Goal: Task Accomplishment & Management: Manage account settings

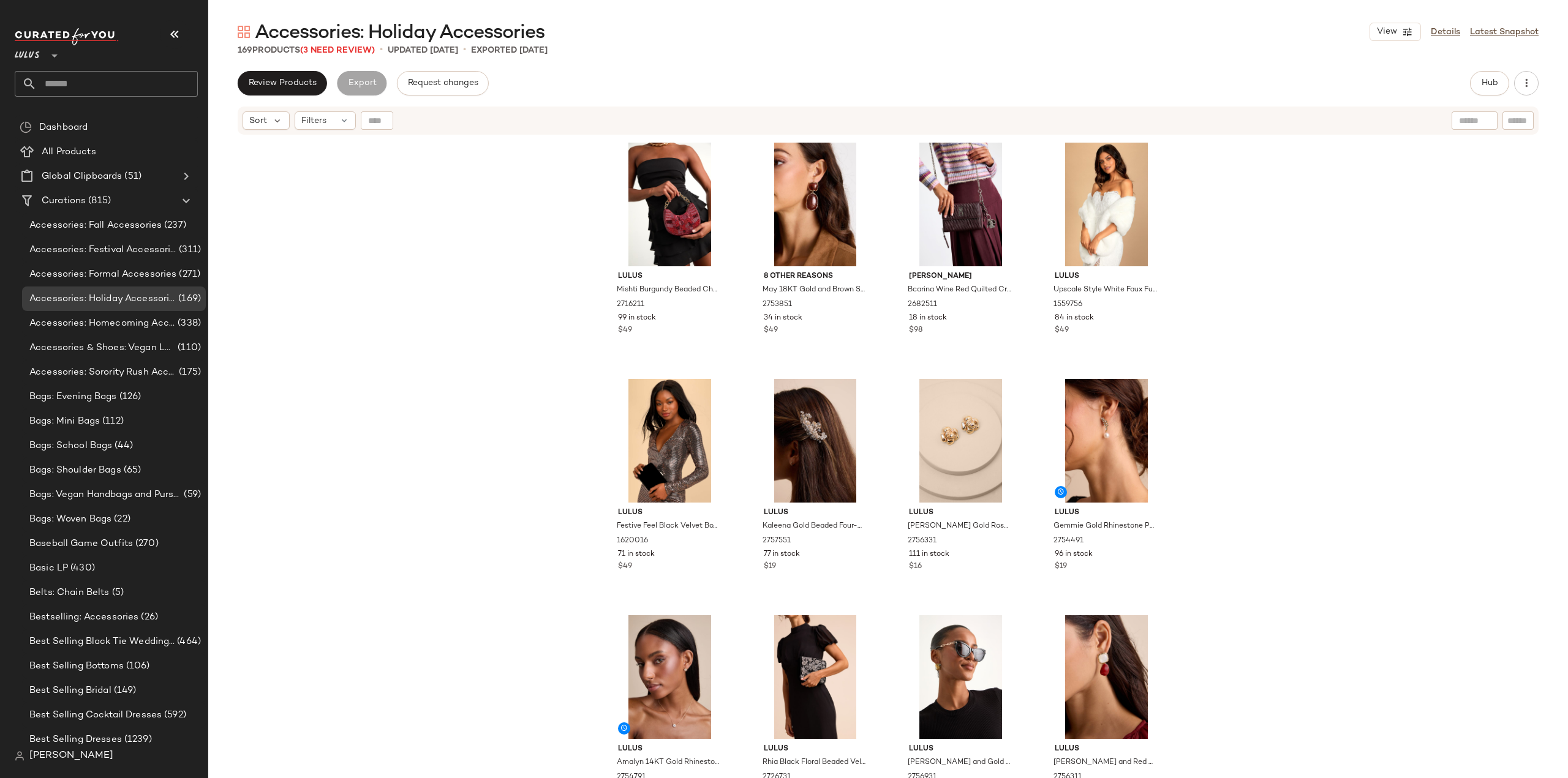
click at [123, 84] on input "text" at bounding box center [117, 83] width 161 height 25
click at [127, 82] on input "*****" at bounding box center [106, 83] width 183 height 25
type input "*****"
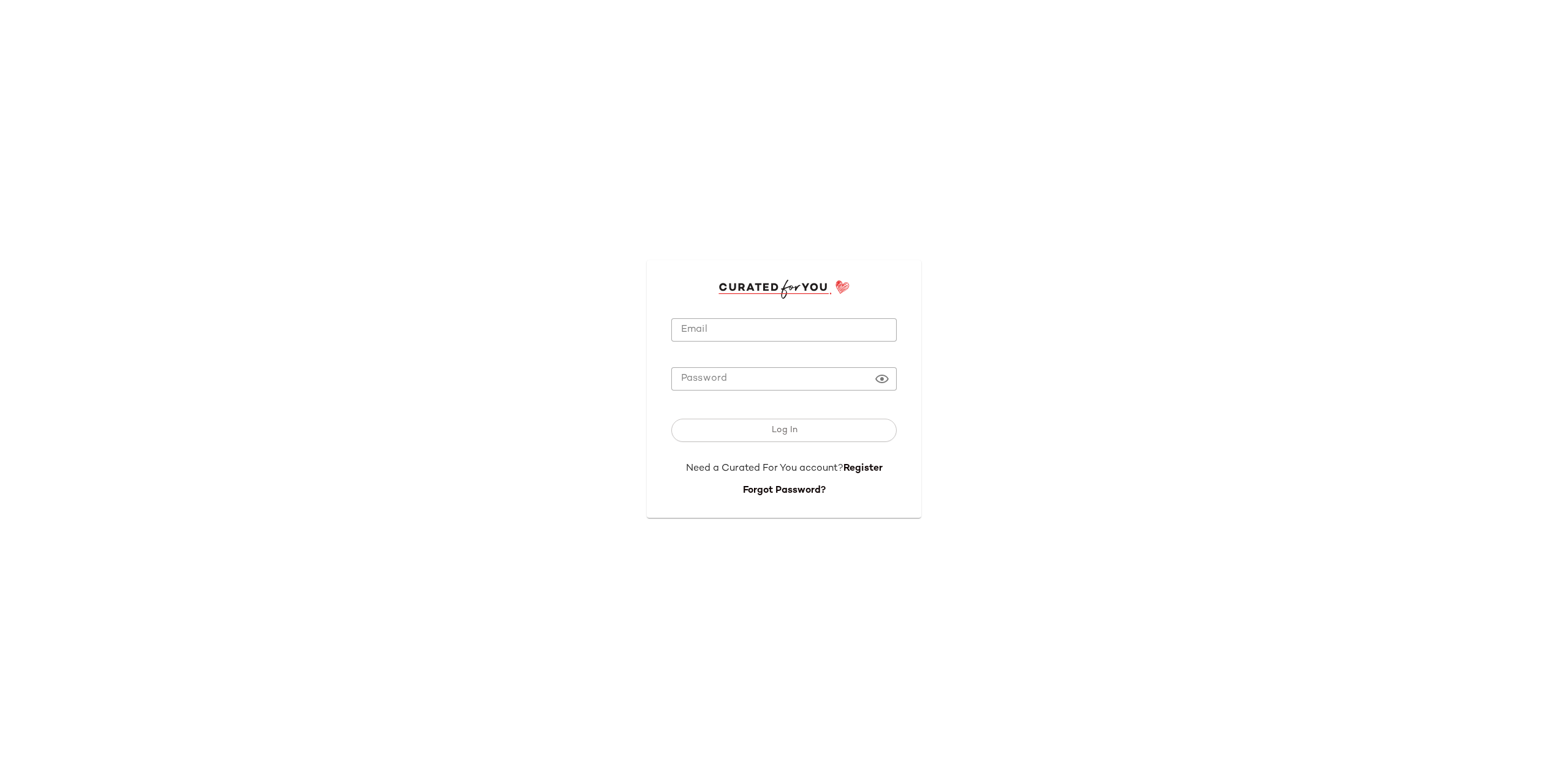
type input "**********"
click at [777, 432] on span "Log In" at bounding box center [784, 430] width 26 height 10
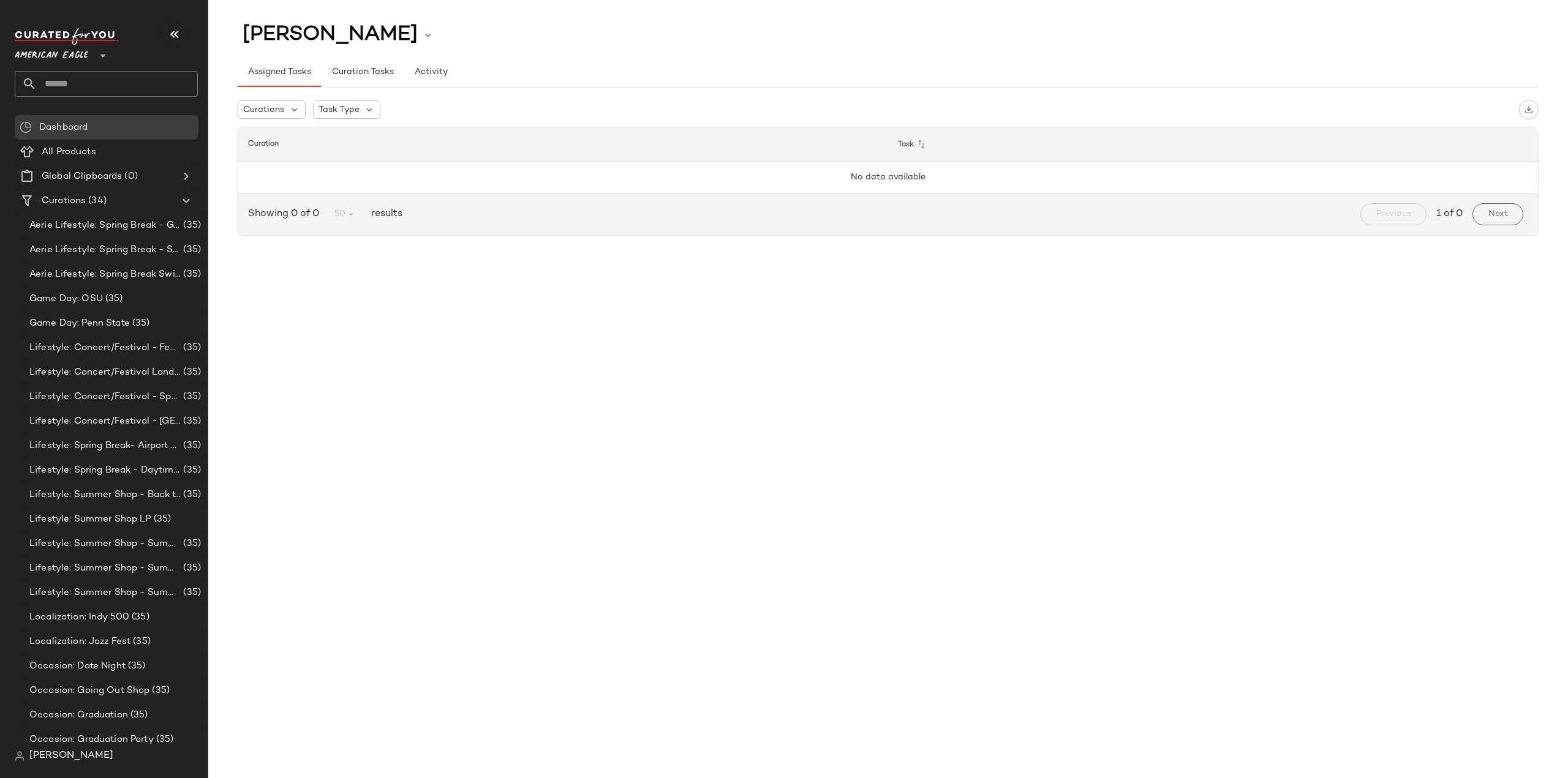
click at [82, 38] on div "American Eagle **" at bounding box center [54, 49] width 79 height 31
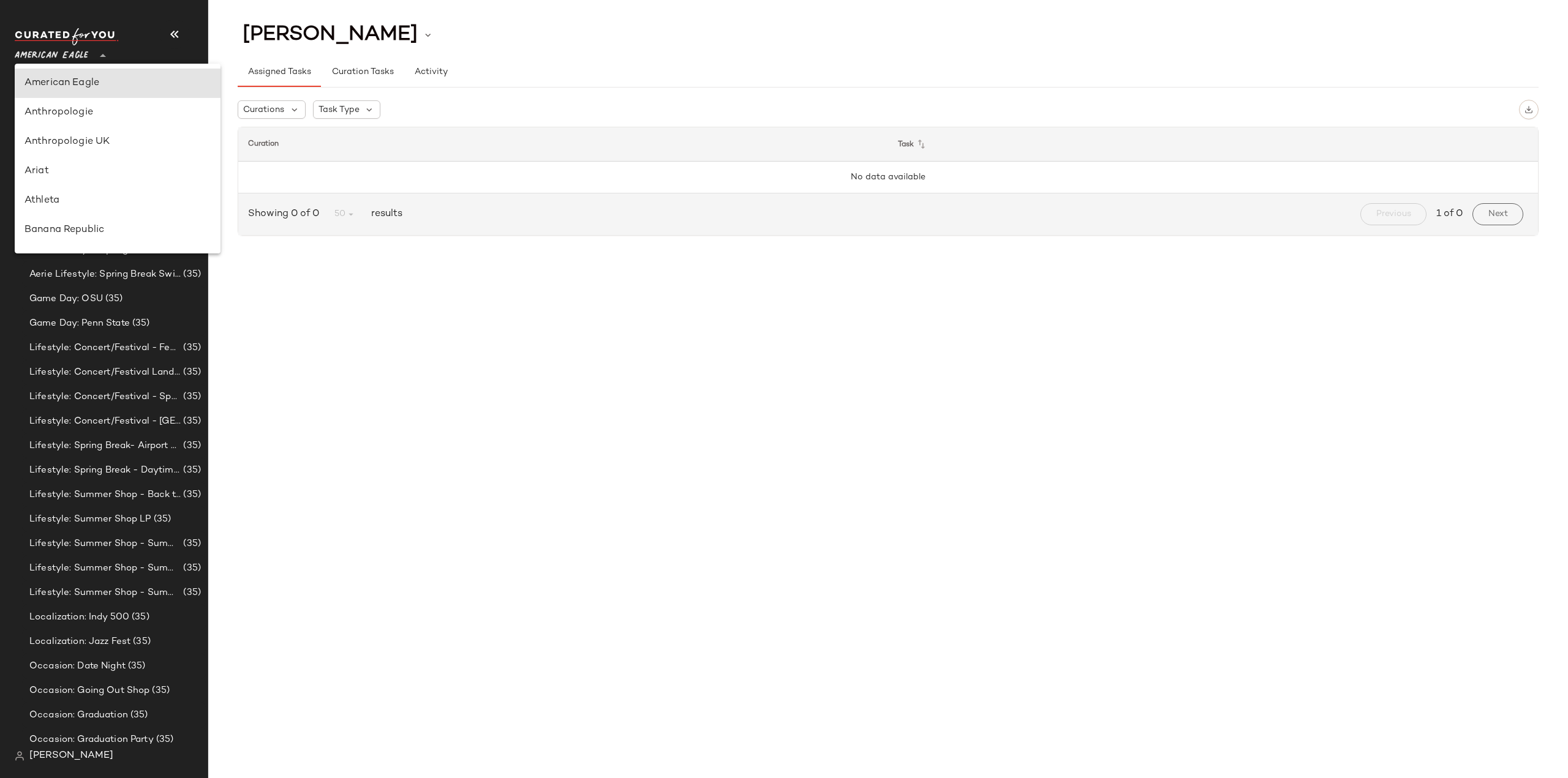
click at [81, 52] on span "American Eagle" at bounding box center [51, 52] width 73 height 22
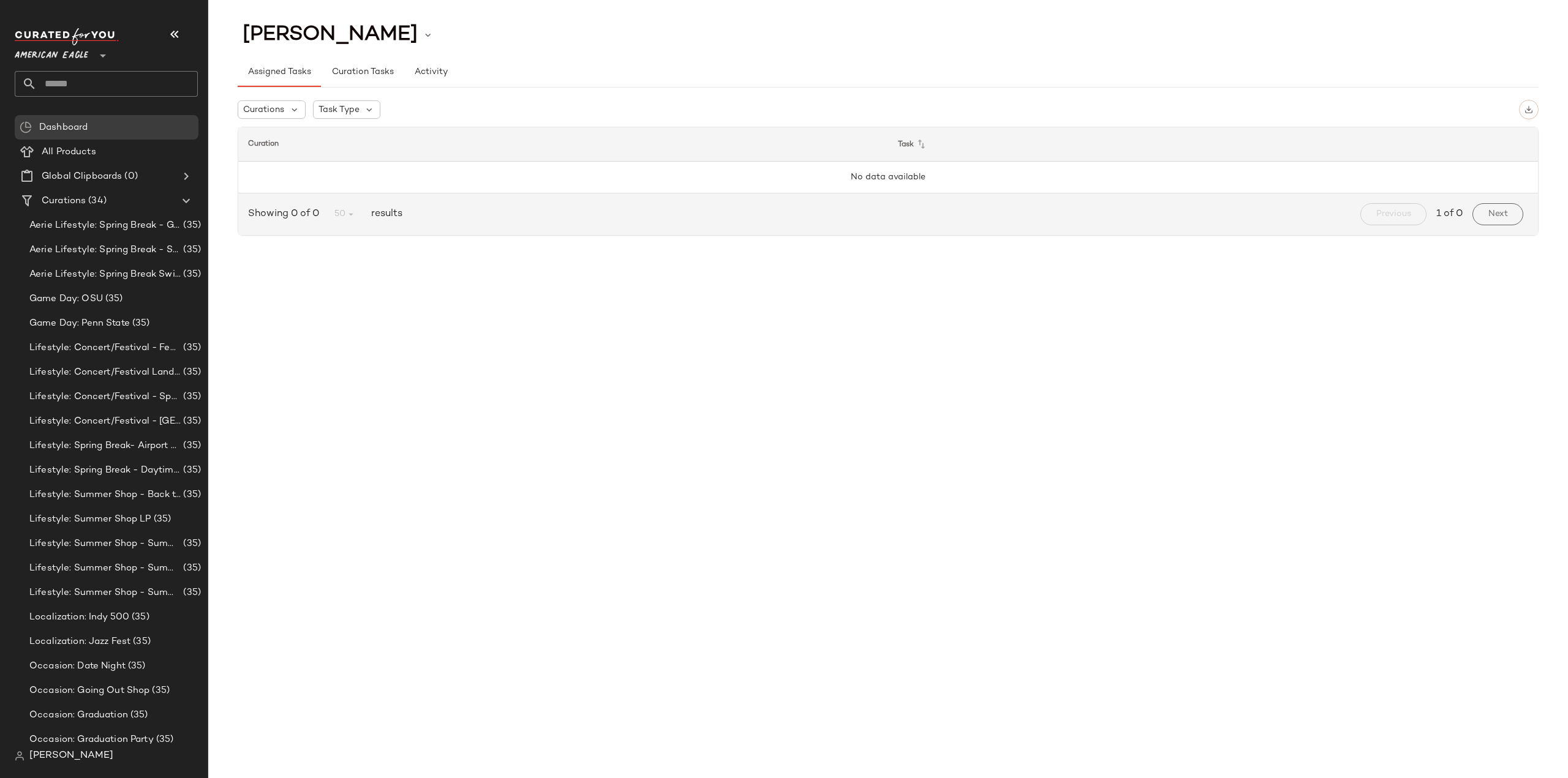
click at [81, 52] on span "American Eagle" at bounding box center [51, 52] width 73 height 22
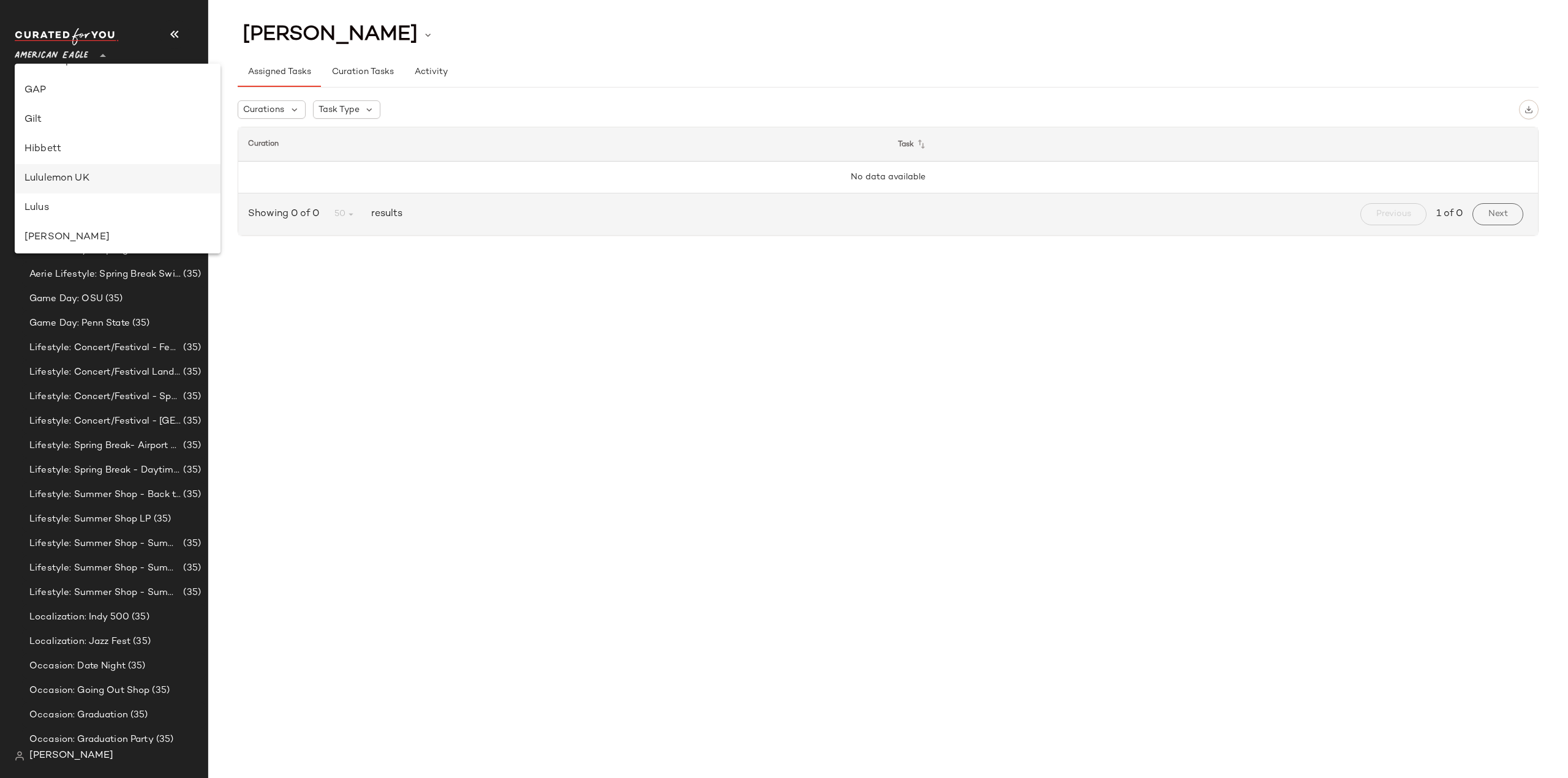
scroll to position [306, 0]
click at [40, 190] on div "Lulus" at bounding box center [117, 188] width 186 height 15
type input "**"
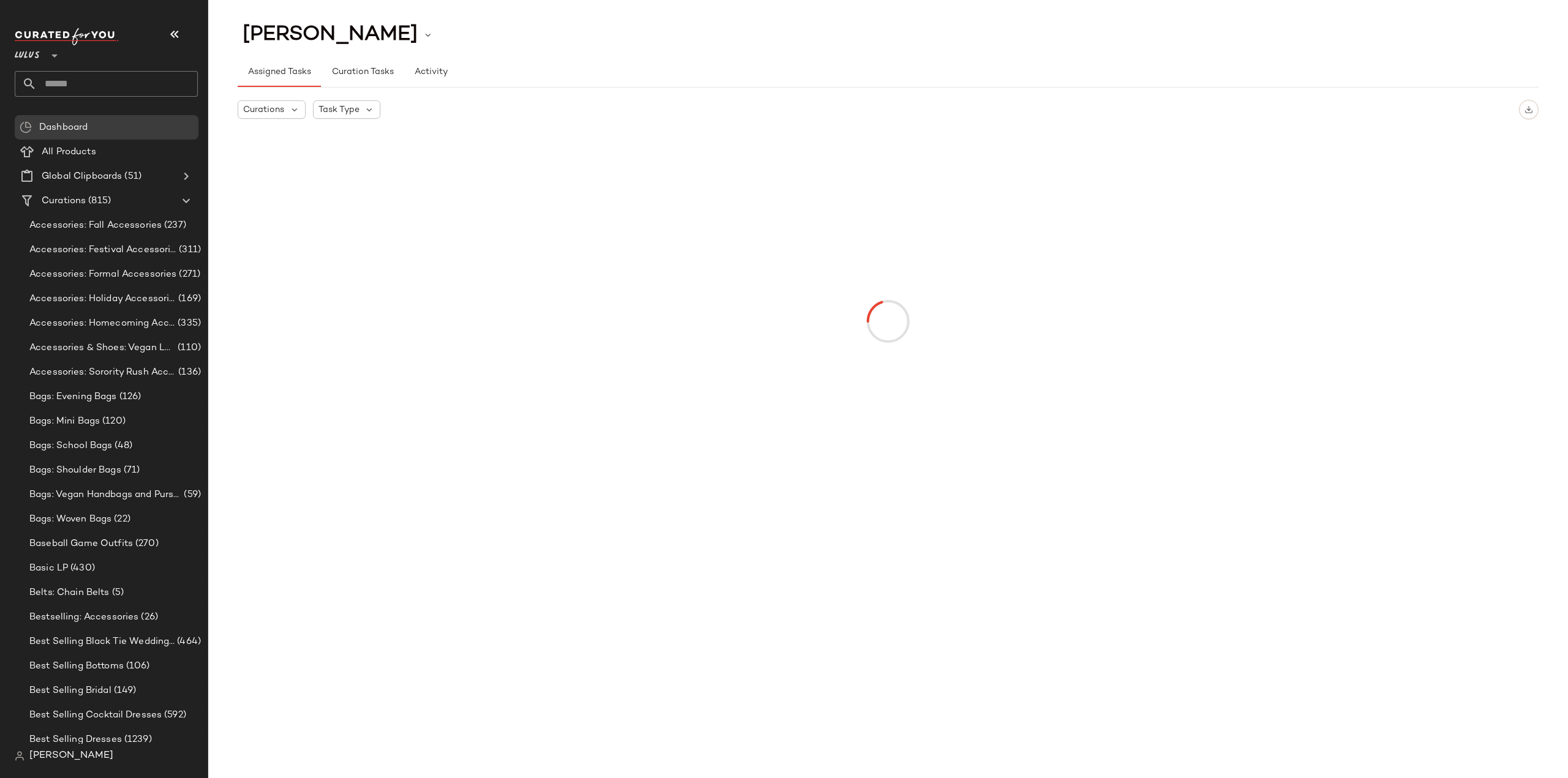
click at [127, 83] on input "text" at bounding box center [117, 83] width 161 height 25
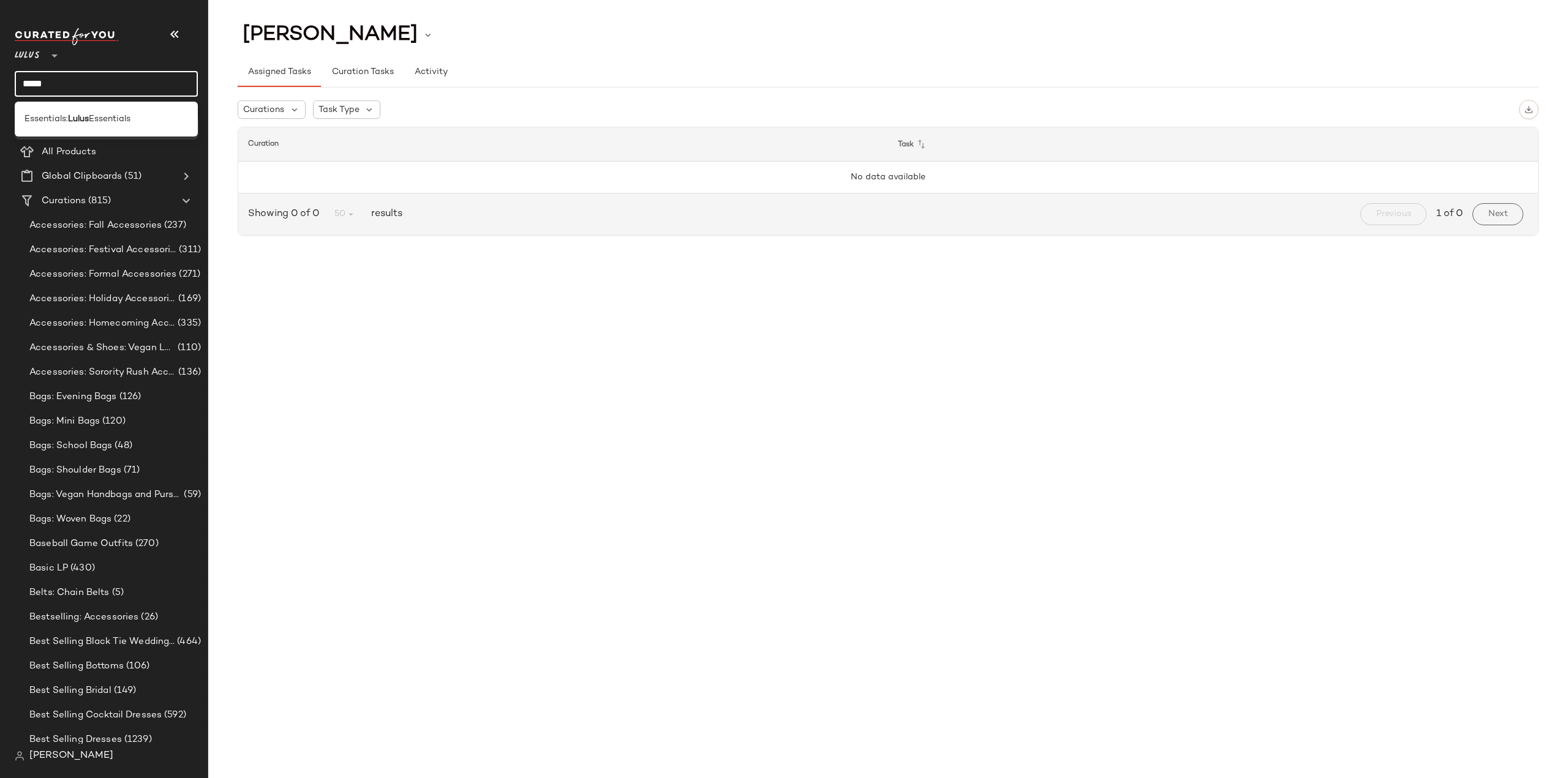
drag, startPoint x: 82, startPoint y: 84, endPoint x: 5, endPoint y: 86, distance: 77.0
click at [5, 86] on nav "Lulus ** ***** Dashboard All Products Global Clipboards (51) Curations (815) Ac…" at bounding box center [104, 389] width 208 height 778
type input "**********"
click at [58, 122] on span "Dresses:" at bounding box center [42, 119] width 34 height 13
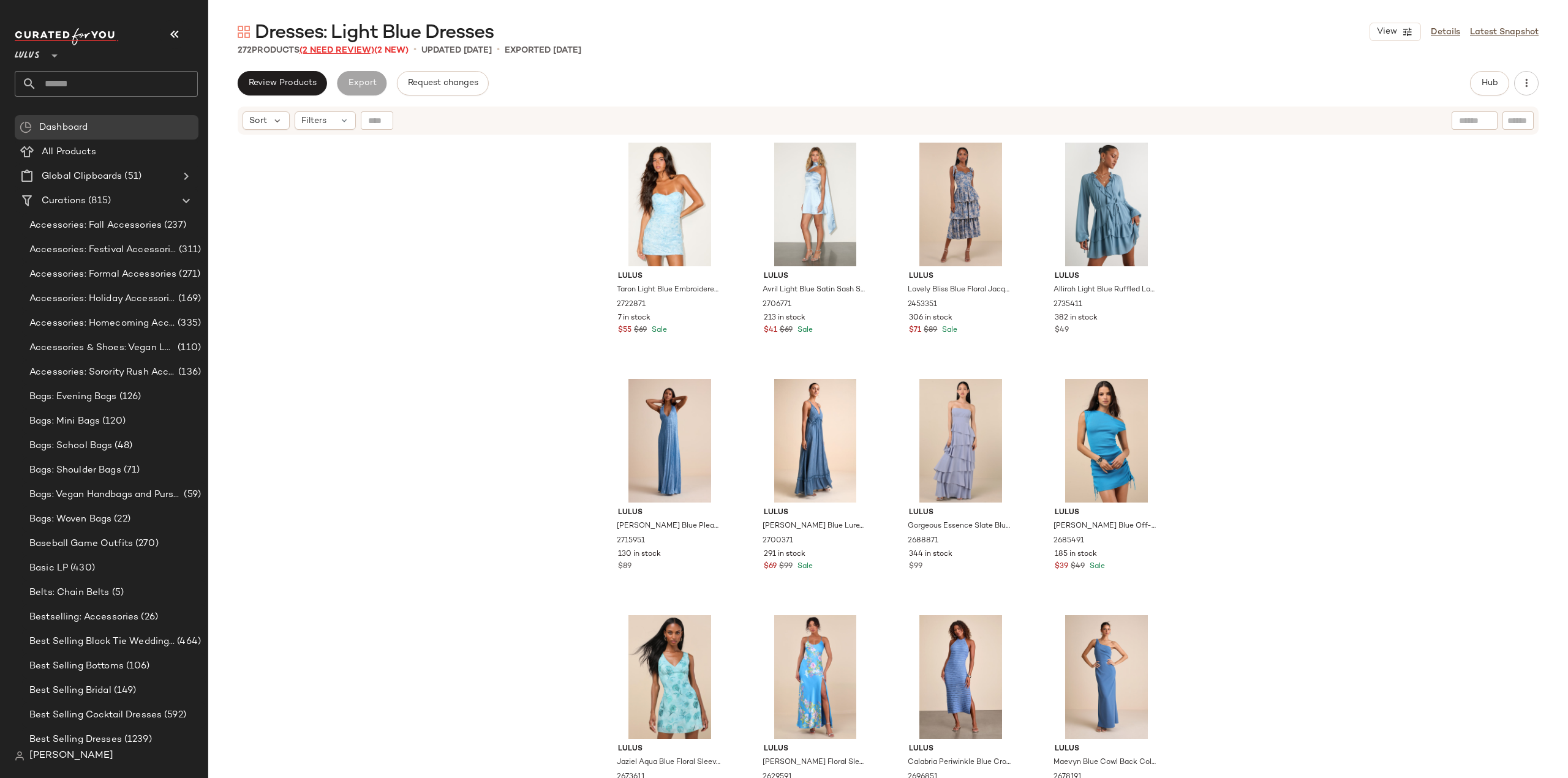
click at [338, 51] on span "(2 Need Review)" at bounding box center [336, 51] width 75 height 9
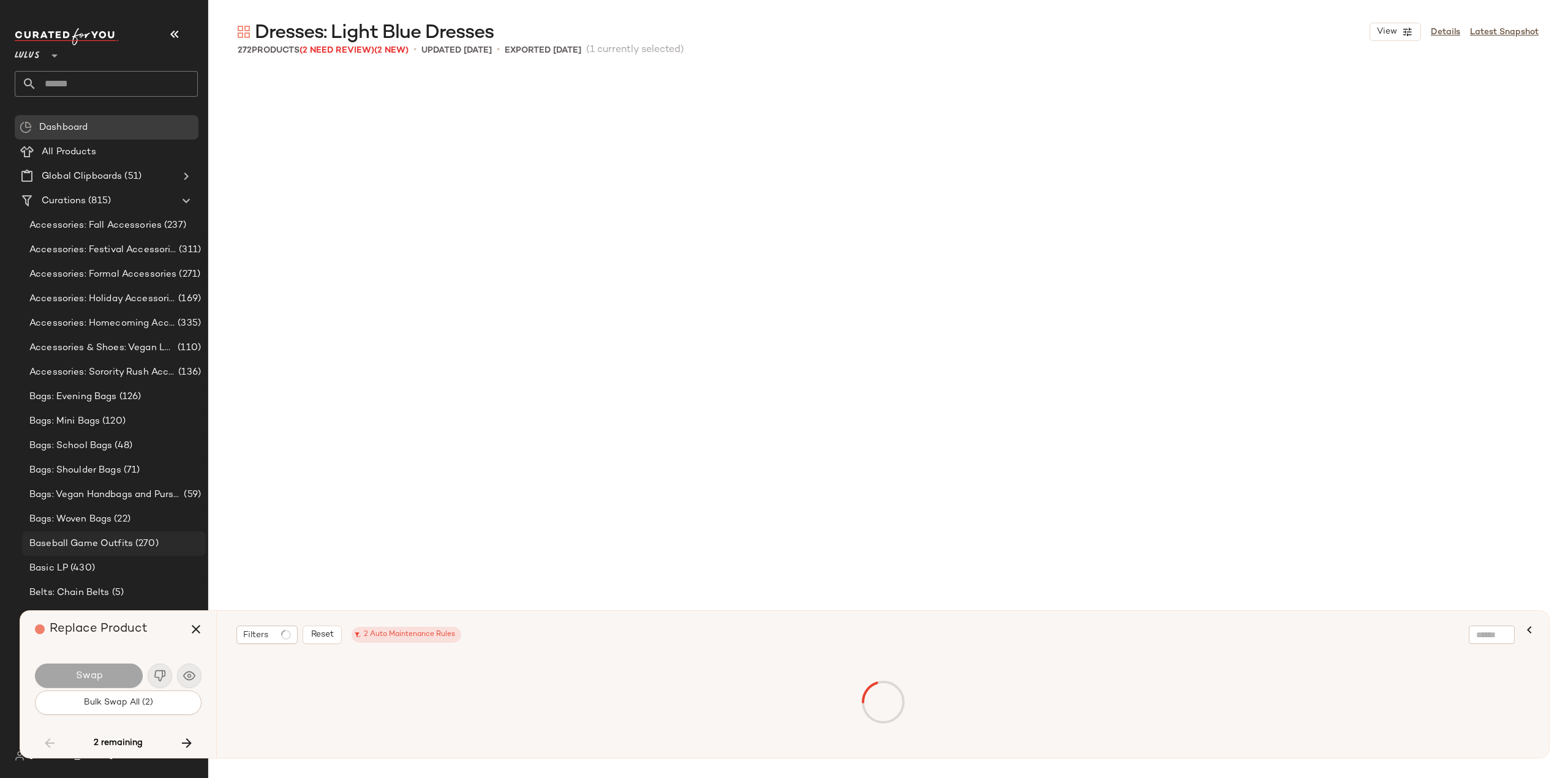
scroll to position [13707, 0]
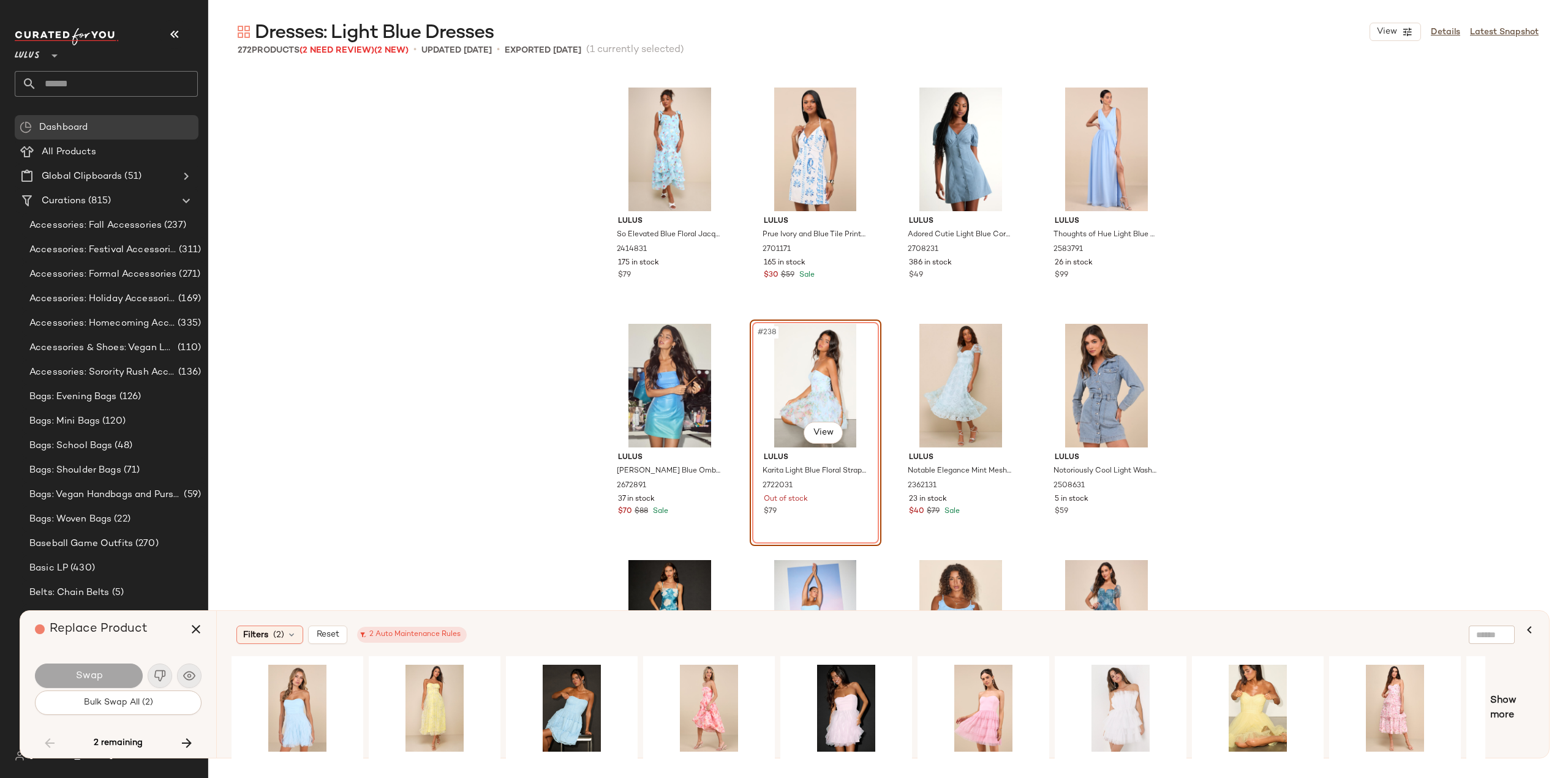
click at [189, 676] on div "Swap" at bounding box center [118, 676] width 167 height 29
click at [446, 449] on div "Lulus So Elevated Blue Floral Jacquard Tie-Strap High-Low Midi Dress 2414831 17…" at bounding box center [888, 424] width 1360 height 707
click at [1441, 36] on link "Details" at bounding box center [1445, 32] width 29 height 13
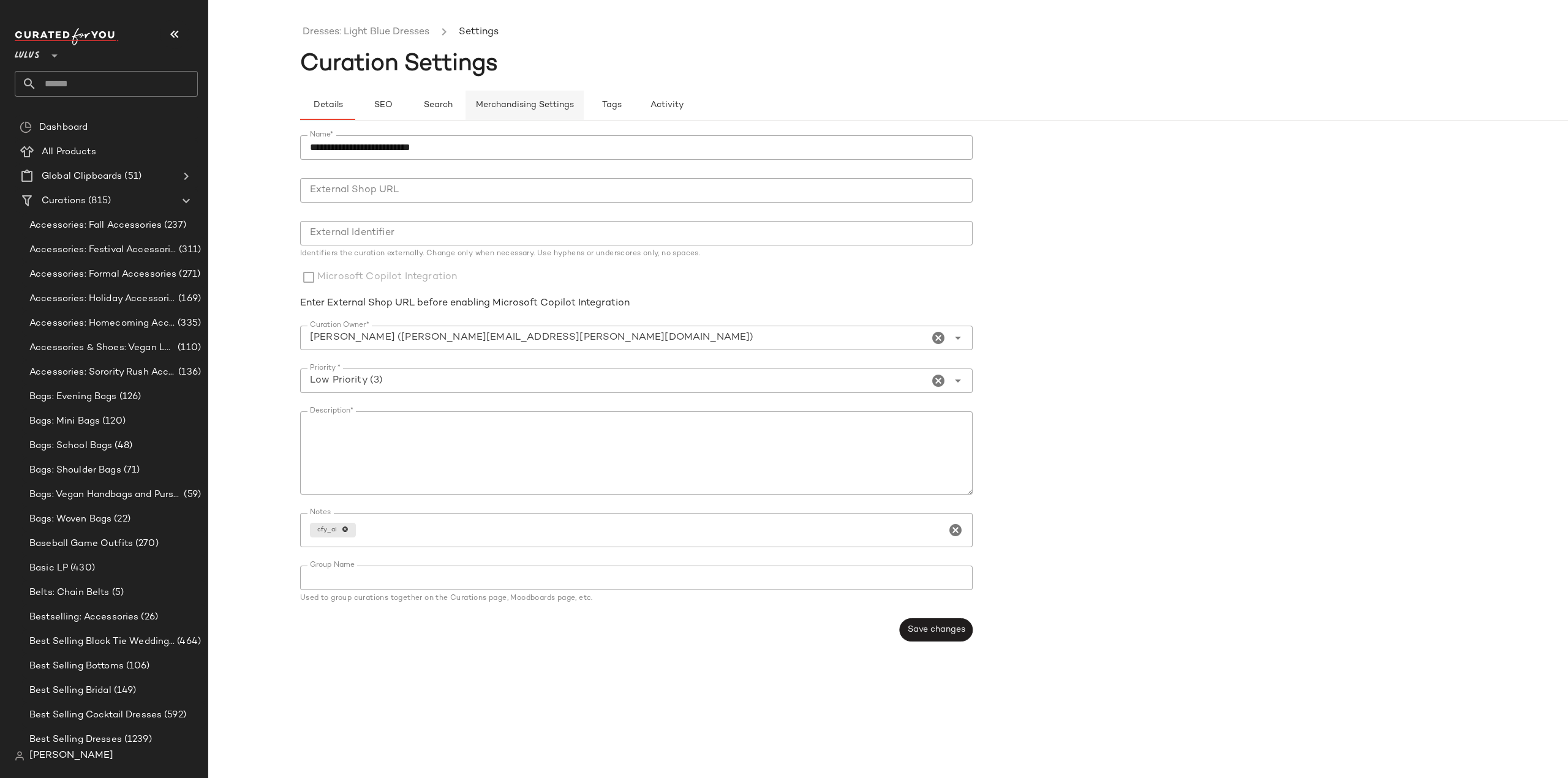
click at [525, 103] on span "Merchandising Settings" at bounding box center [524, 105] width 99 height 10
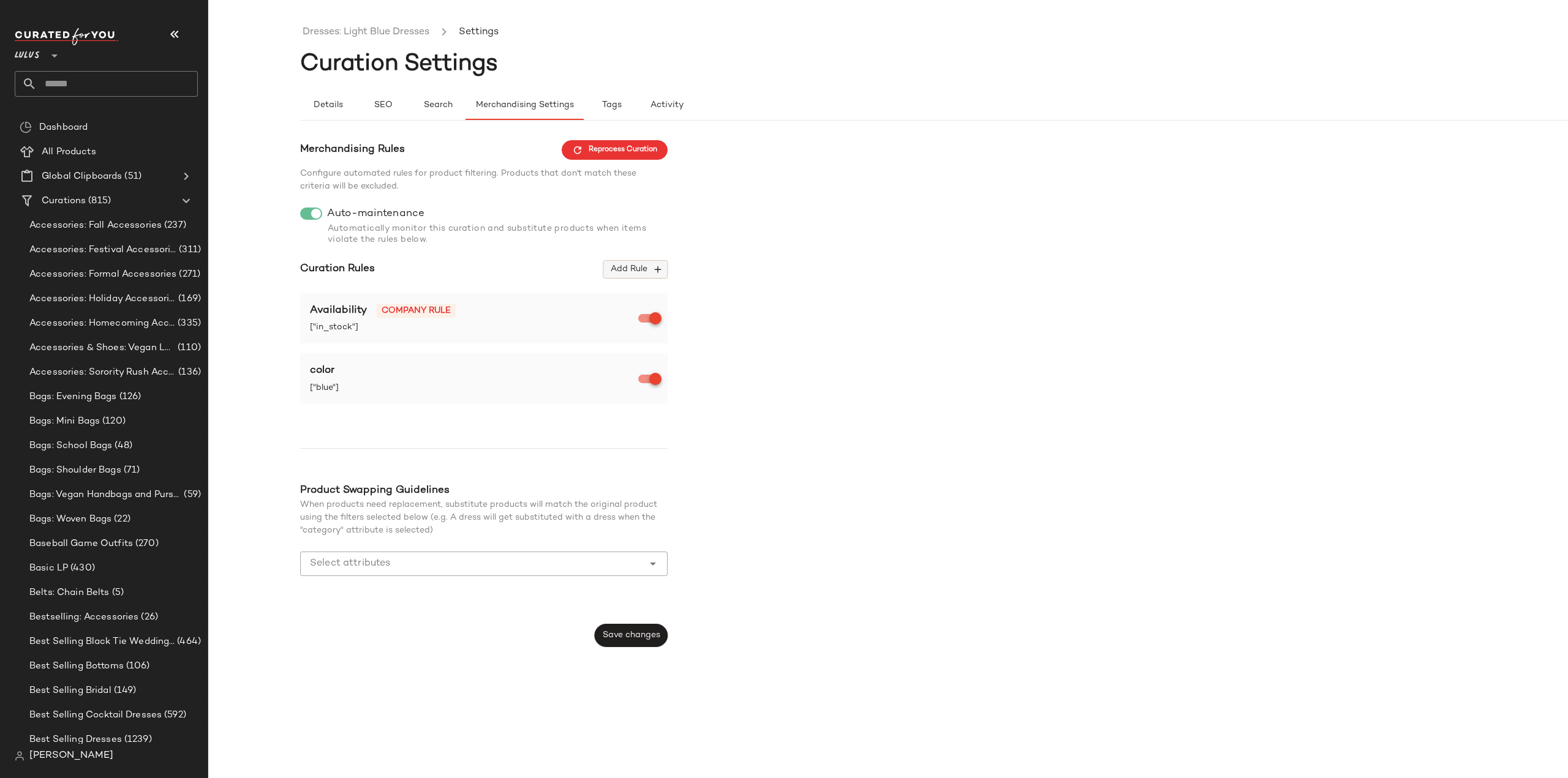
click at [650, 270] on span "Add Rule" at bounding box center [636, 269] width 51 height 11
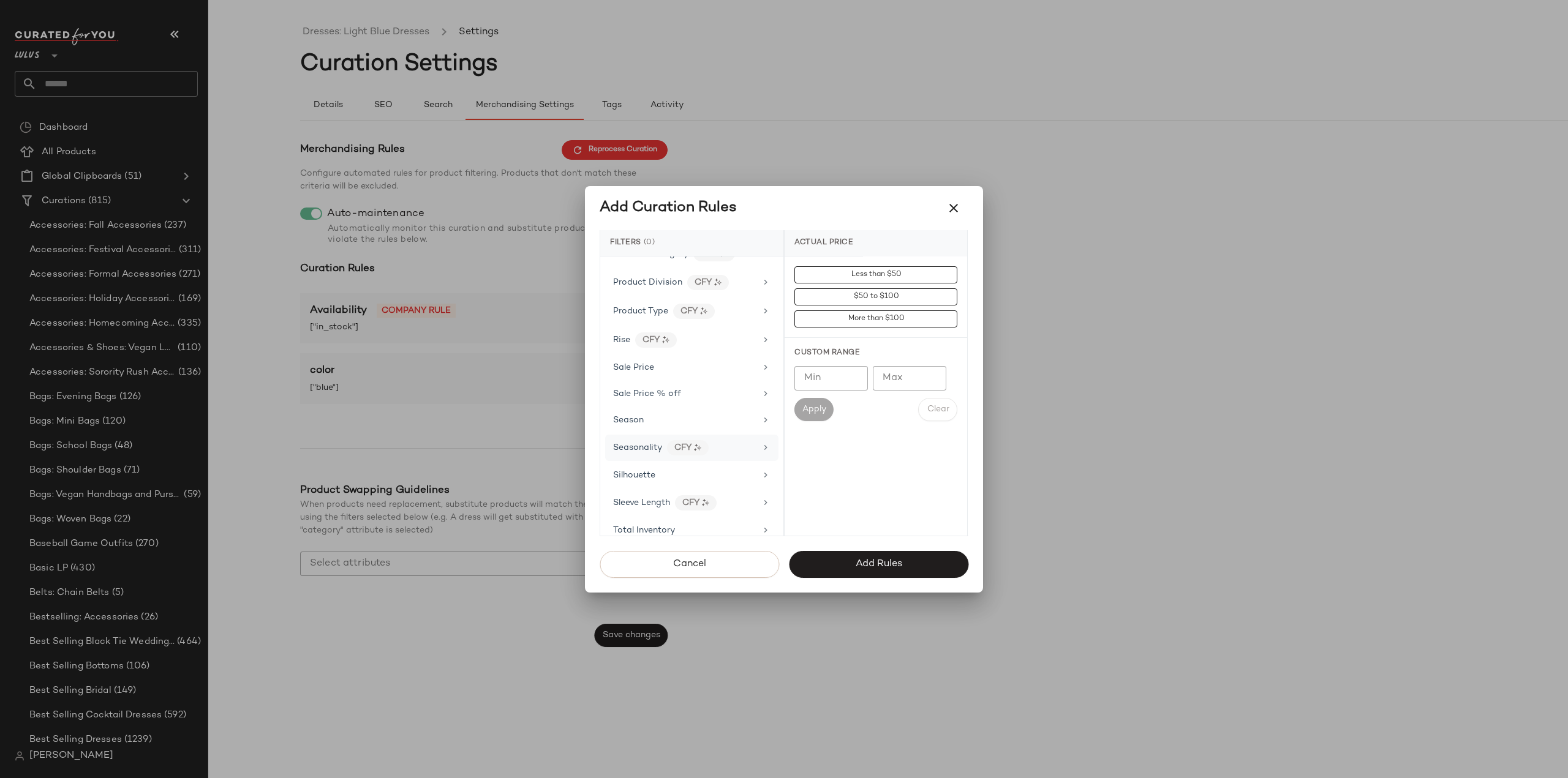
scroll to position [918, 0]
click at [762, 506] on icon at bounding box center [765, 510] width 10 height 10
click at [763, 506] on icon at bounding box center [765, 510] width 10 height 10
click at [689, 564] on span "Cancel" at bounding box center [690, 564] width 34 height 12
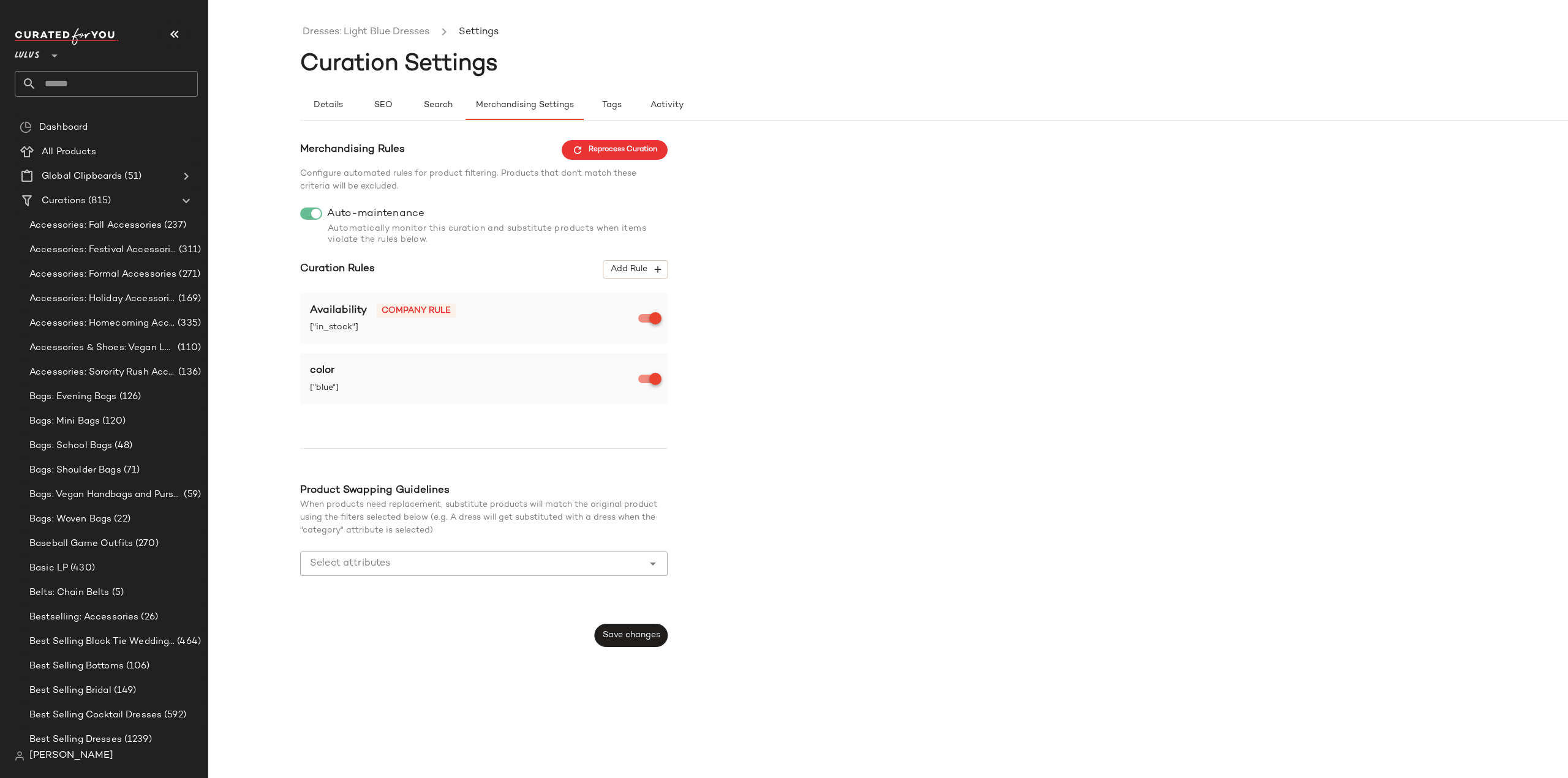
click at [968, 400] on div "Merchandising Rules Reprocess Curation Configure automated rules for product fi…" at bounding box center [980, 394] width 1360 height 507
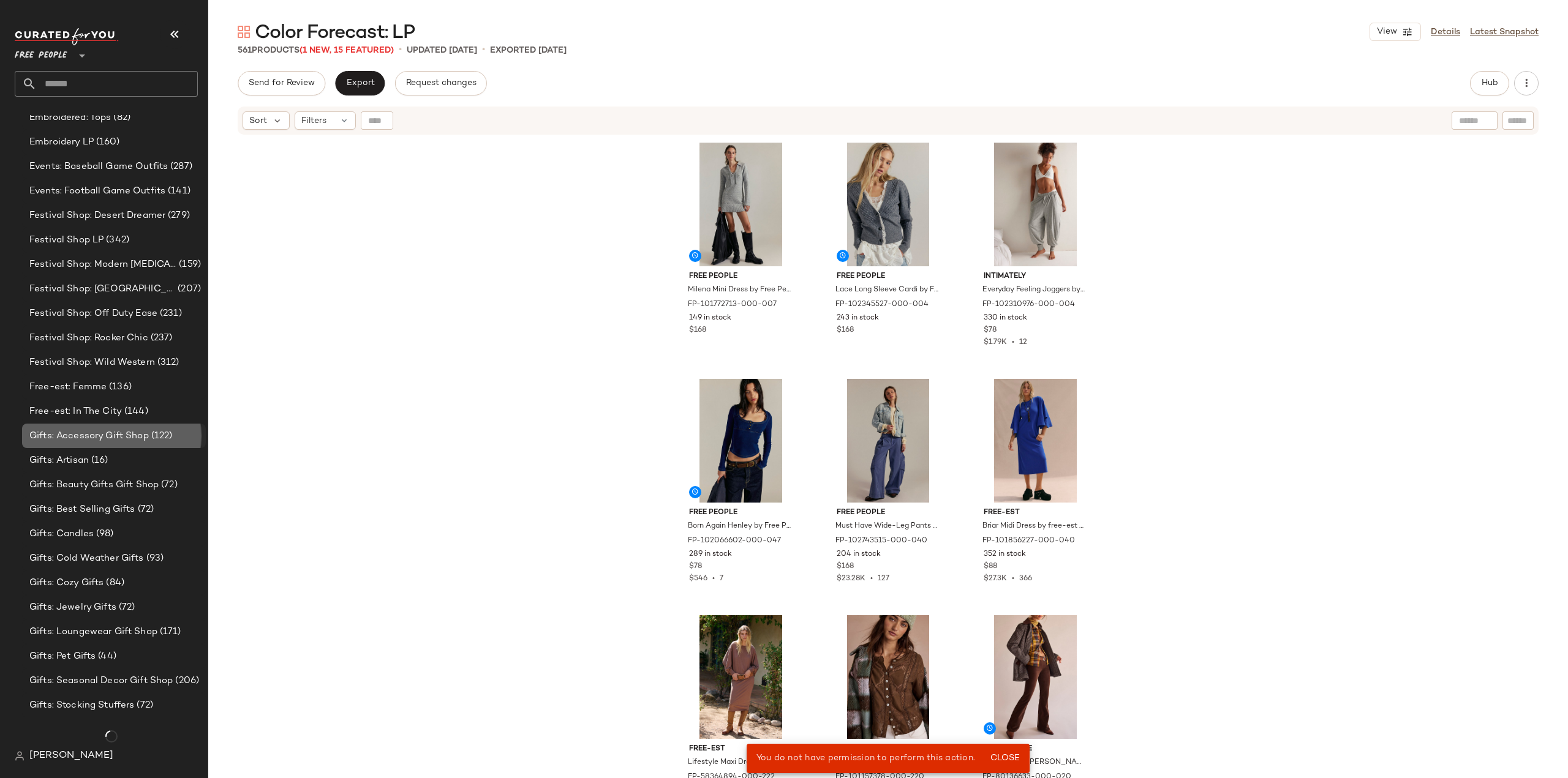
click at [83, 438] on span "Gifts: Accessory Gift Shop" at bounding box center [89, 436] width 120 height 14
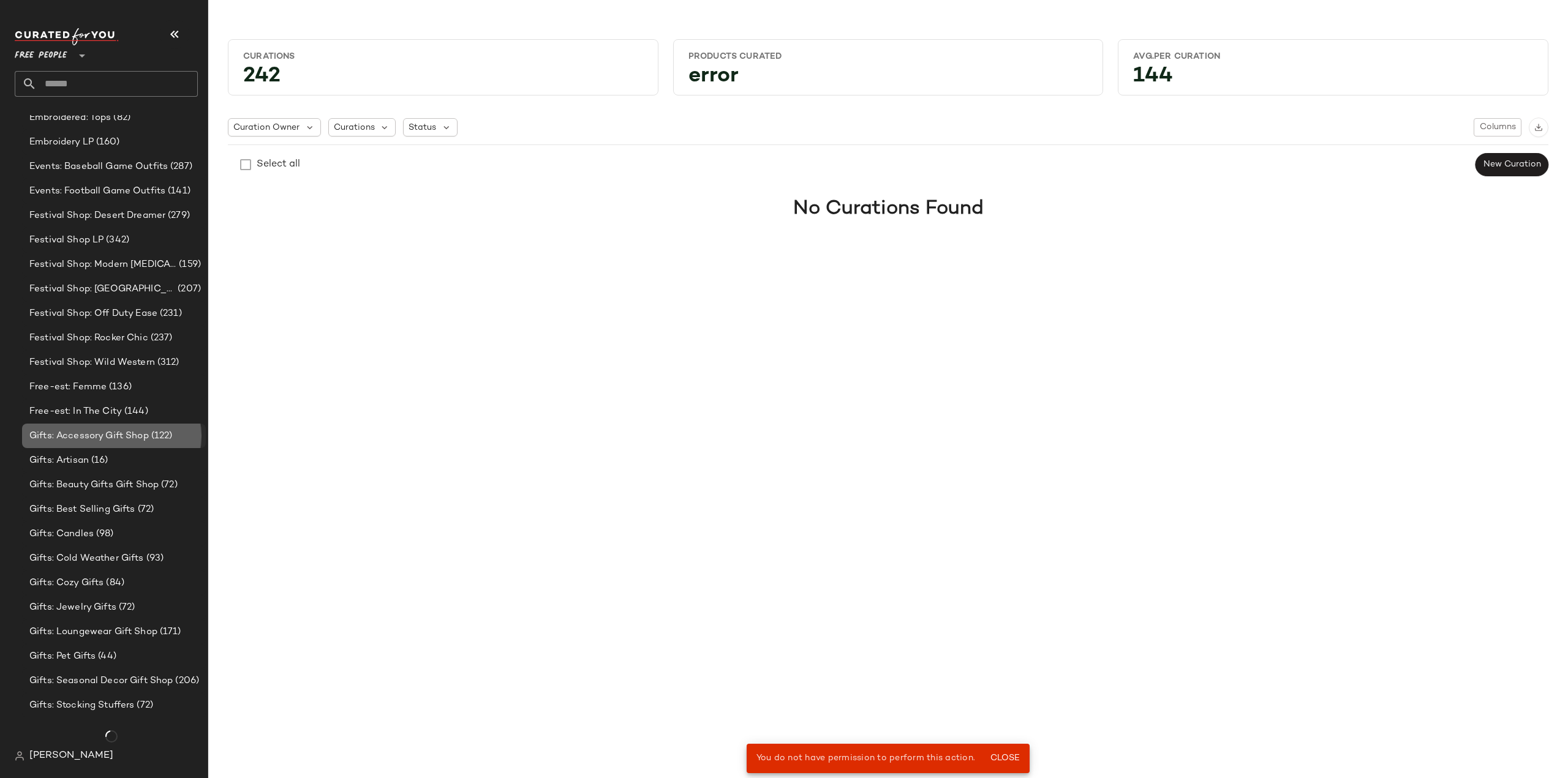
click at [49, 431] on span "Gifts: Accessory Gift Shop" at bounding box center [89, 436] width 120 height 14
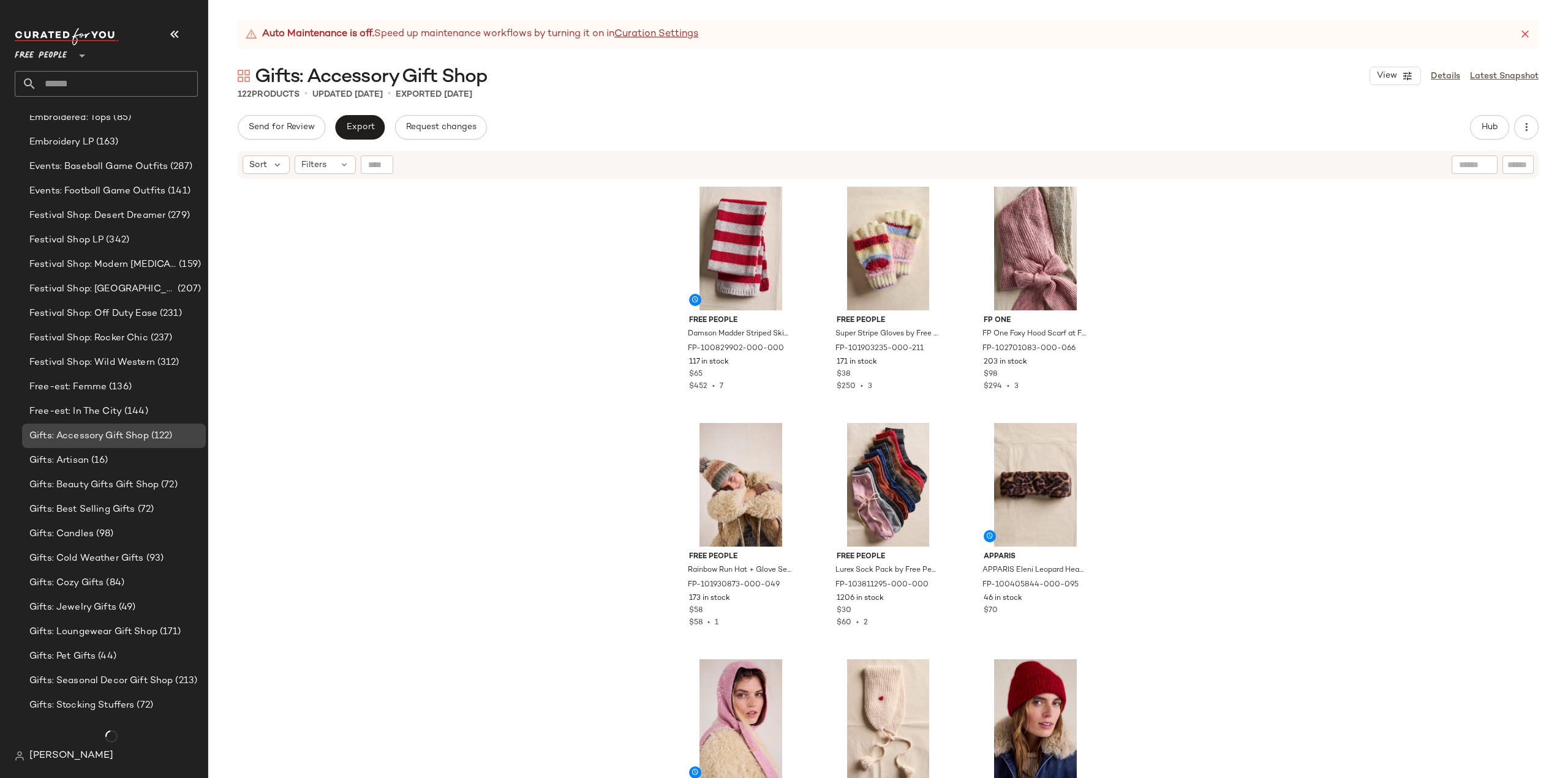
scroll to position [1945, 0]
click at [61, 460] on span "Gifts: Artisan" at bounding box center [59, 460] width 59 height 14
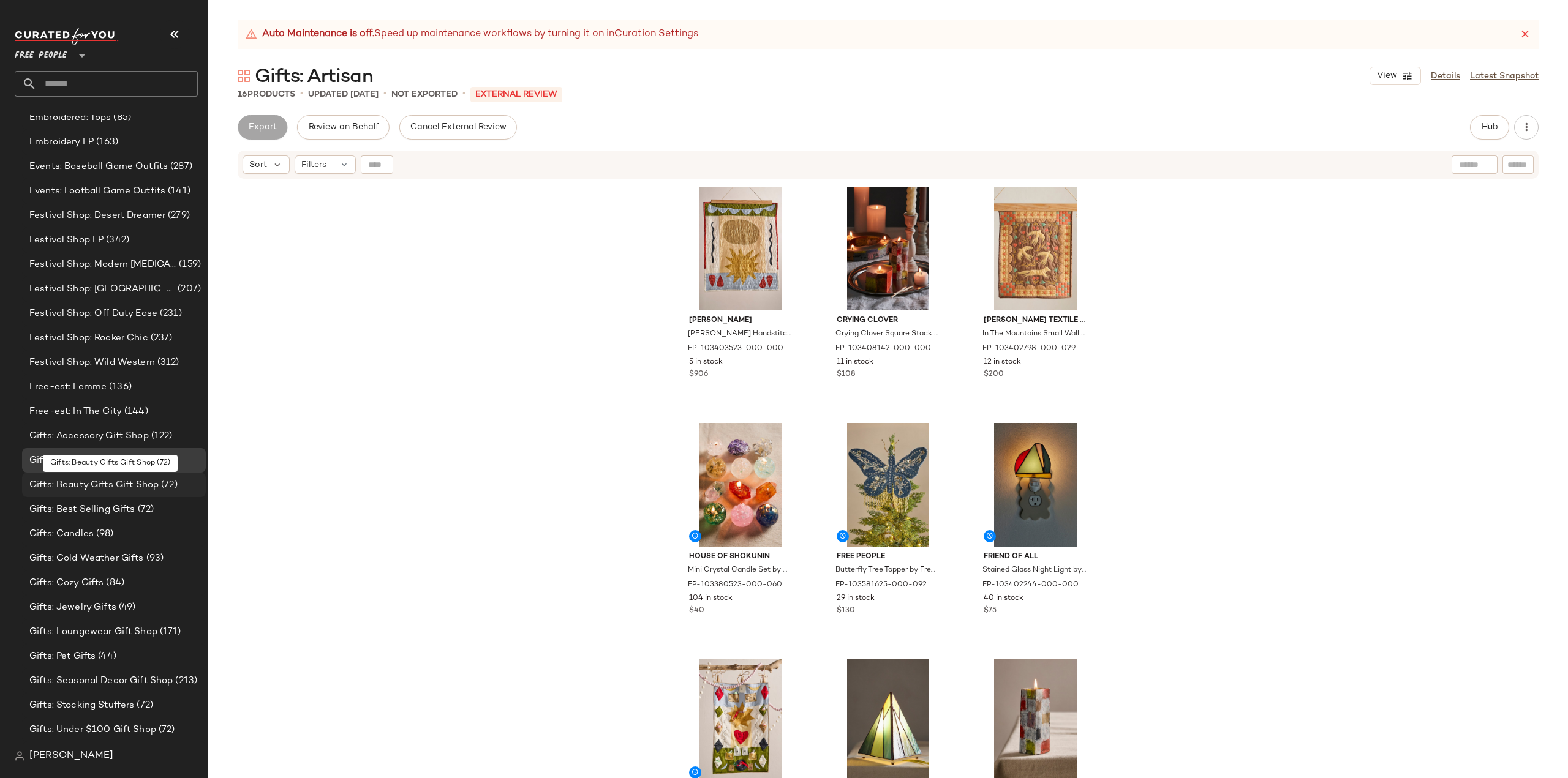
click at [83, 484] on span "Gifts: Beauty Gifts Gift Shop" at bounding box center [94, 485] width 130 height 14
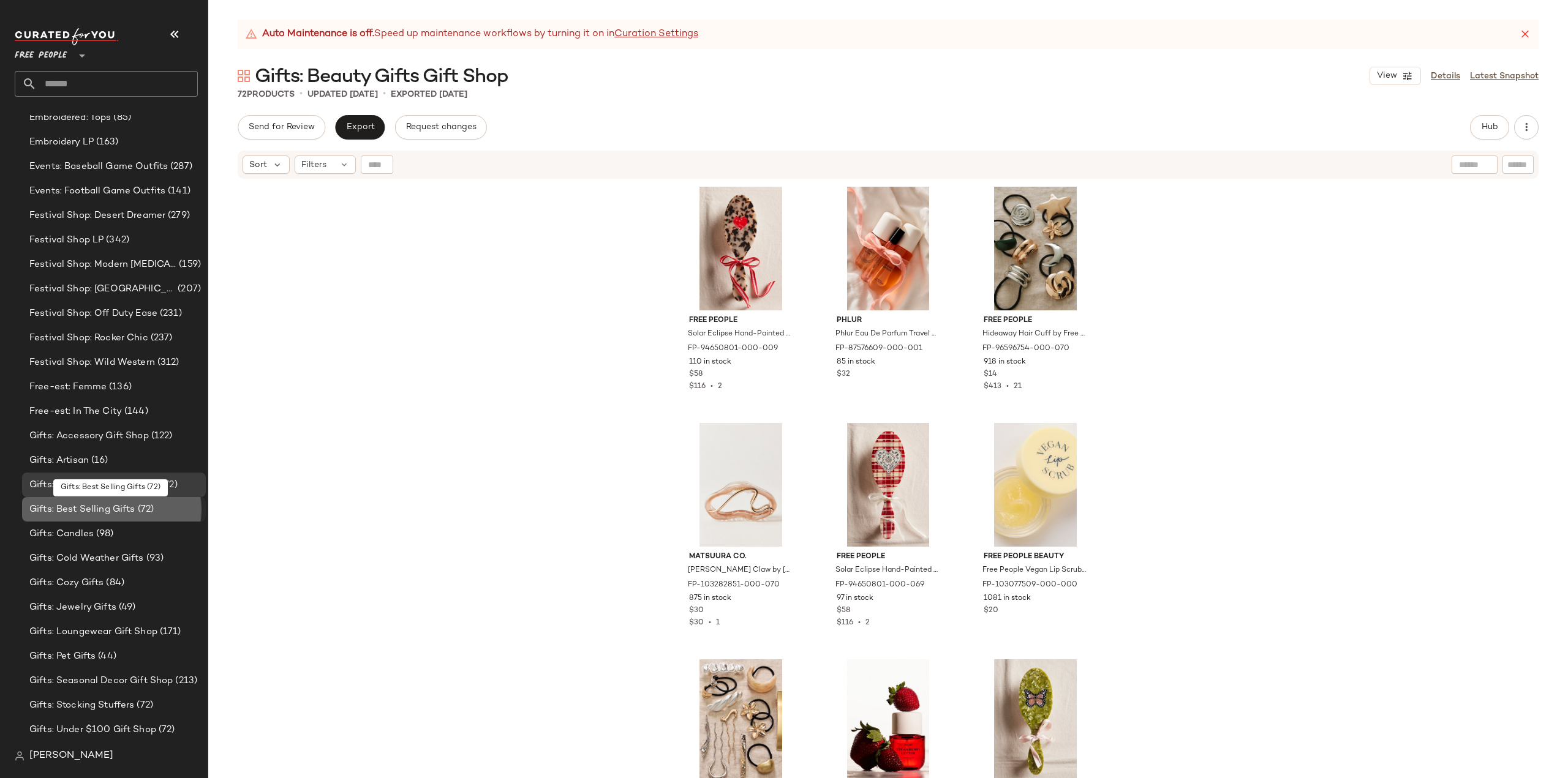
click at [76, 513] on span "Gifts: Best Selling Gifts" at bounding box center [82, 510] width 106 height 14
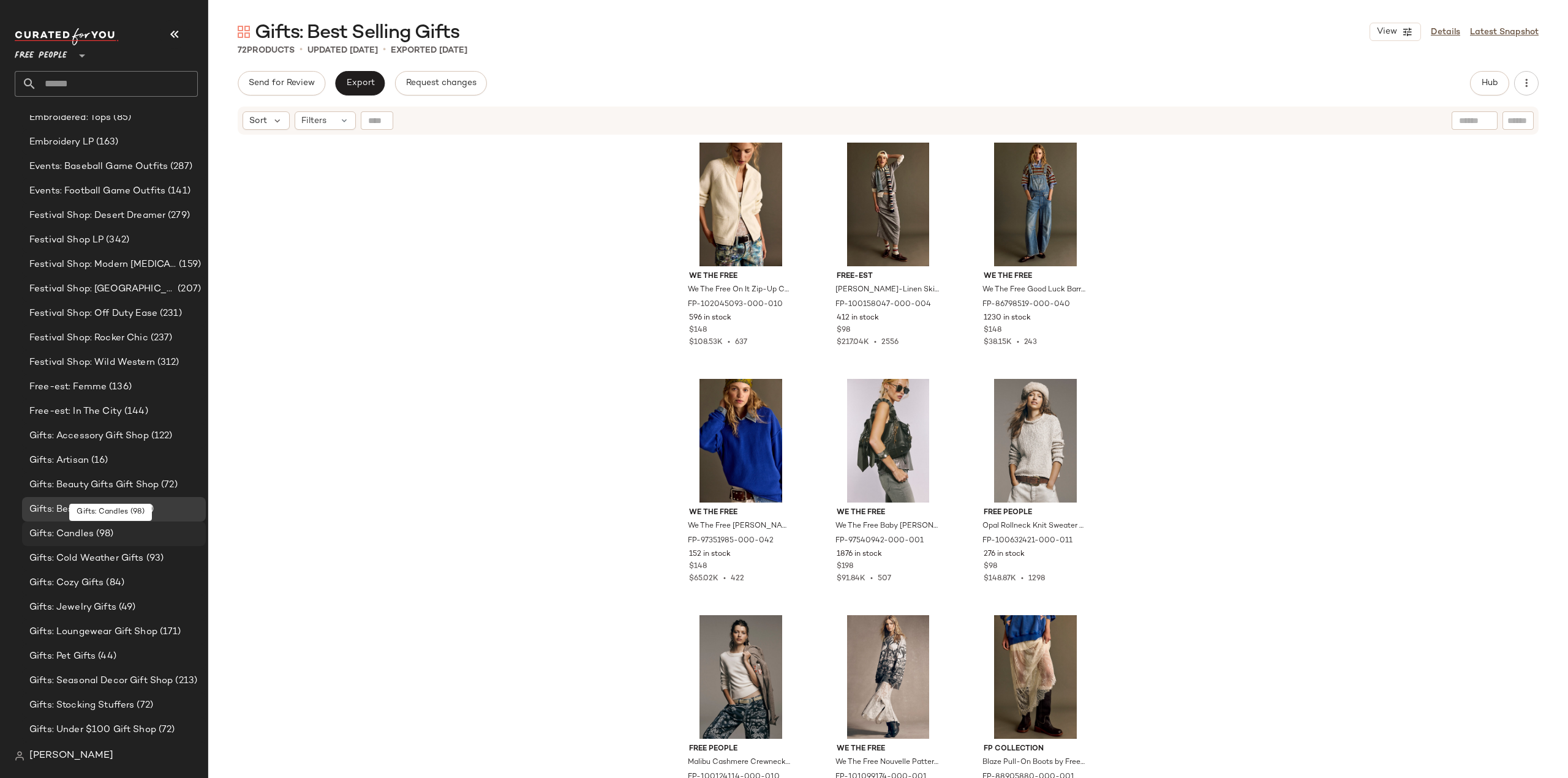
click at [68, 534] on span "Gifts: Candles" at bounding box center [61, 534] width 64 height 14
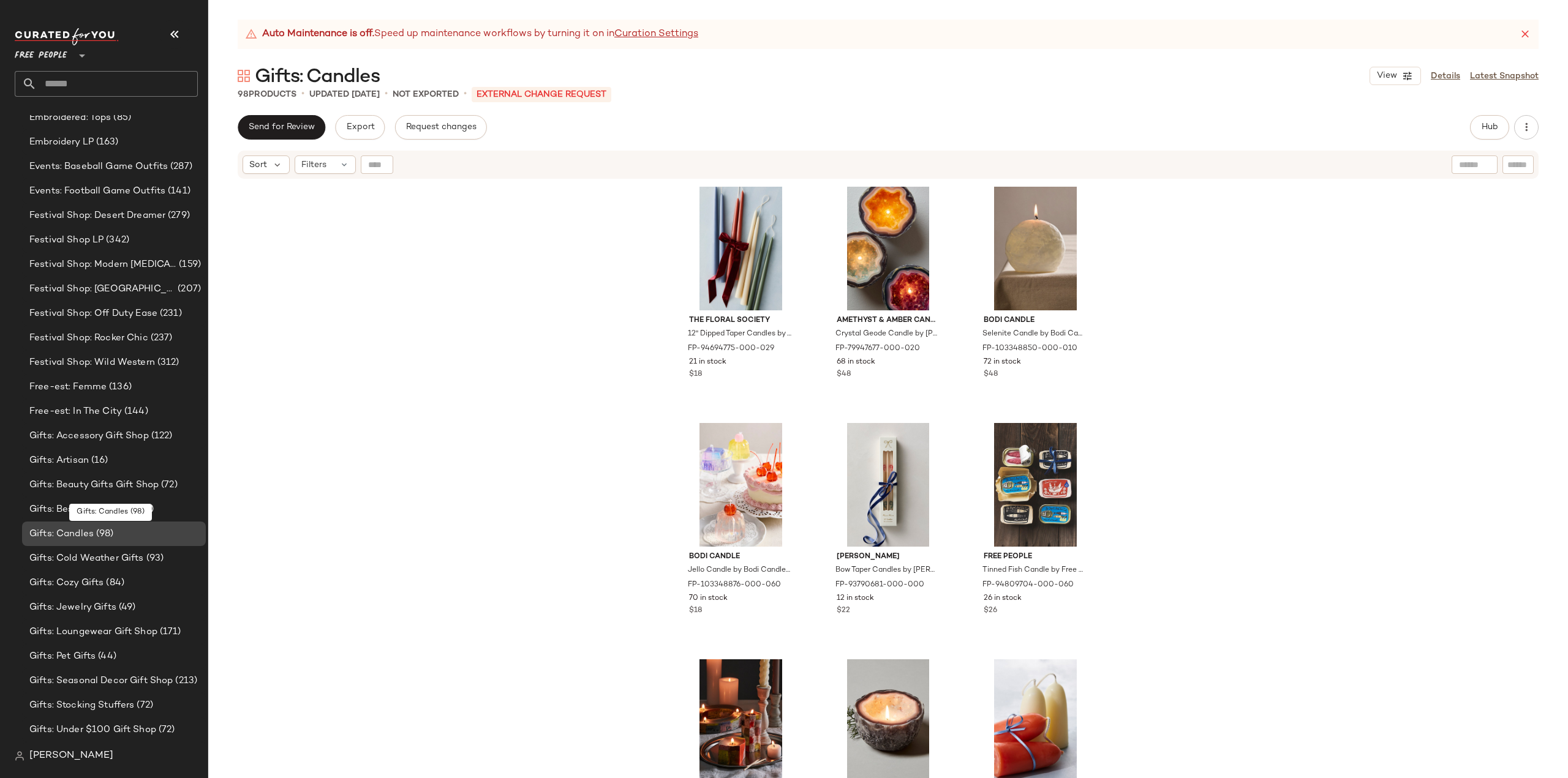
click at [65, 537] on span "Gifts: Candles" at bounding box center [61, 534] width 64 height 14
click at [74, 559] on span "Gifts: Cold Weather Gifts" at bounding box center [86, 558] width 114 height 14
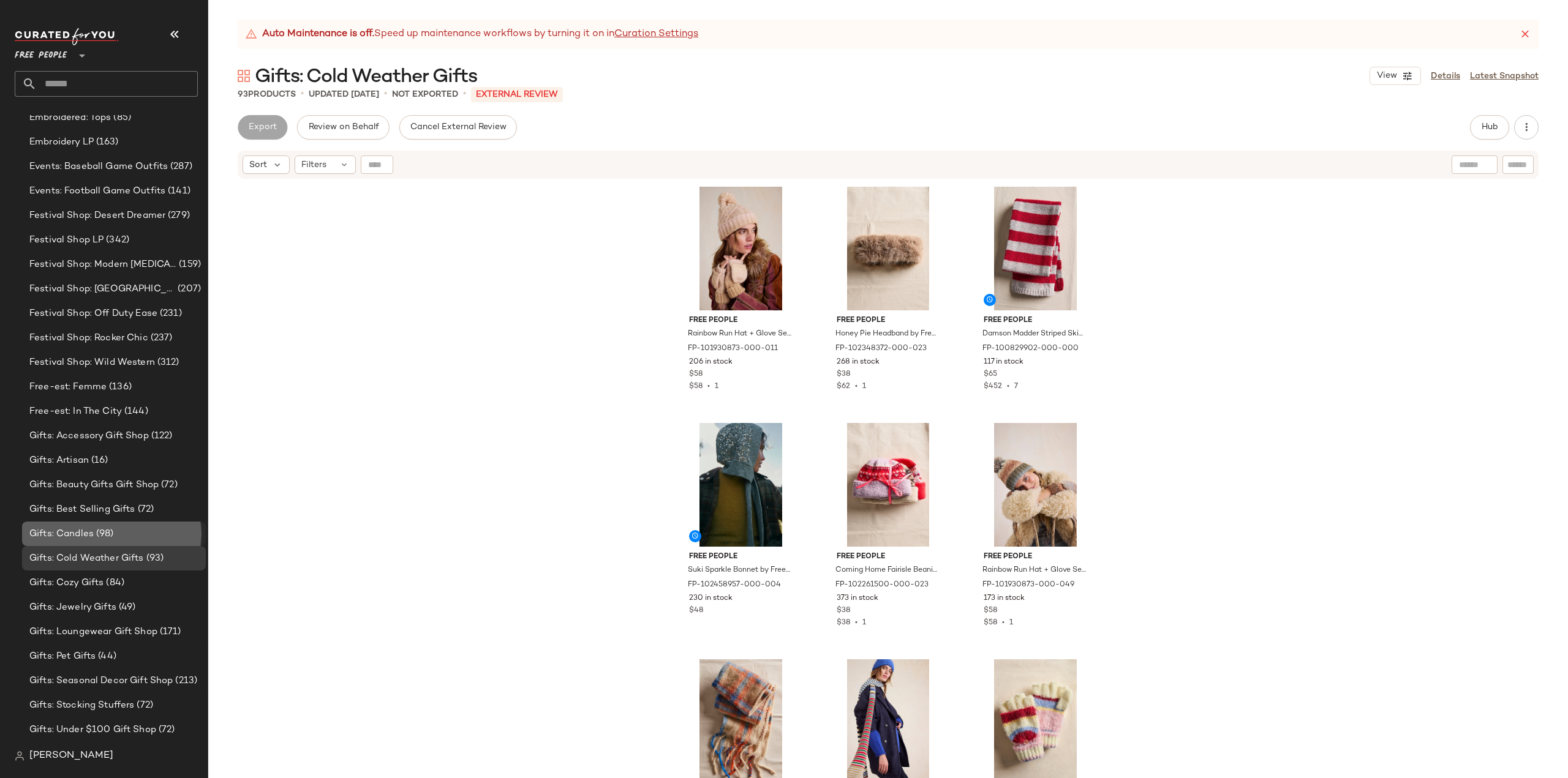
click at [66, 534] on span "Gifts: Candles" at bounding box center [61, 534] width 64 height 14
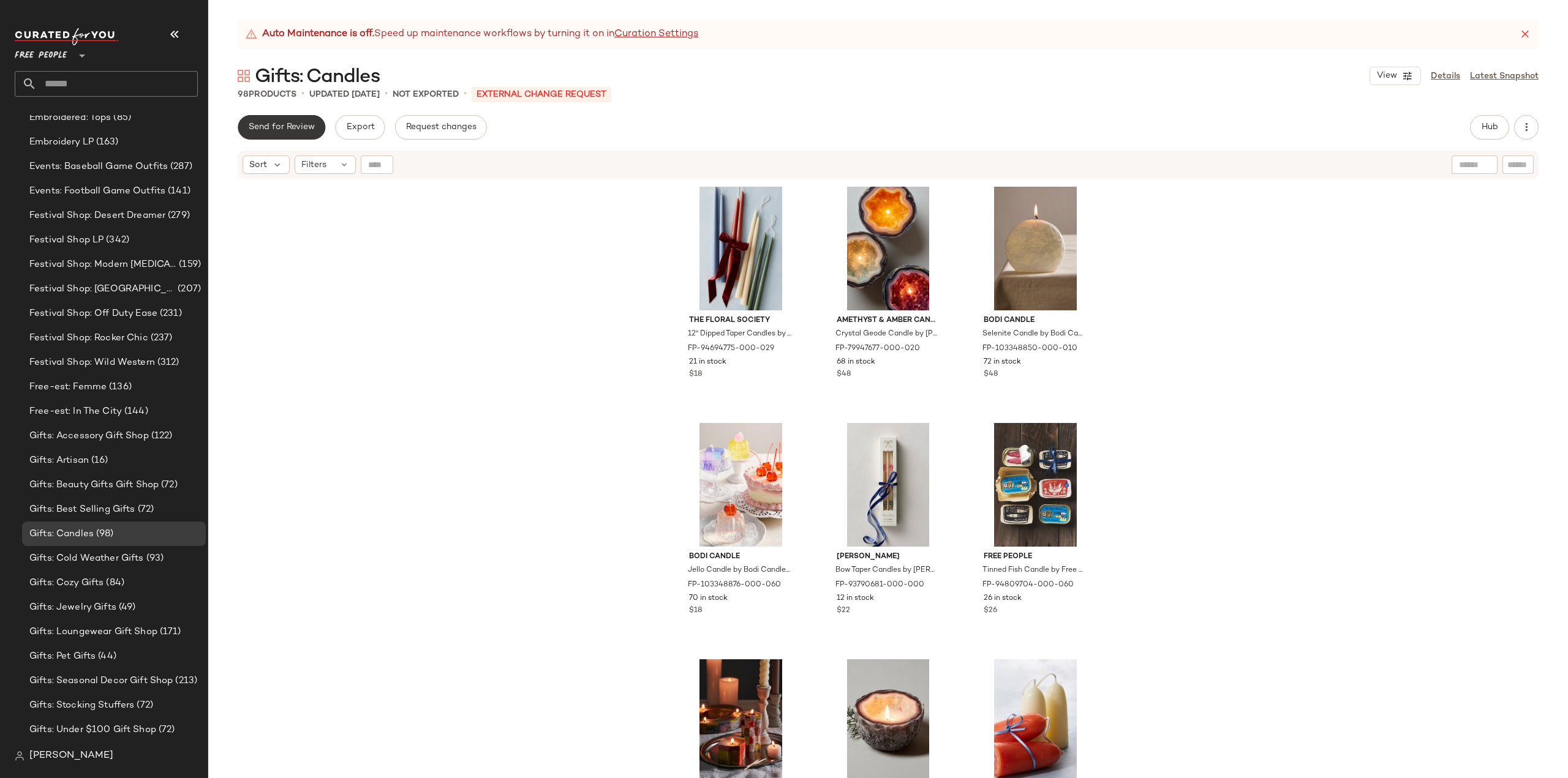
click at [269, 128] on span "Send for Review" at bounding box center [282, 127] width 67 height 10
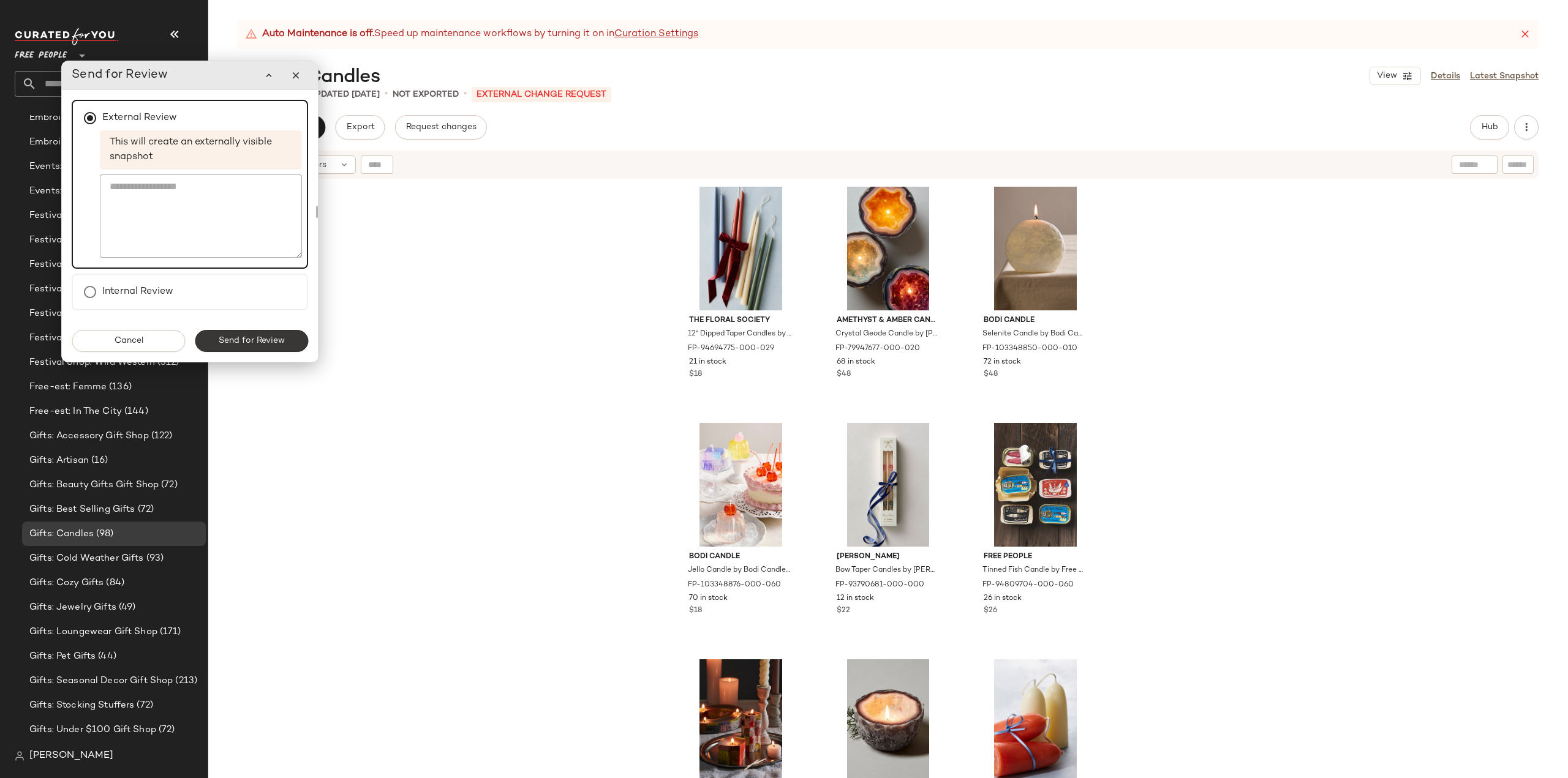
click at [239, 345] on span "Send for Review" at bounding box center [251, 341] width 67 height 10
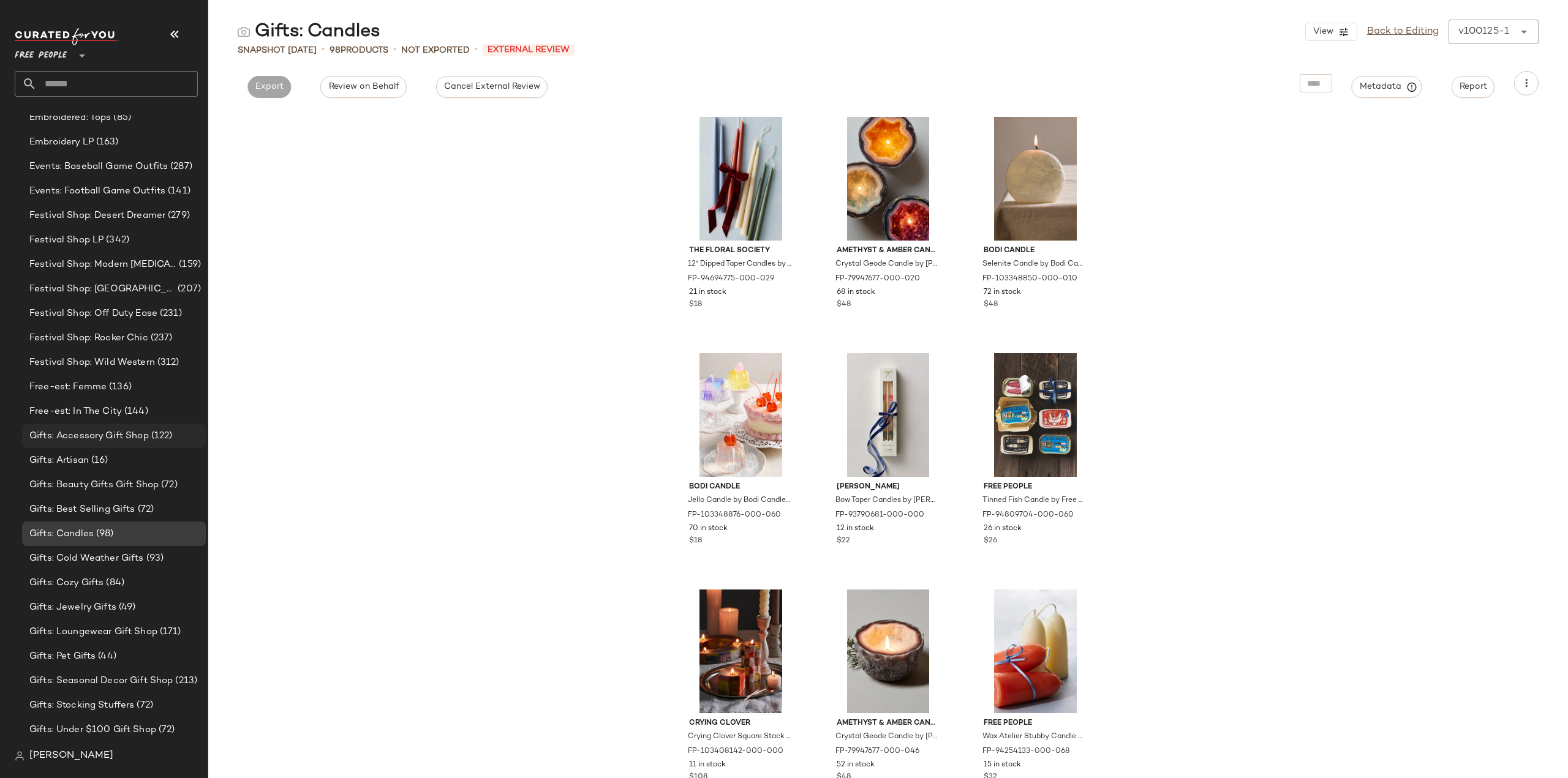
click at [71, 439] on span "Gifts: Accessory Gift Shop" at bounding box center [89, 436] width 120 height 14
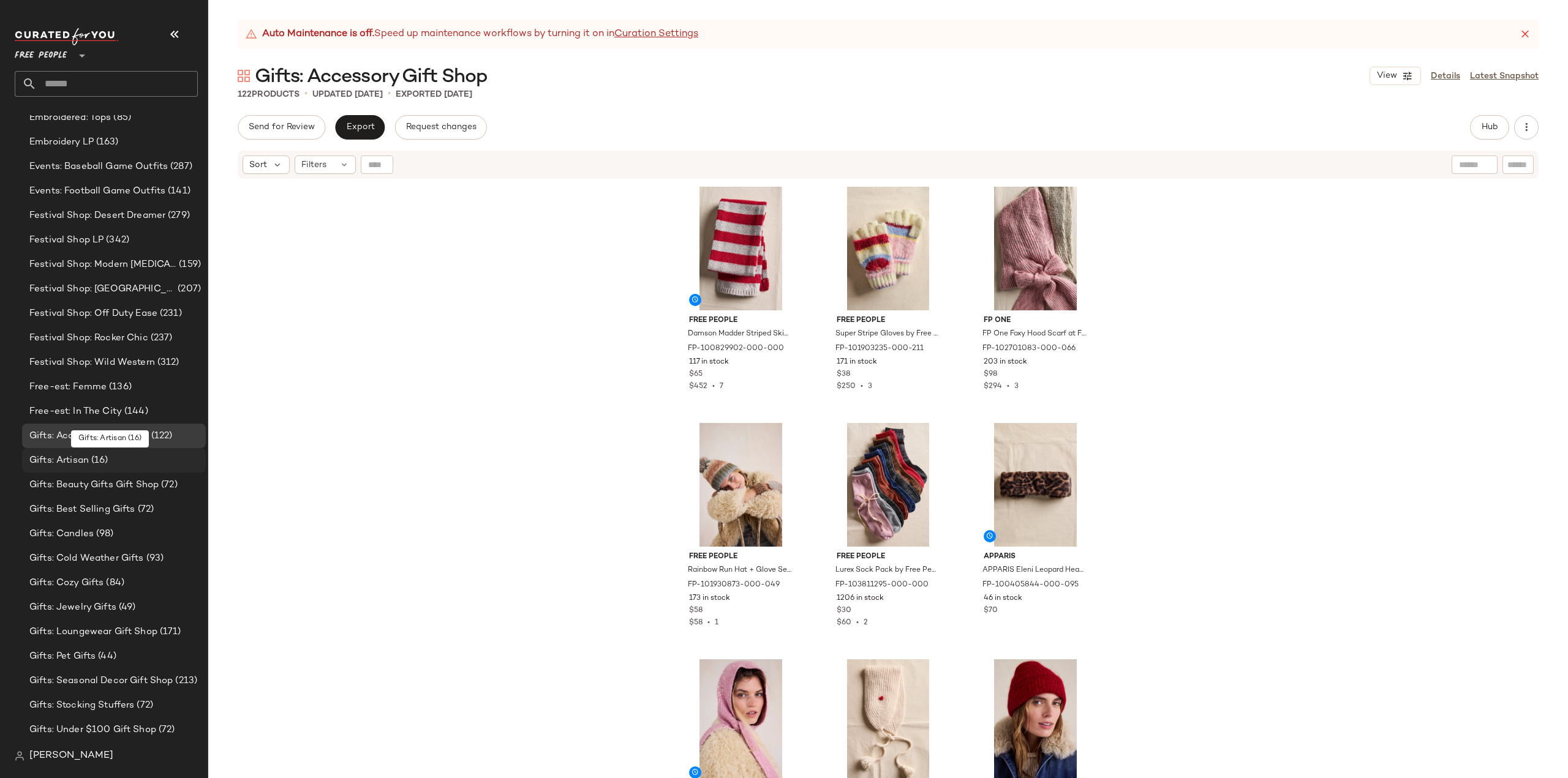
click at [68, 467] on div "Gifts: Artisan (16)" at bounding box center [114, 460] width 184 height 25
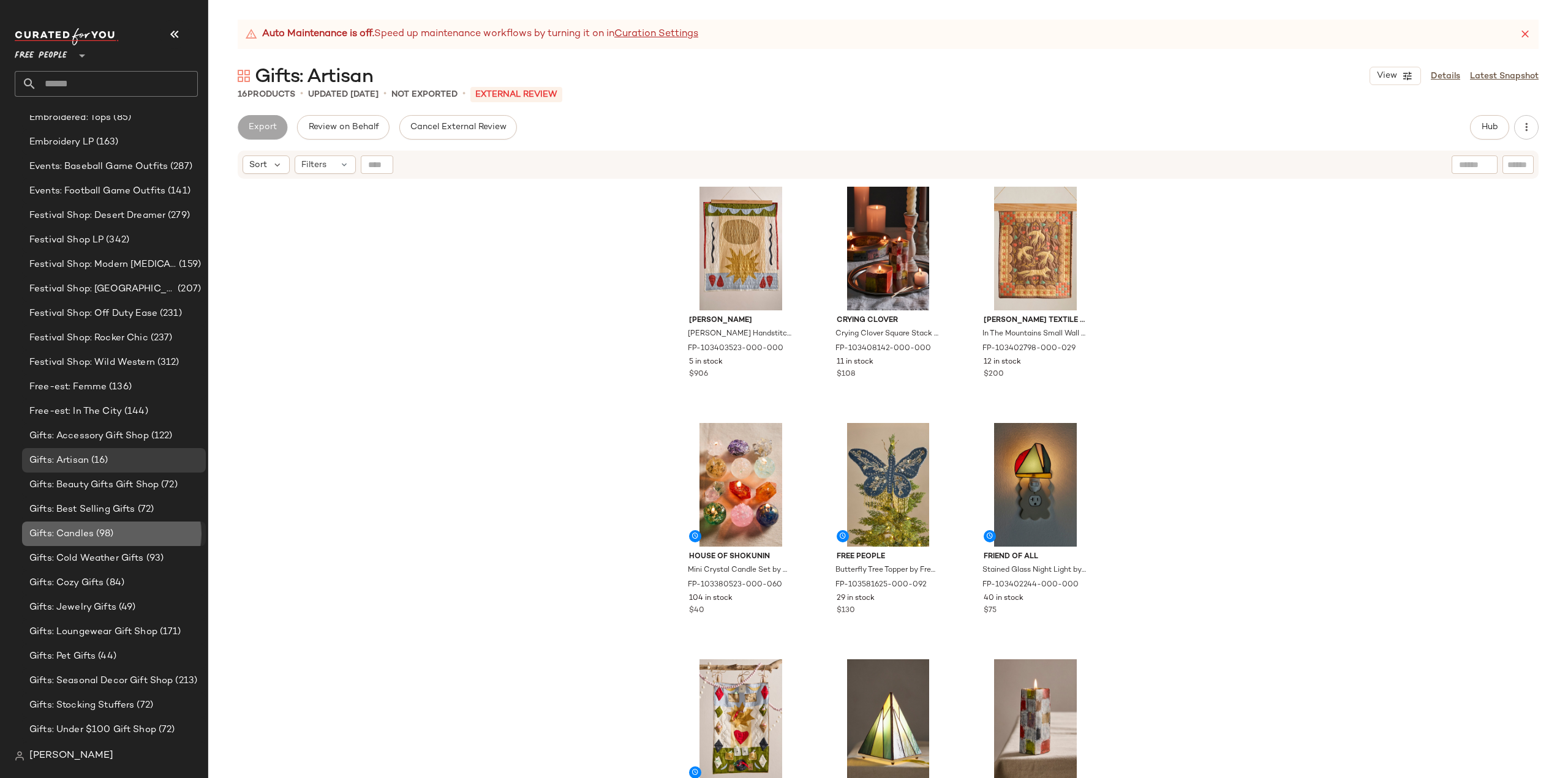
click at [59, 527] on span "Gifts: Candles" at bounding box center [61, 534] width 64 height 14
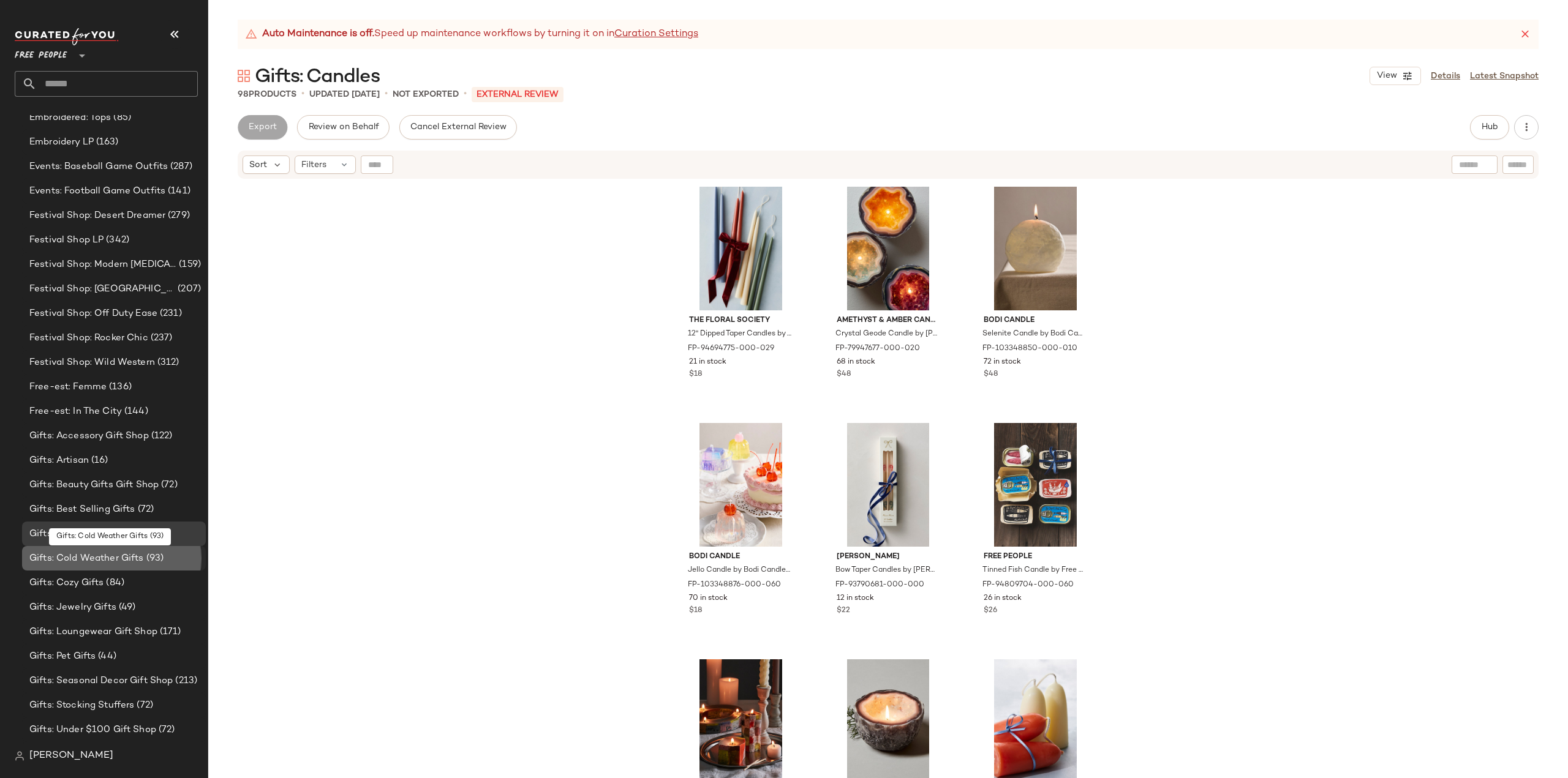
click at [63, 557] on span "Gifts: Cold Weather Gifts" at bounding box center [86, 558] width 114 height 14
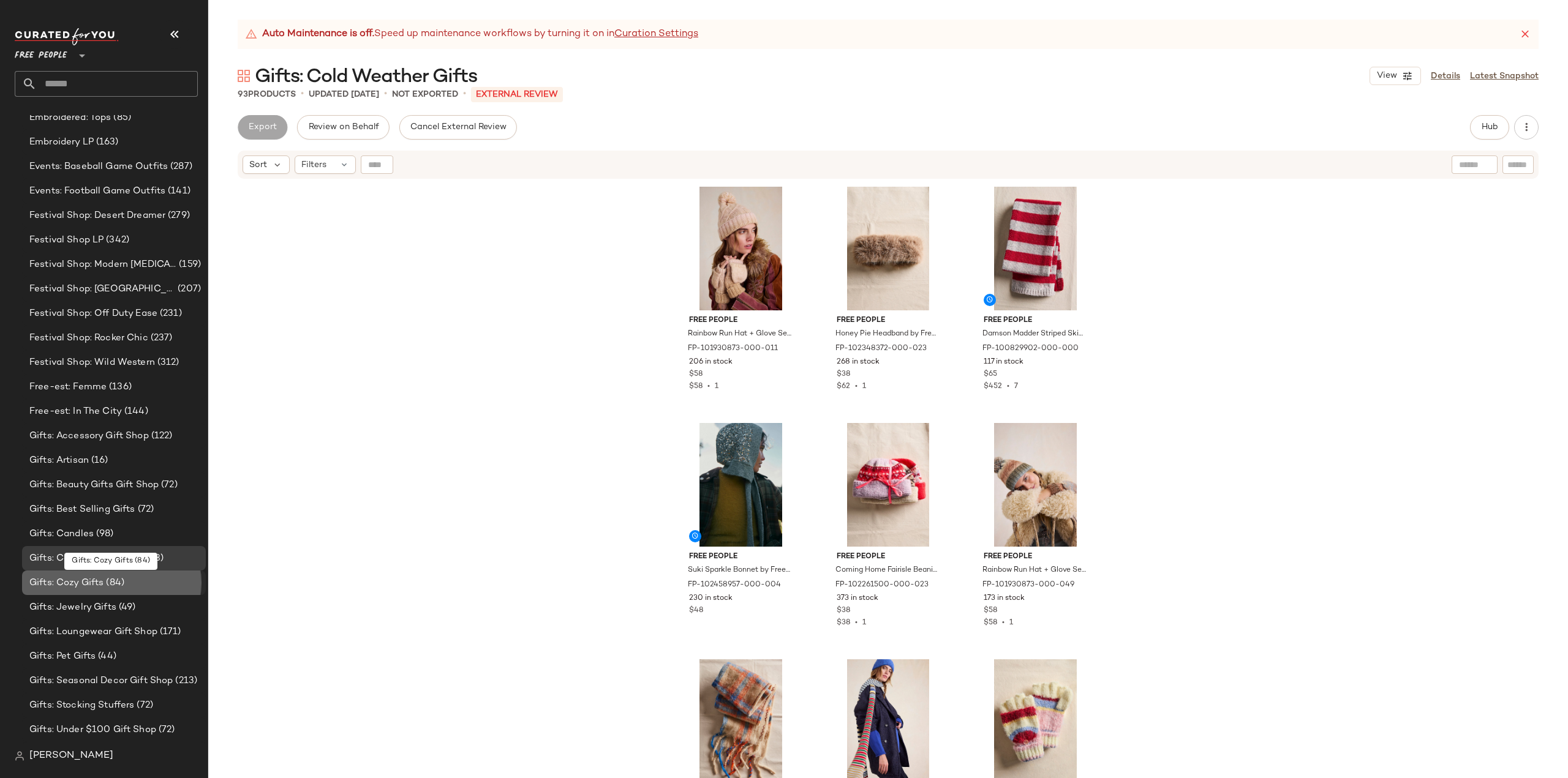
click at [66, 582] on span "Gifts: Cozy Gifts" at bounding box center [66, 583] width 74 height 14
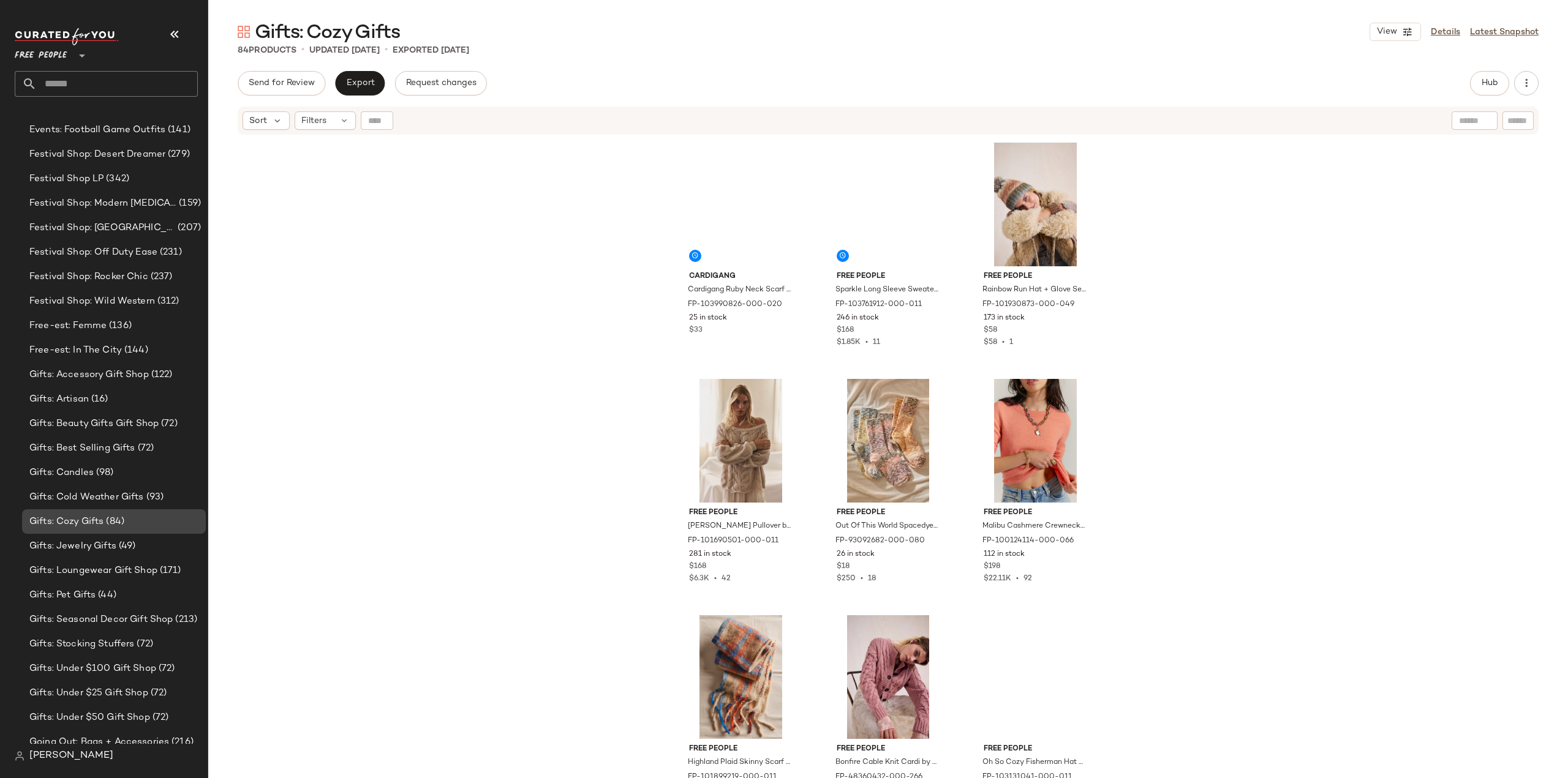
scroll to position [2067, 0]
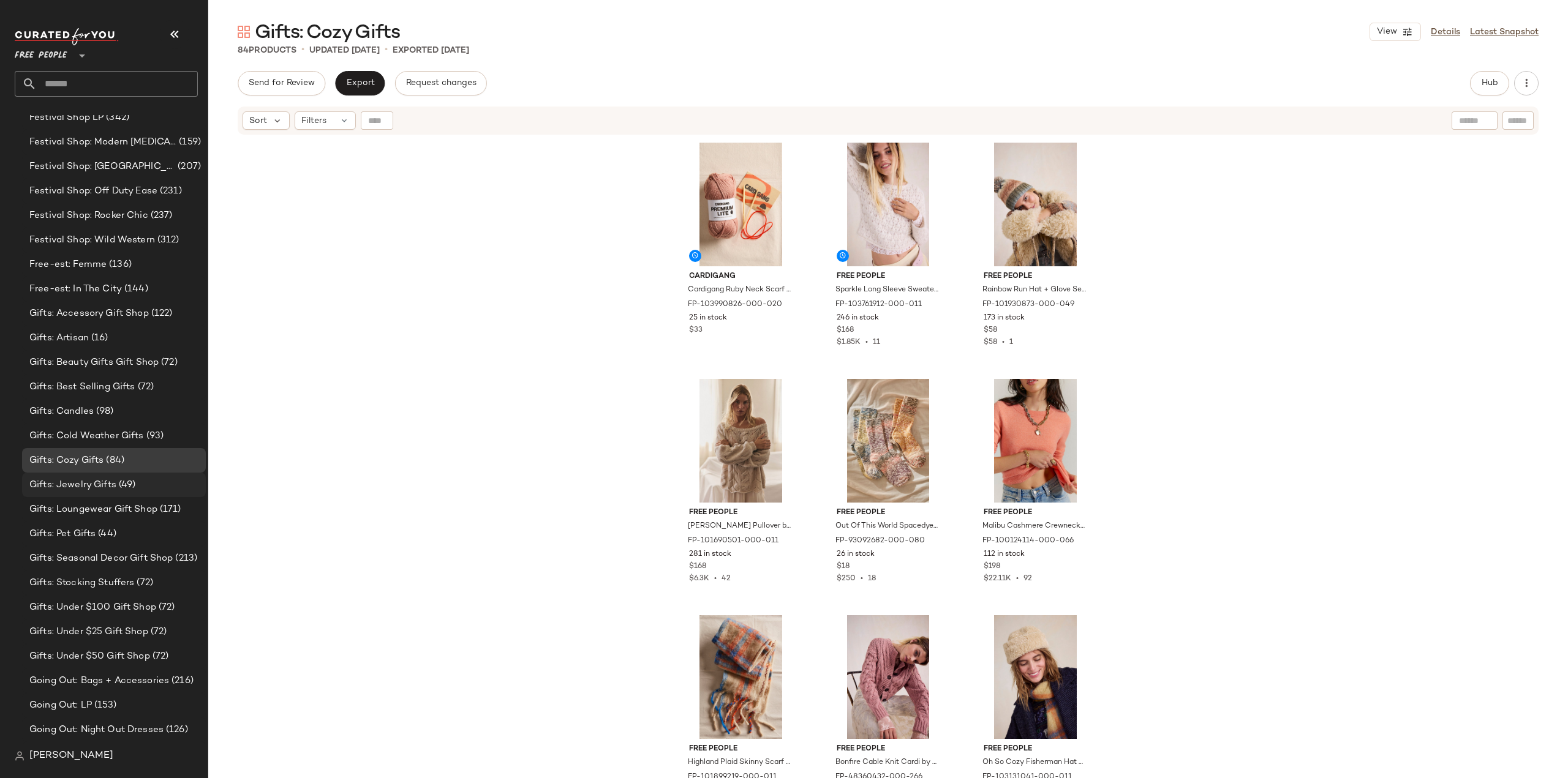
click at [82, 489] on span "Gifts: Jewelry Gifts" at bounding box center [72, 485] width 87 height 14
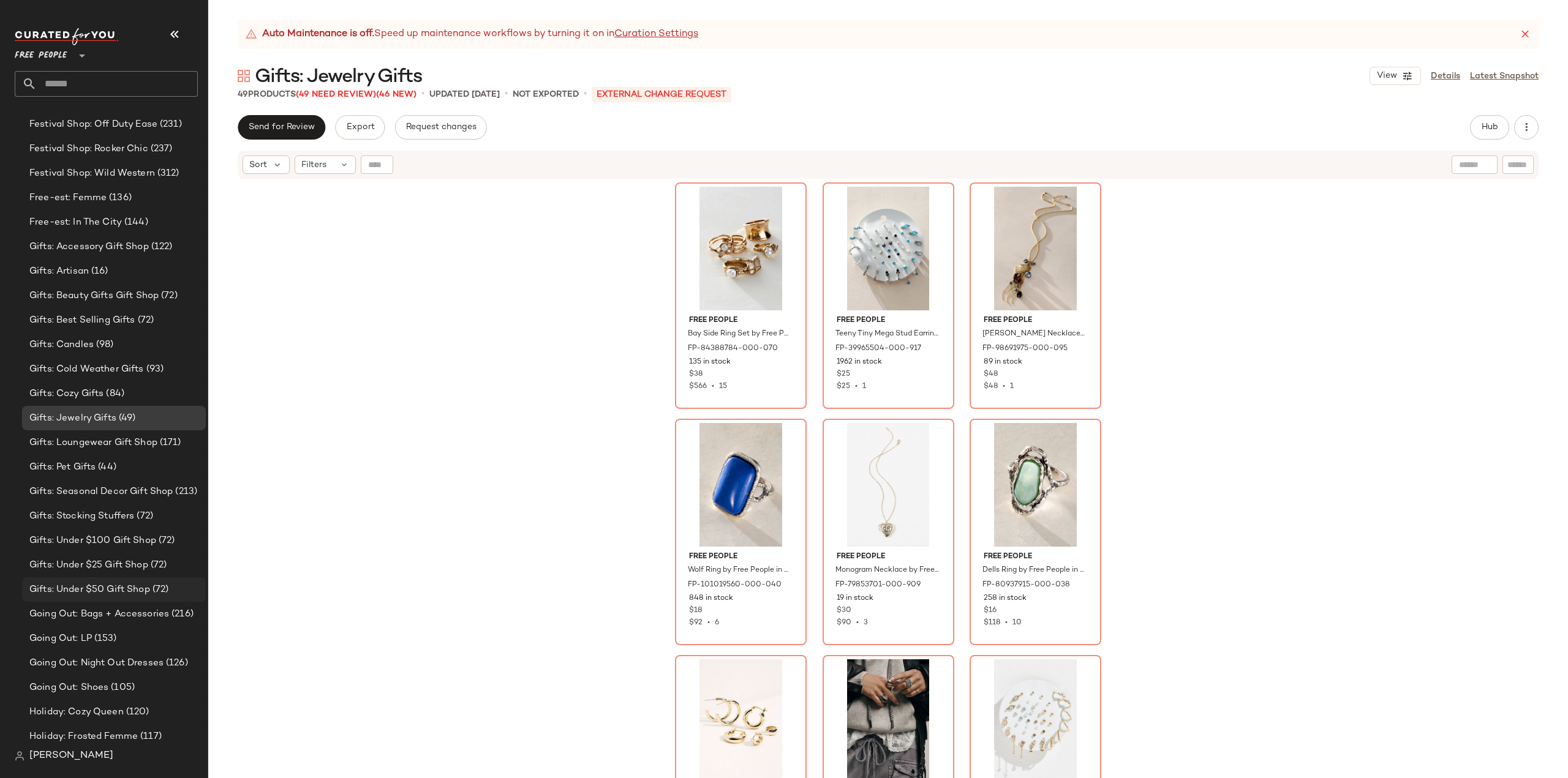
scroll to position [2190, 0]
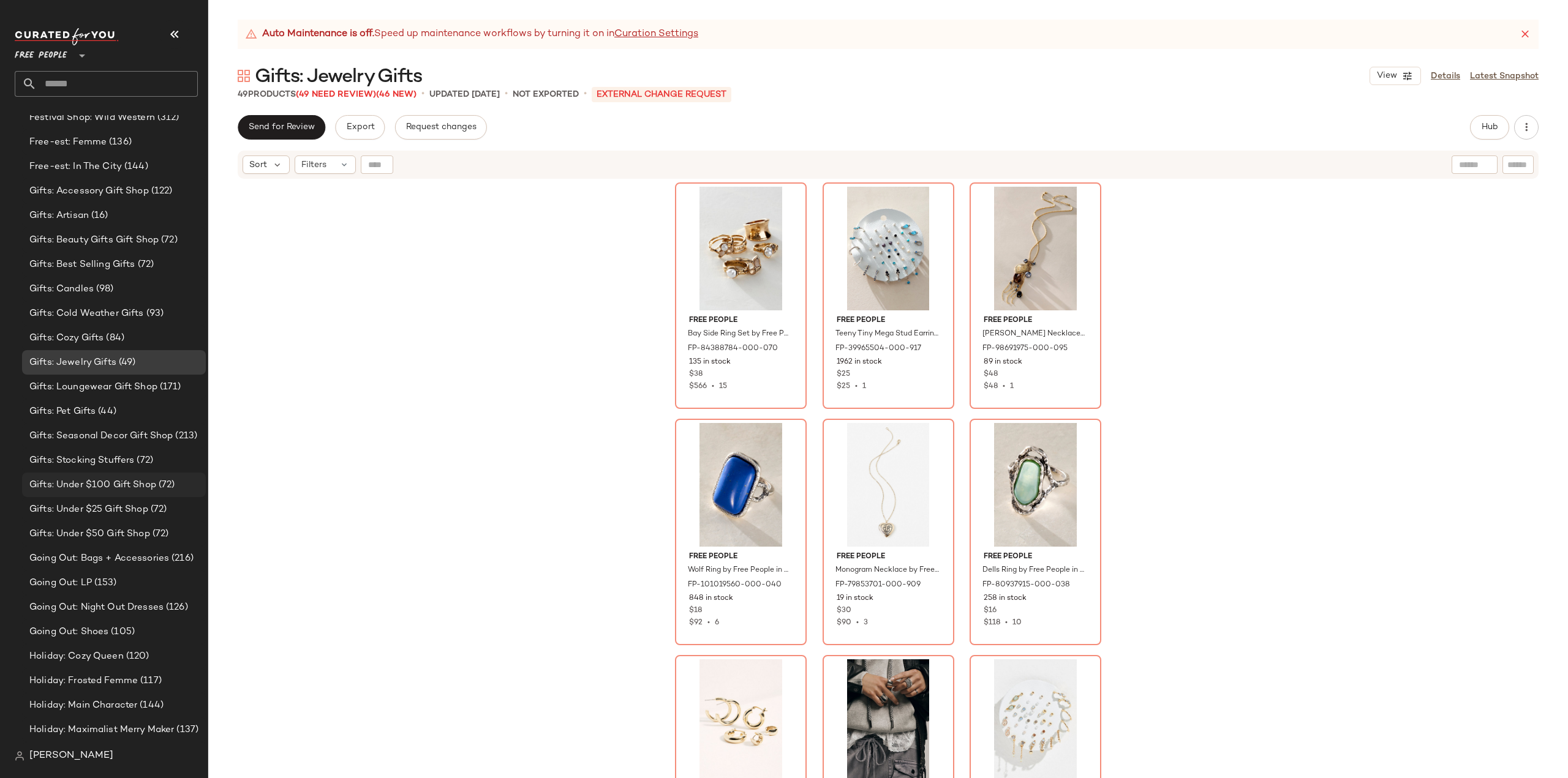
click at [84, 483] on span "Gifts: Under $100 Gift Shop" at bounding box center [93, 485] width 126 height 14
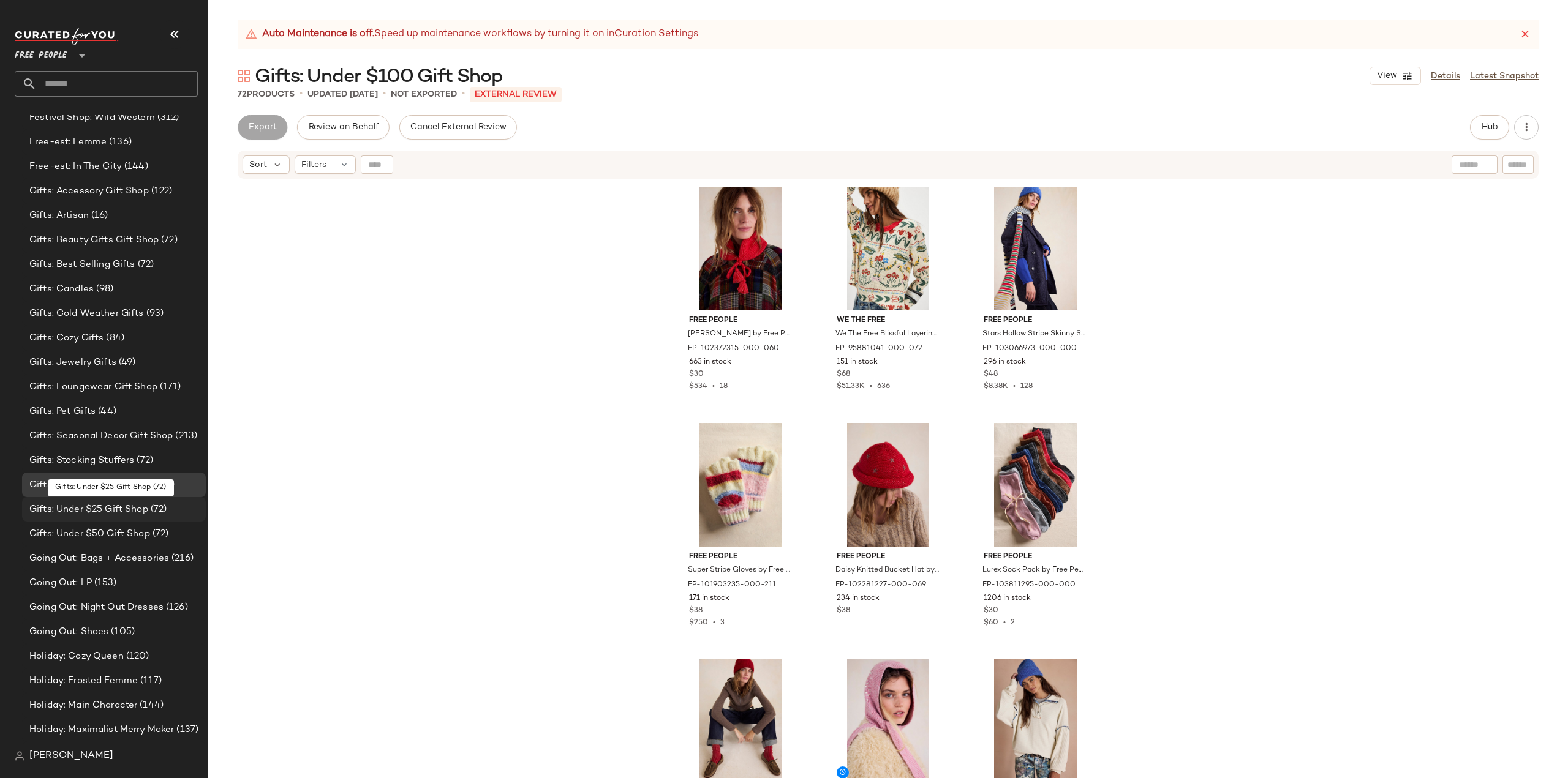
click at [76, 509] on span "Gifts: Under $25 Gift Shop" at bounding box center [89, 510] width 119 height 14
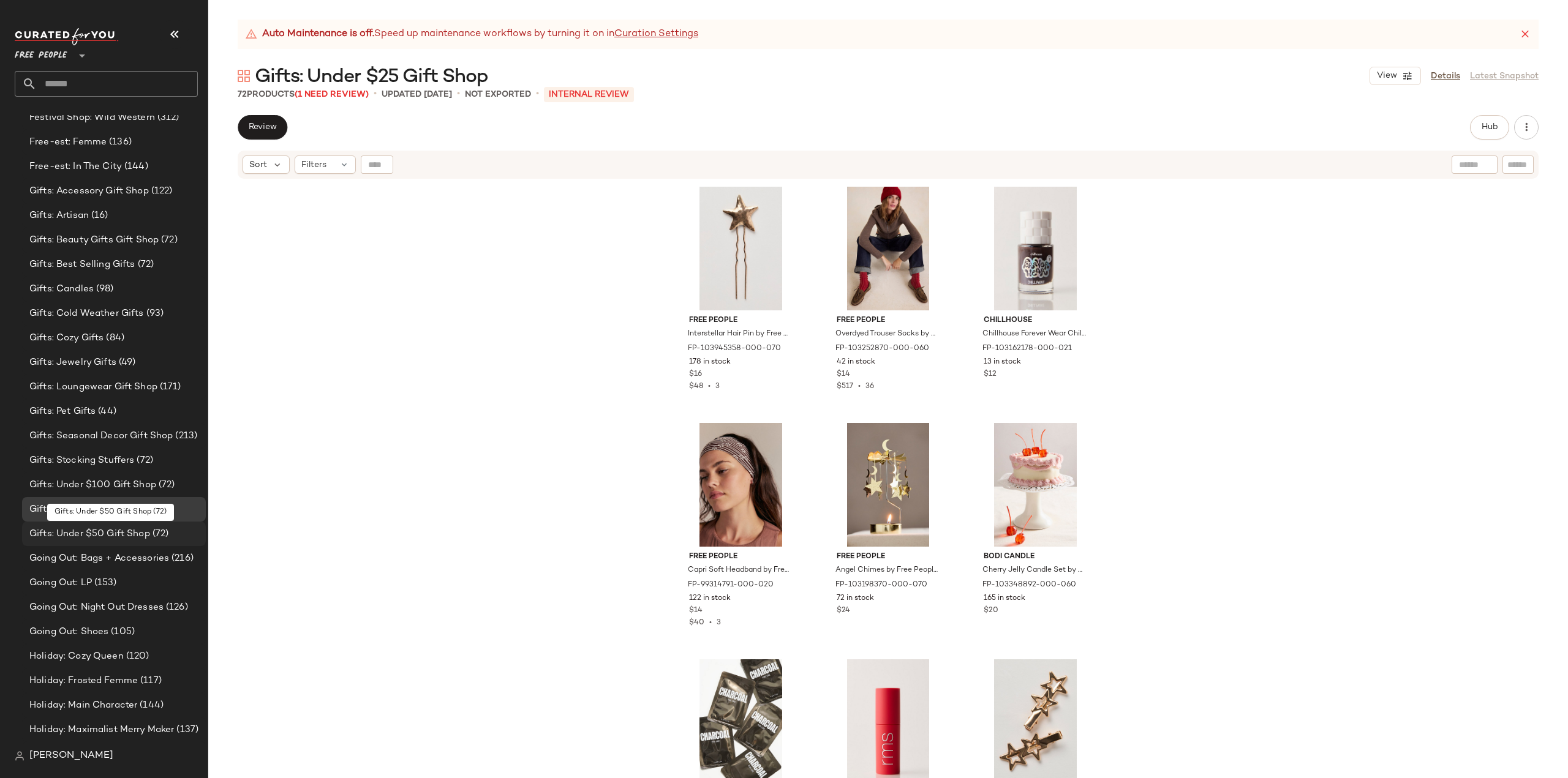
click at [74, 534] on span "Gifts: Under $50 Gift Shop" at bounding box center [89, 534] width 120 height 14
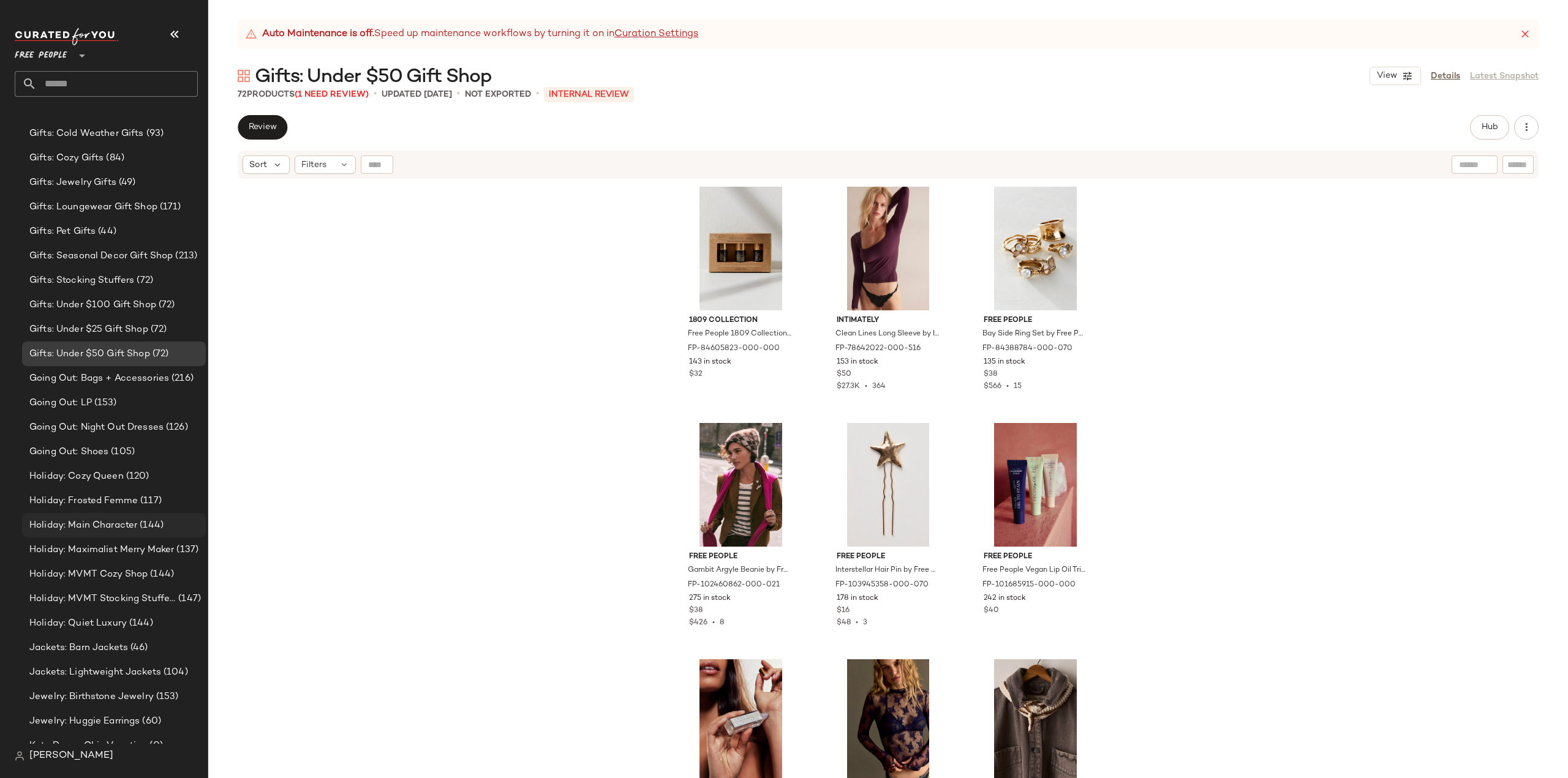
scroll to position [2496, 0]
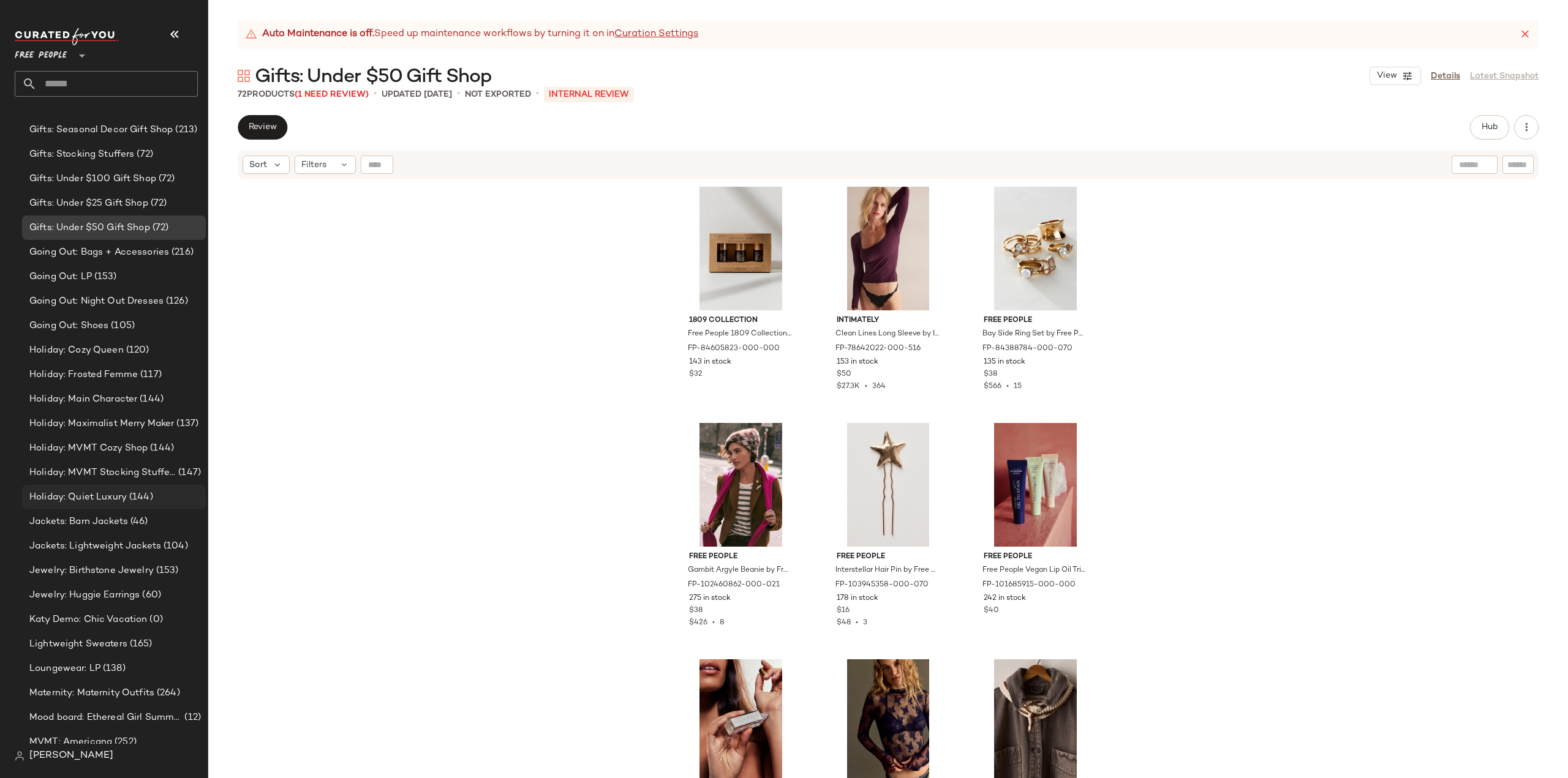
click at [62, 504] on span "Holiday: Quiet Luxury" at bounding box center [78, 497] width 97 height 14
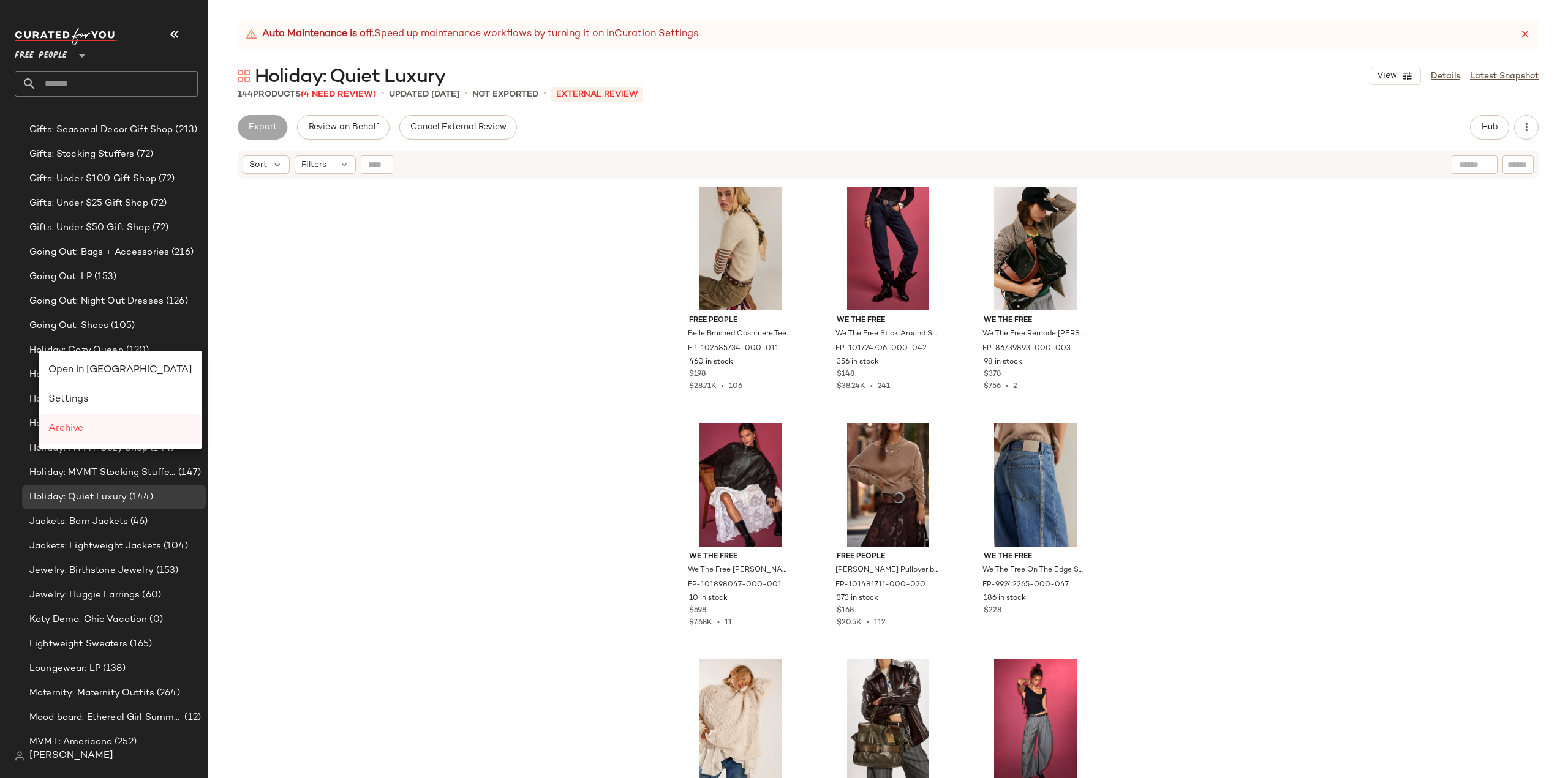
click at [67, 429] on span "Archive" at bounding box center [66, 428] width 35 height 10
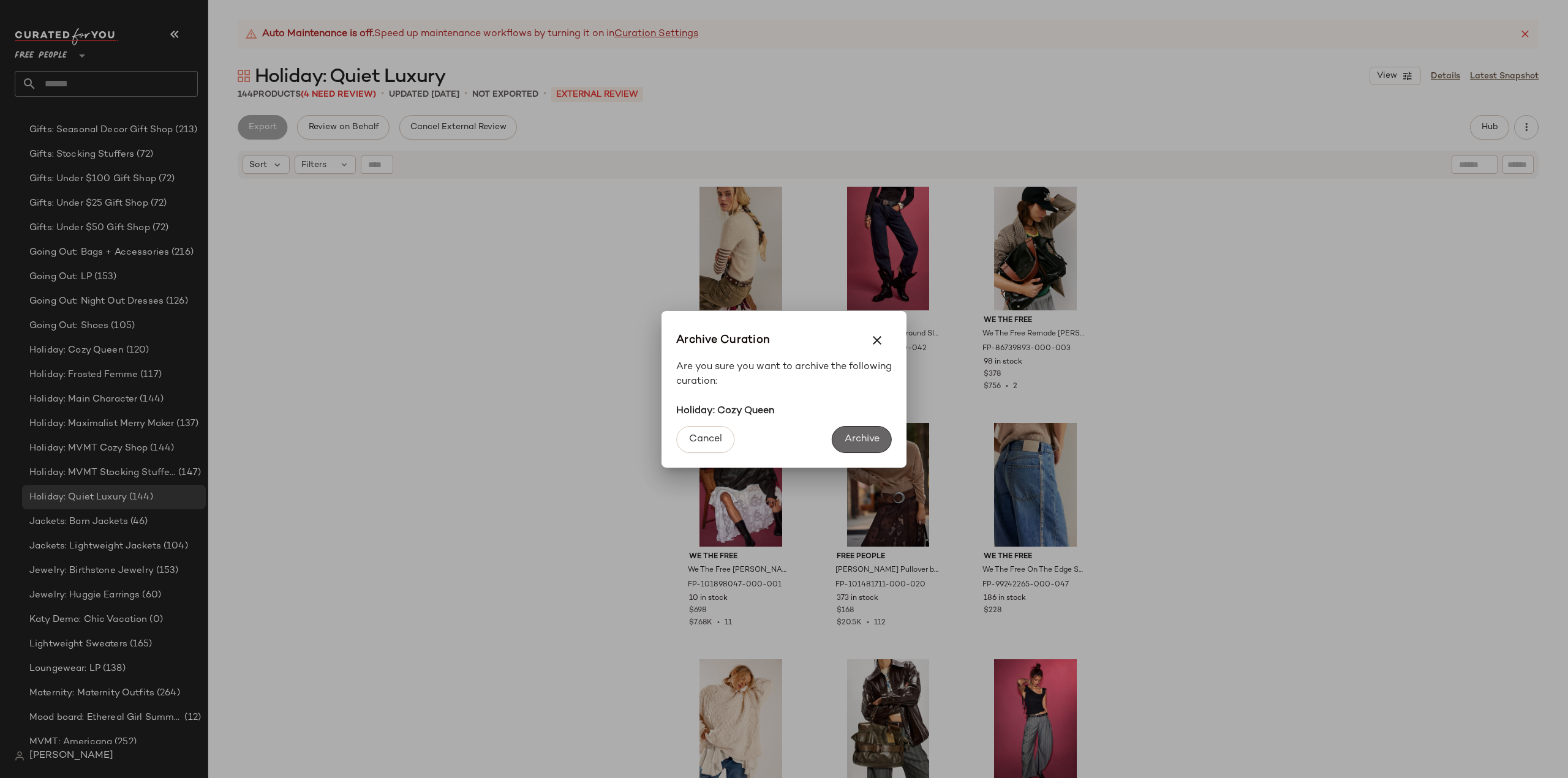
click at [855, 436] on span "Archive" at bounding box center [862, 439] width 35 height 12
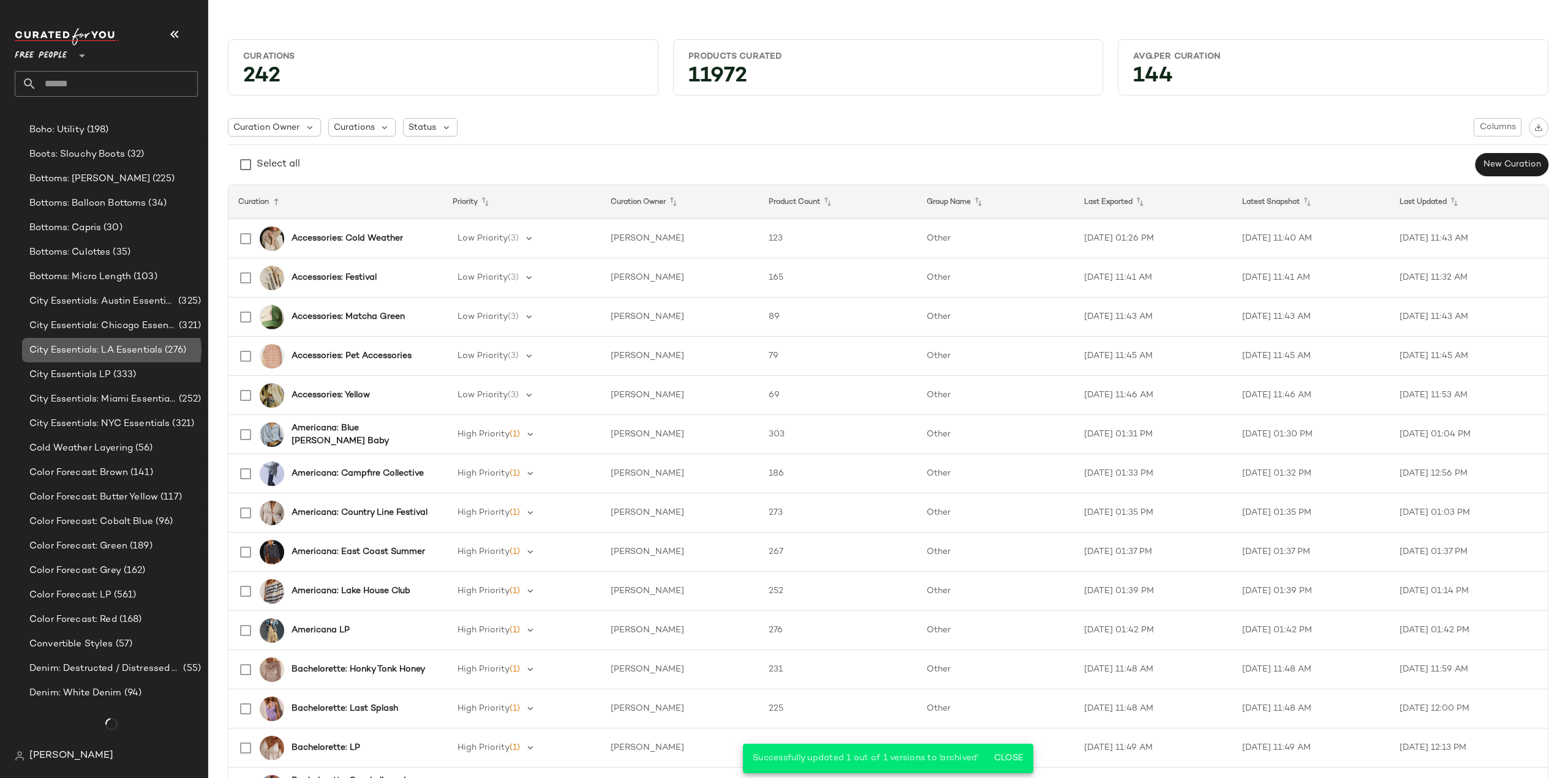
scroll to position [733, 0]
click at [155, 367] on div "City Essentials LP (333)" at bounding box center [114, 375] width 184 height 25
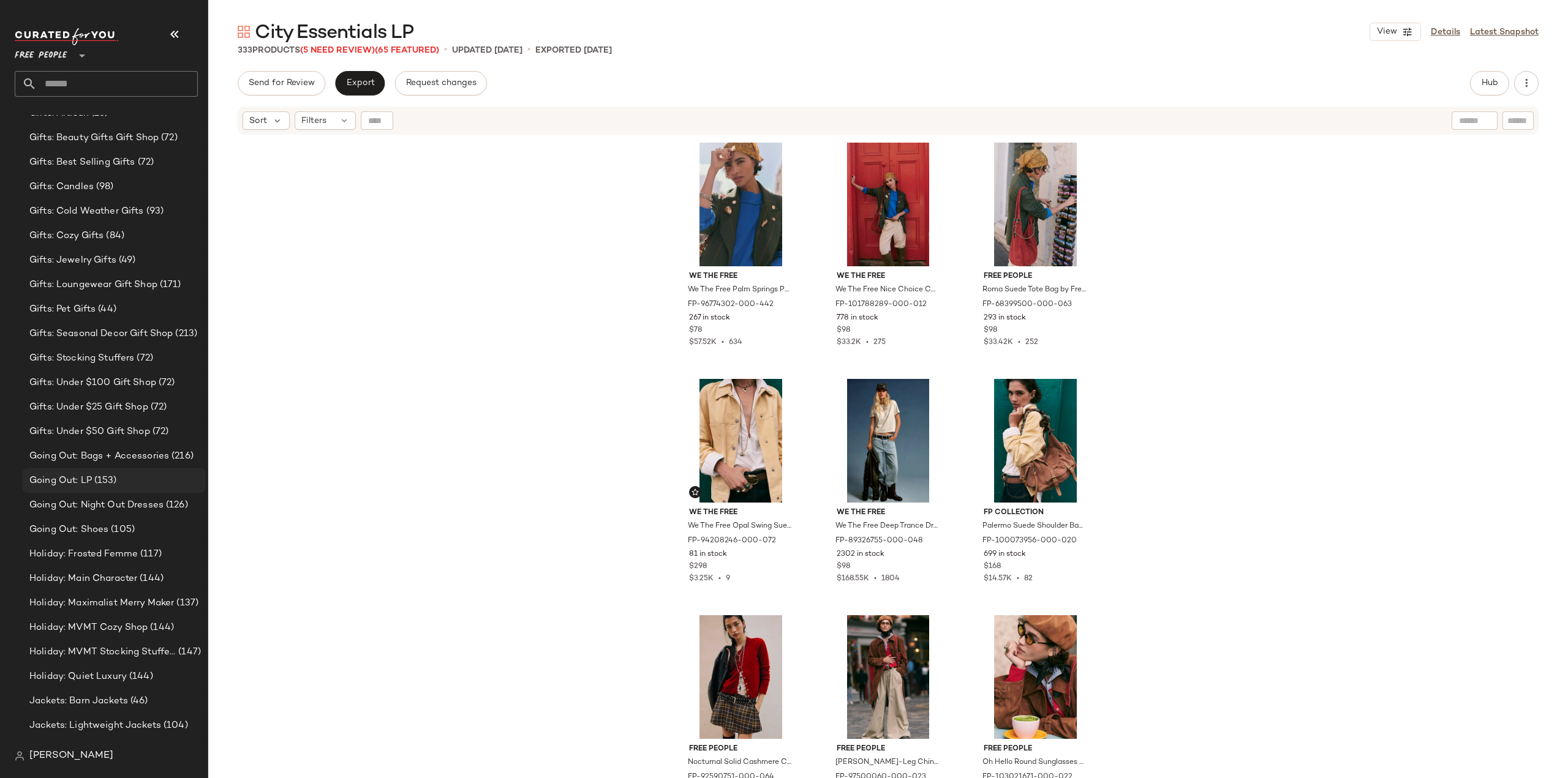
scroll to position [2447, 0]
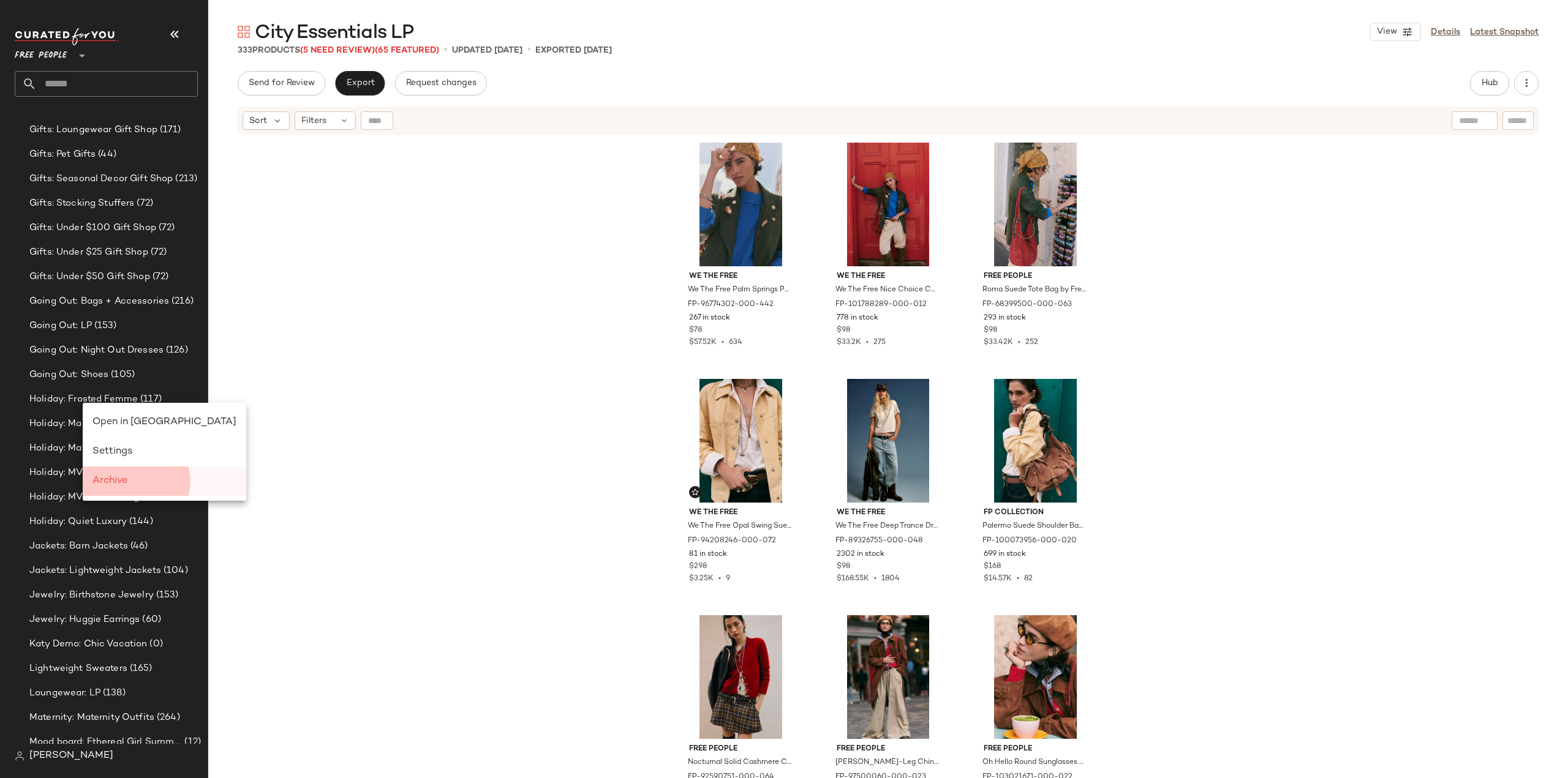
click at [110, 480] on span "Archive" at bounding box center [110, 480] width 35 height 10
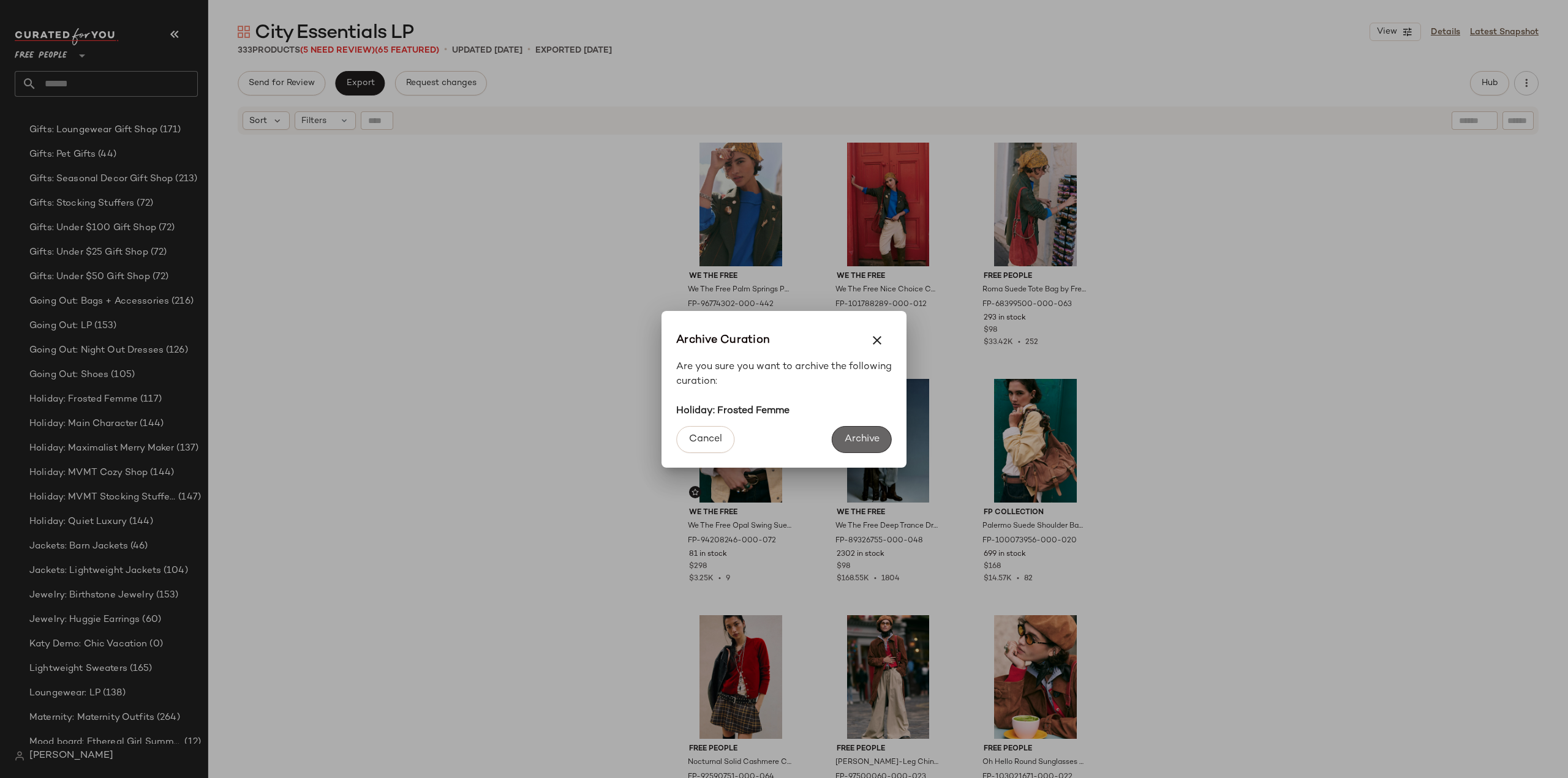
click at [863, 442] on span "Archive" at bounding box center [862, 439] width 35 height 12
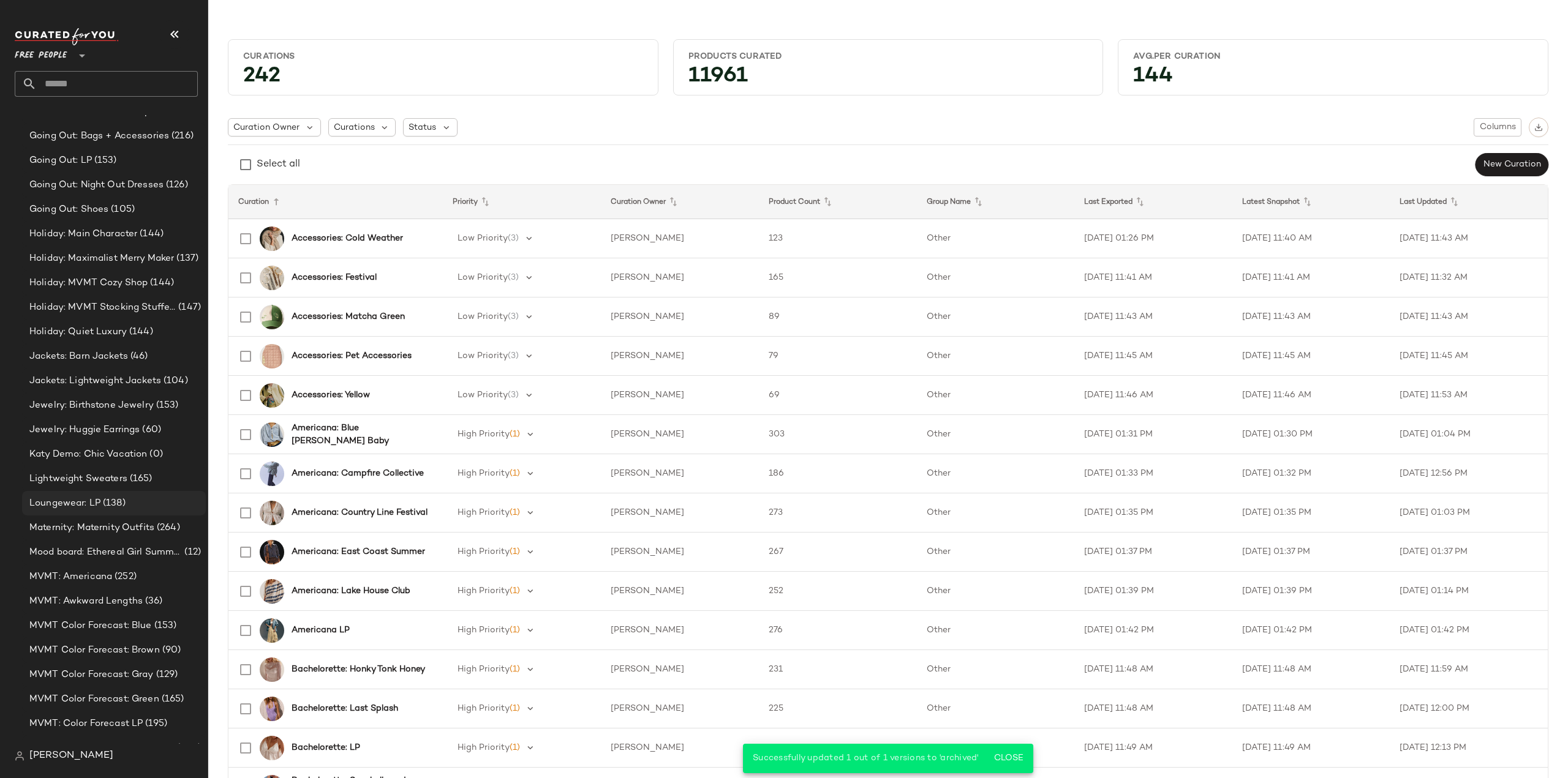
scroll to position [2486, 0]
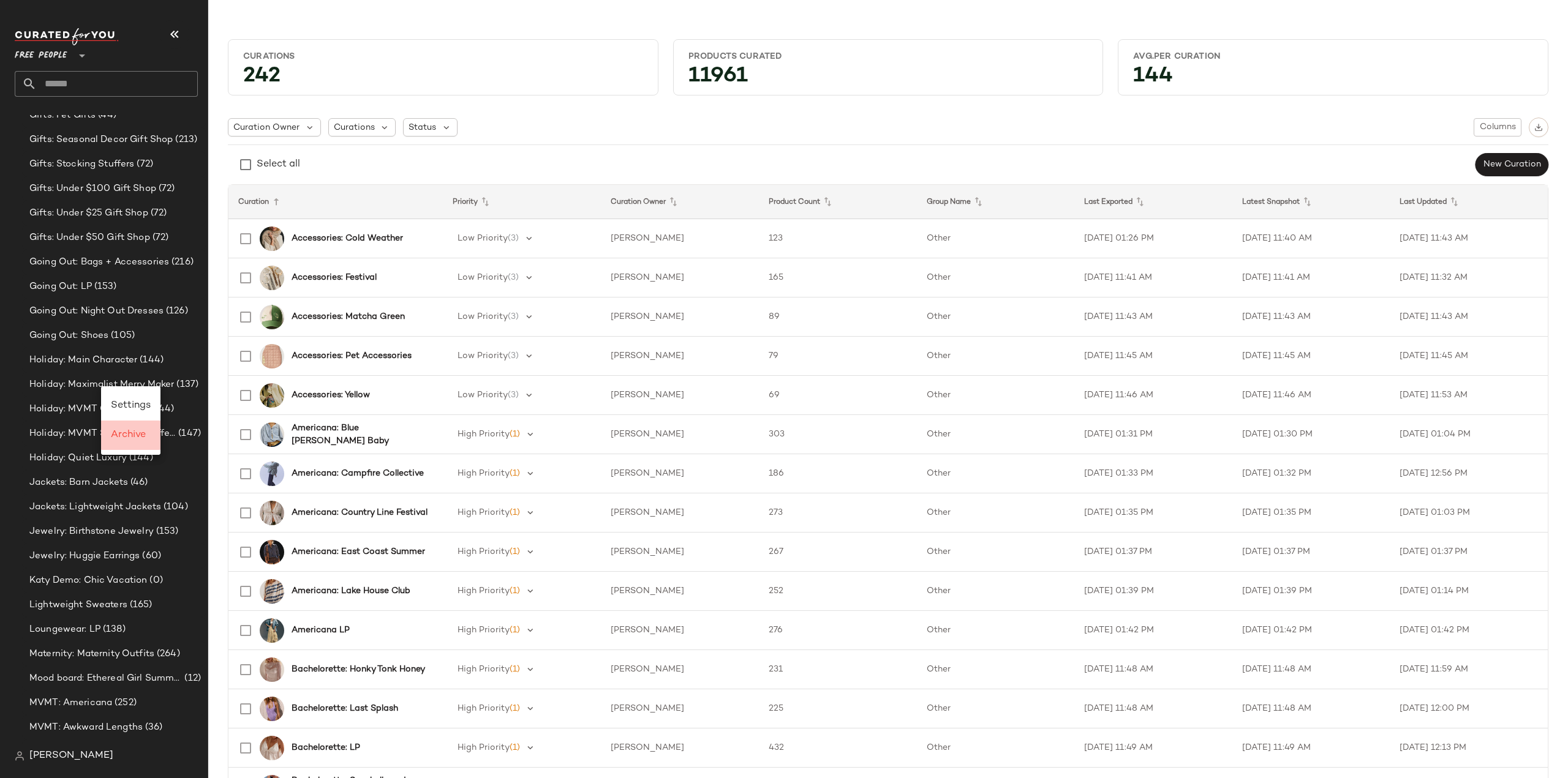
click at [123, 437] on span "Archive" at bounding box center [128, 434] width 35 height 10
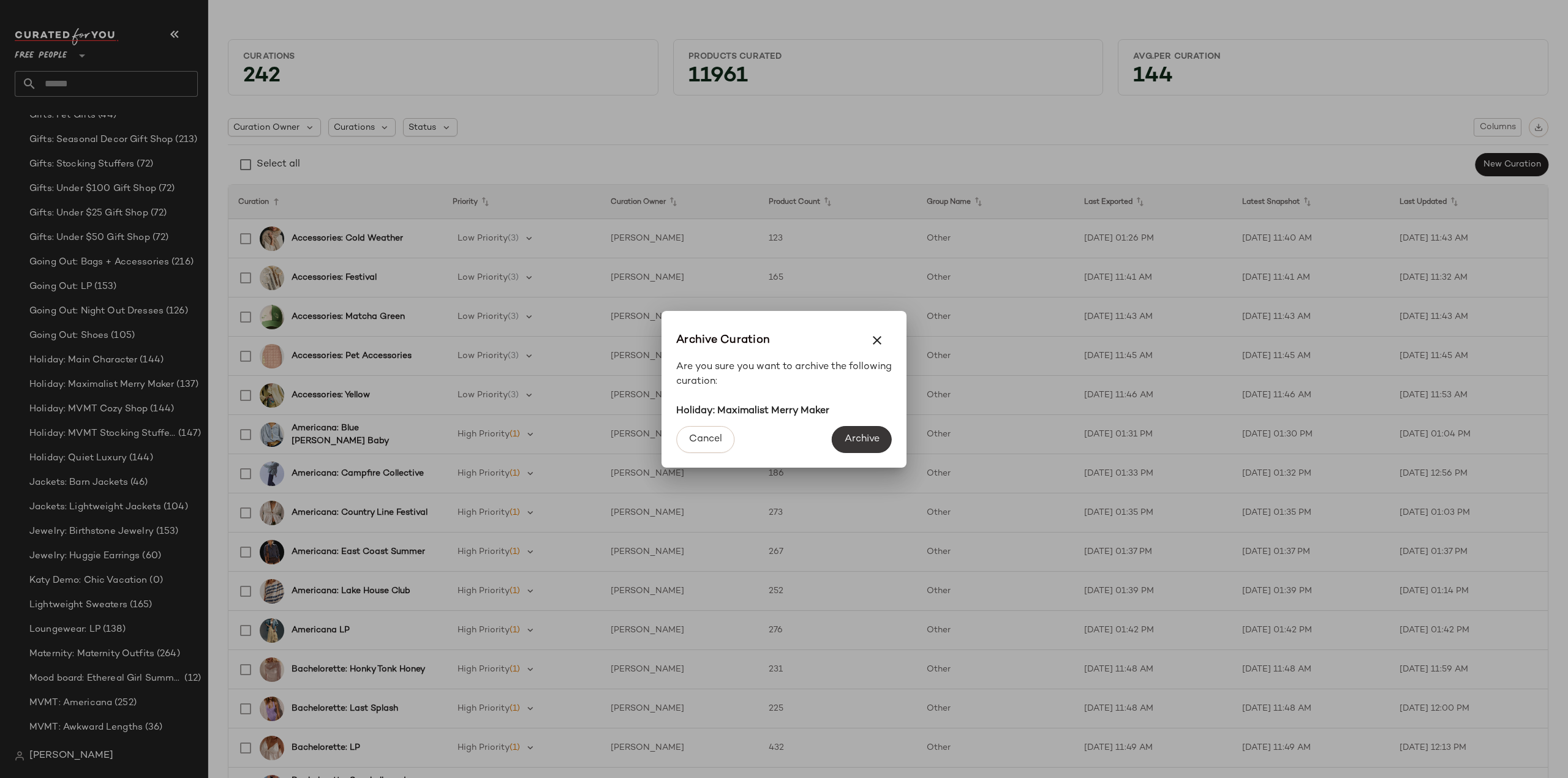
click at [861, 434] on span "Archive" at bounding box center [862, 439] width 35 height 12
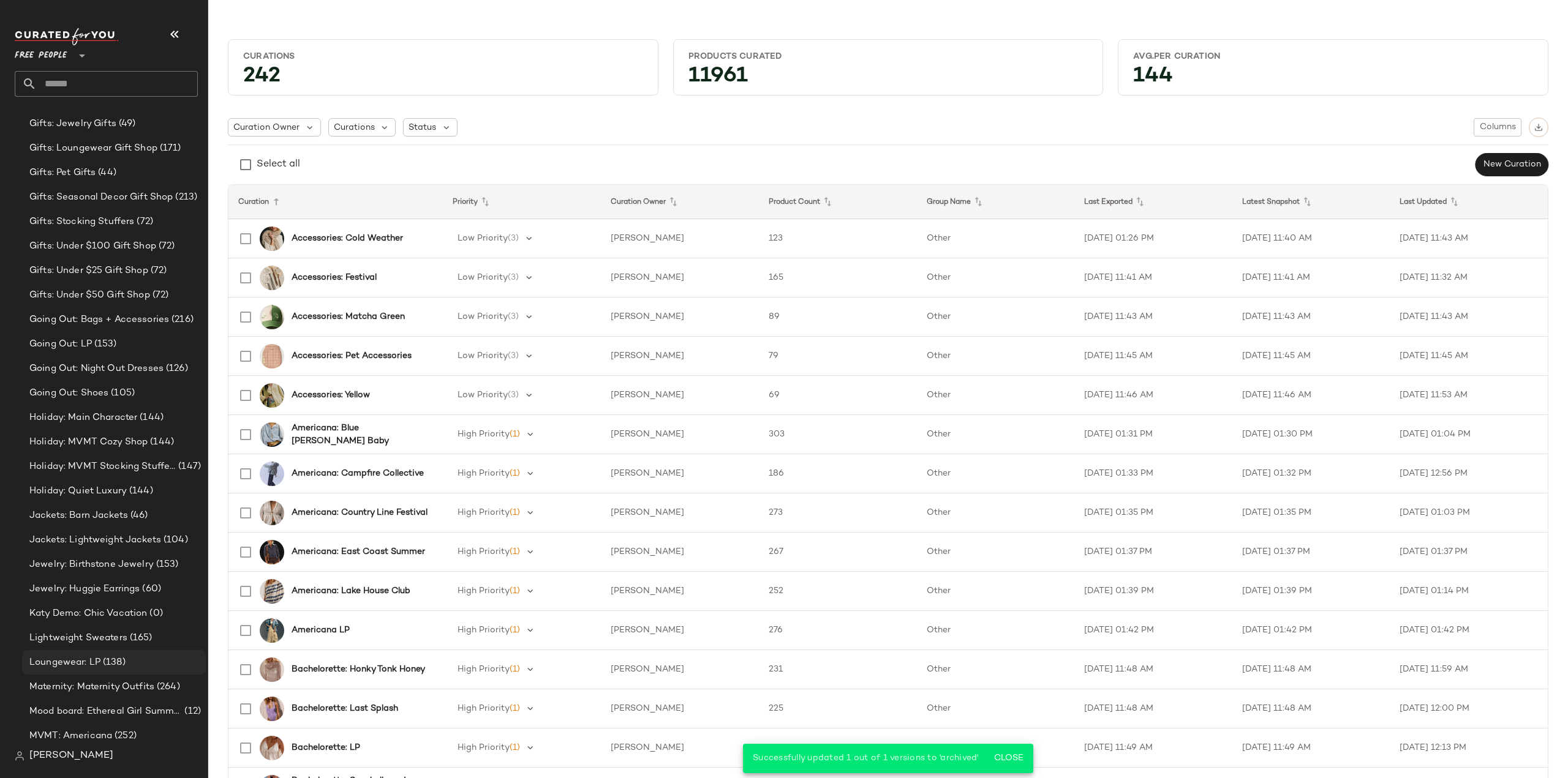
scroll to position [2547, 0]
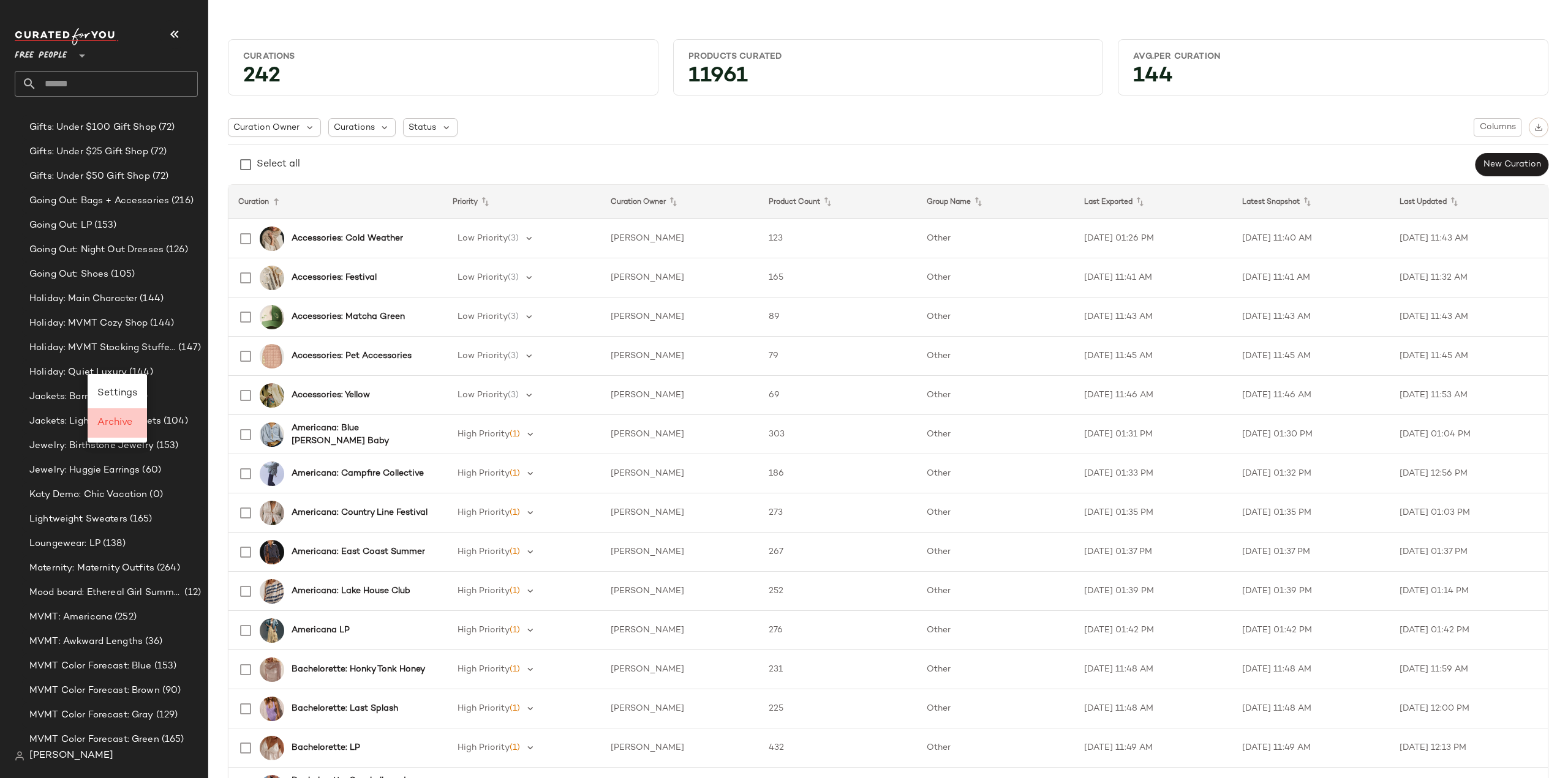
click at [112, 423] on span "Archive" at bounding box center [114, 423] width 35 height 10
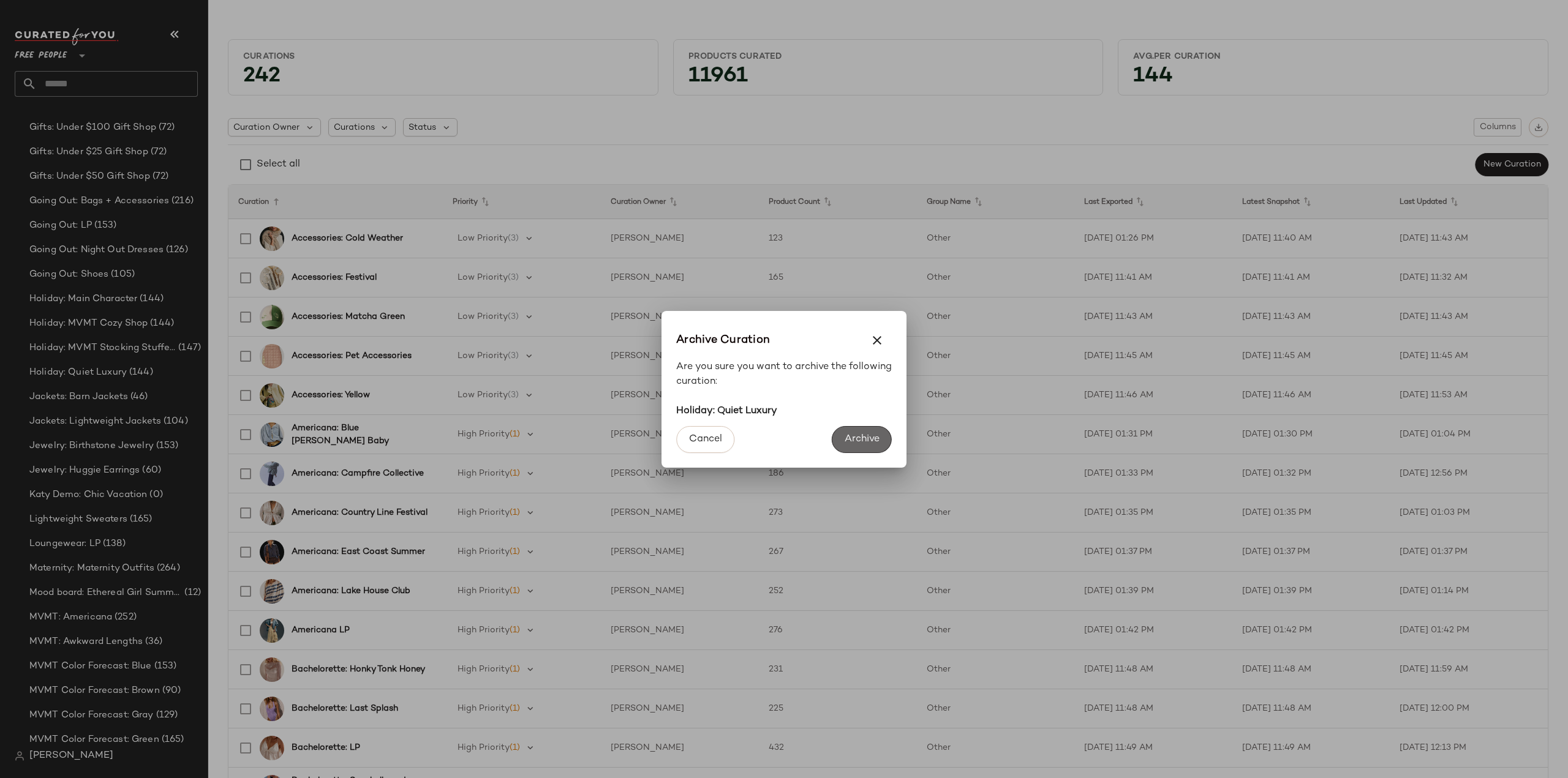
click at [858, 434] on span "Archive" at bounding box center [862, 439] width 35 height 12
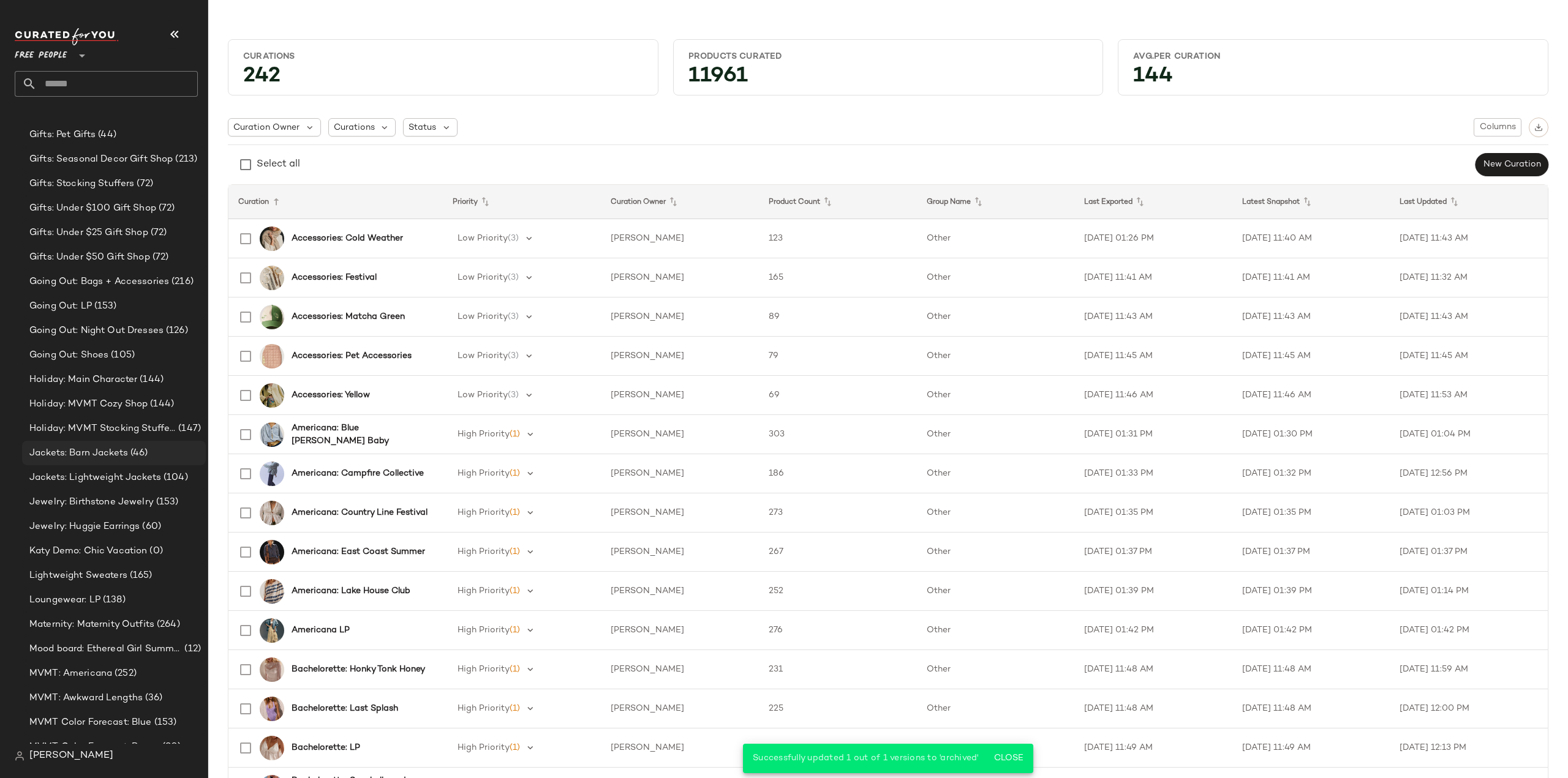
scroll to position [2486, 0]
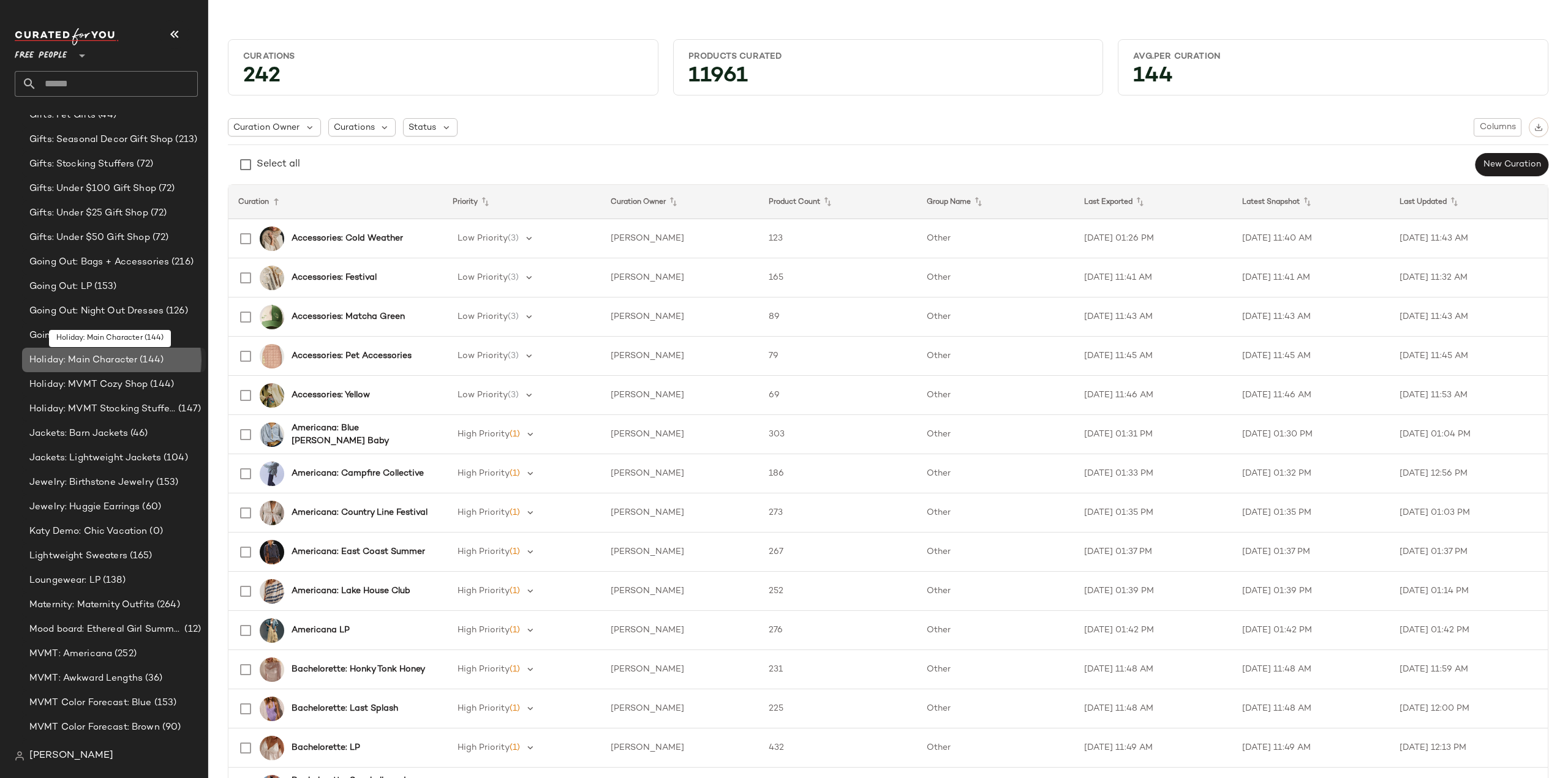
click at [71, 362] on span "Holiday: Main Character" at bounding box center [83, 360] width 108 height 14
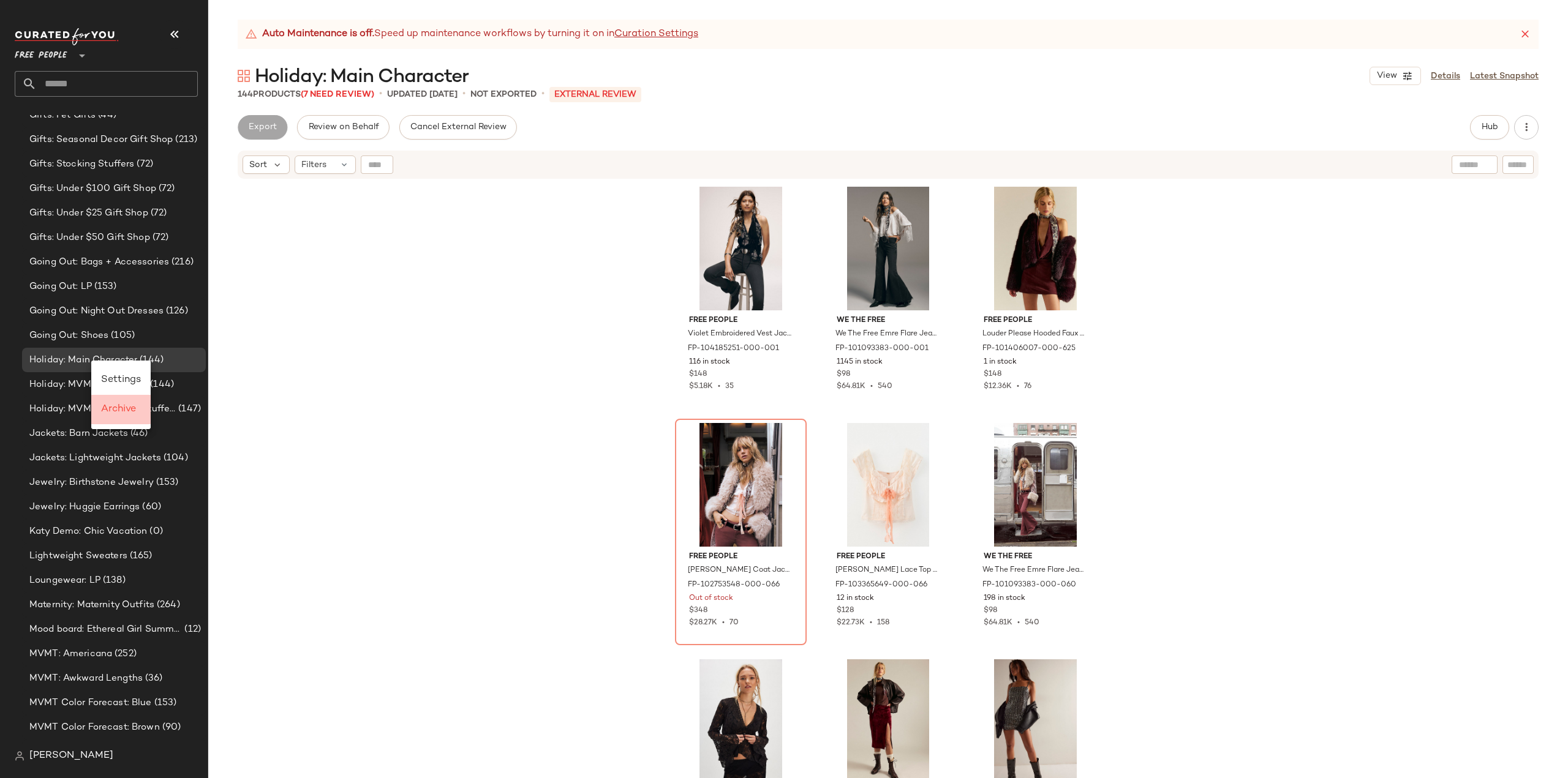
click at [116, 409] on span "Archive" at bounding box center [118, 409] width 35 height 10
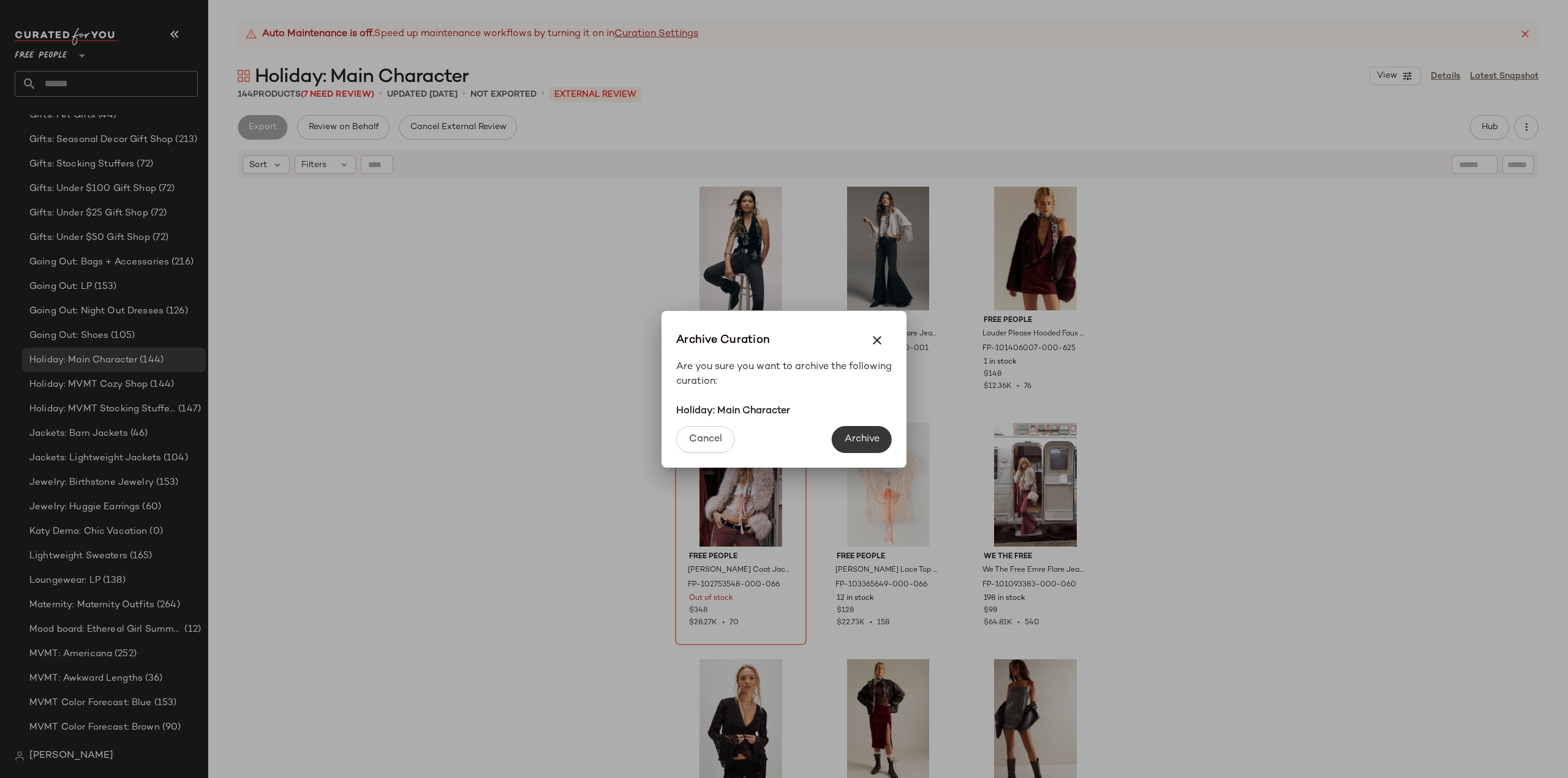
click at [865, 440] on span "Archive" at bounding box center [862, 439] width 35 height 12
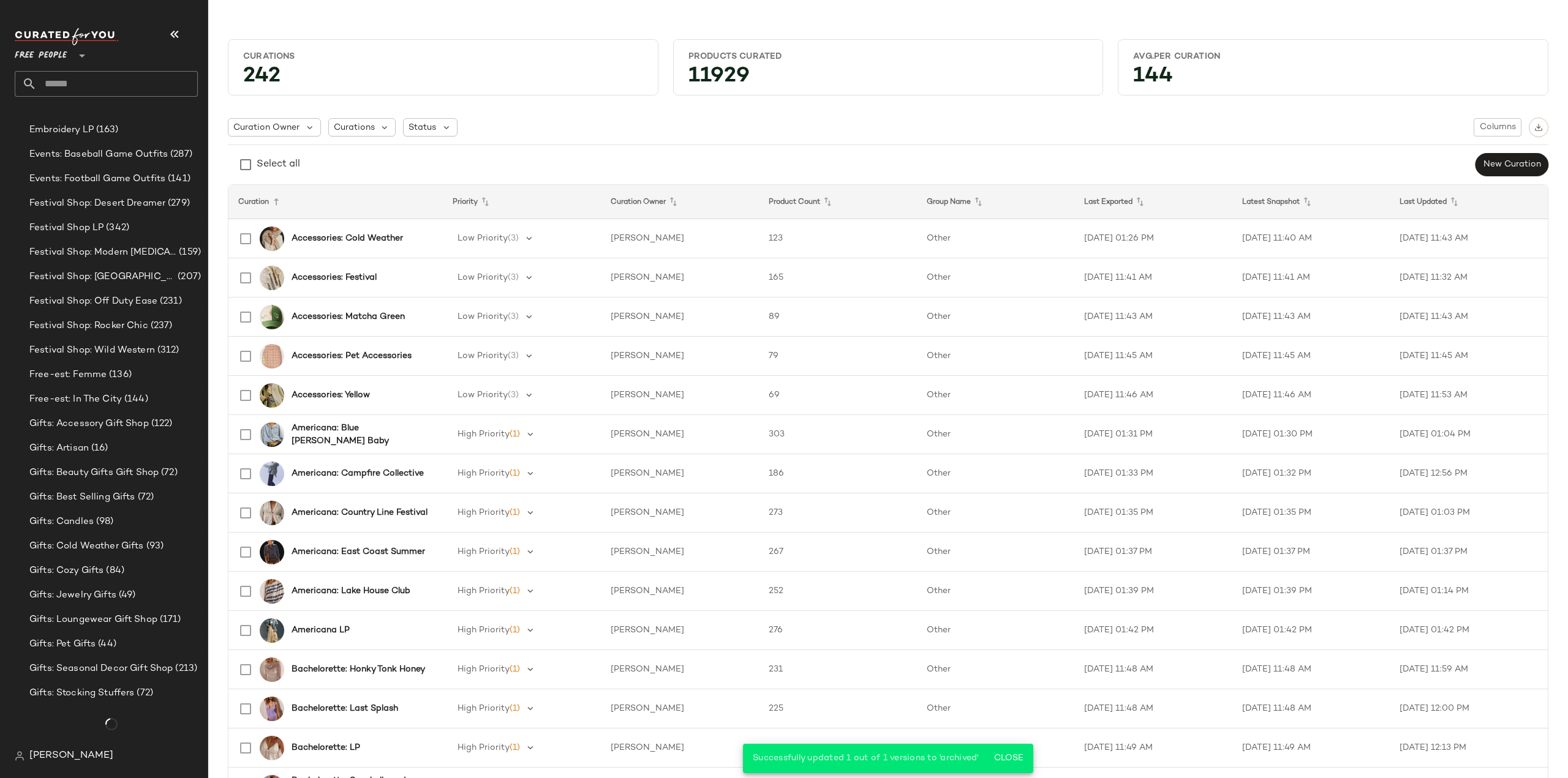
scroll to position [2486, 0]
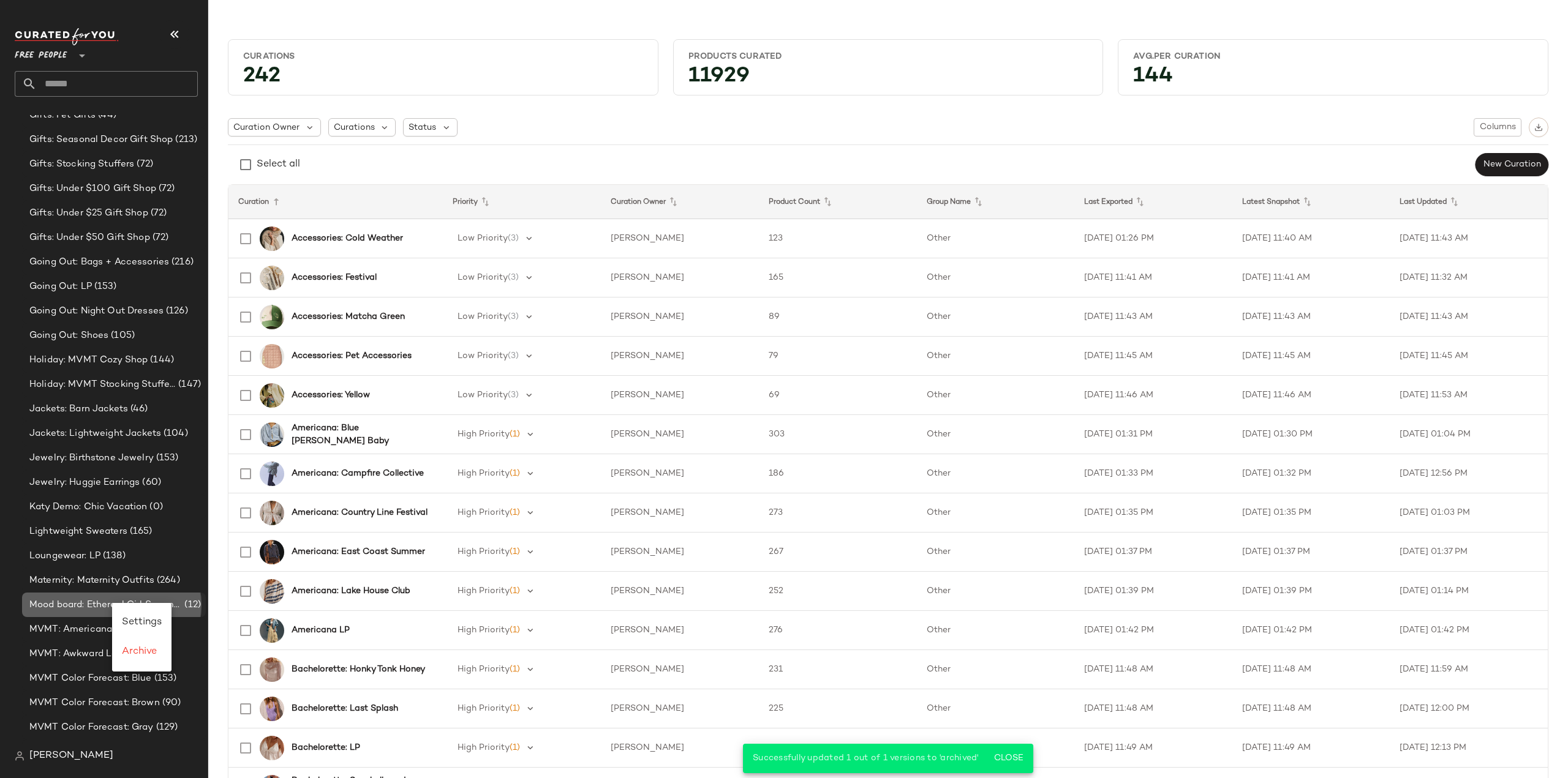
click at [72, 611] on span "Mood board: Ethereal Girl Summer" at bounding box center [106, 605] width 153 height 14
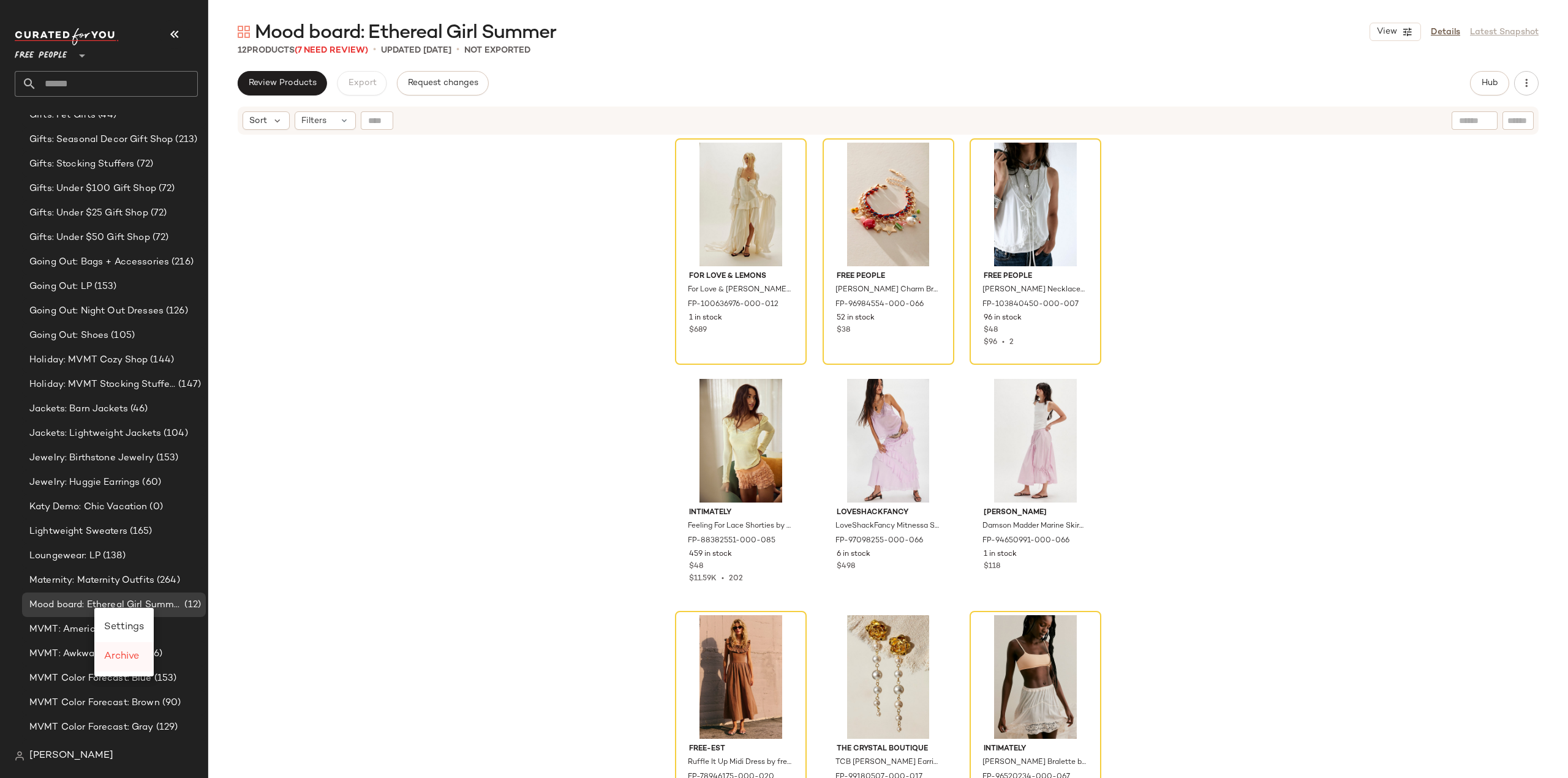
click at [114, 658] on span "Archive" at bounding box center [121, 656] width 35 height 10
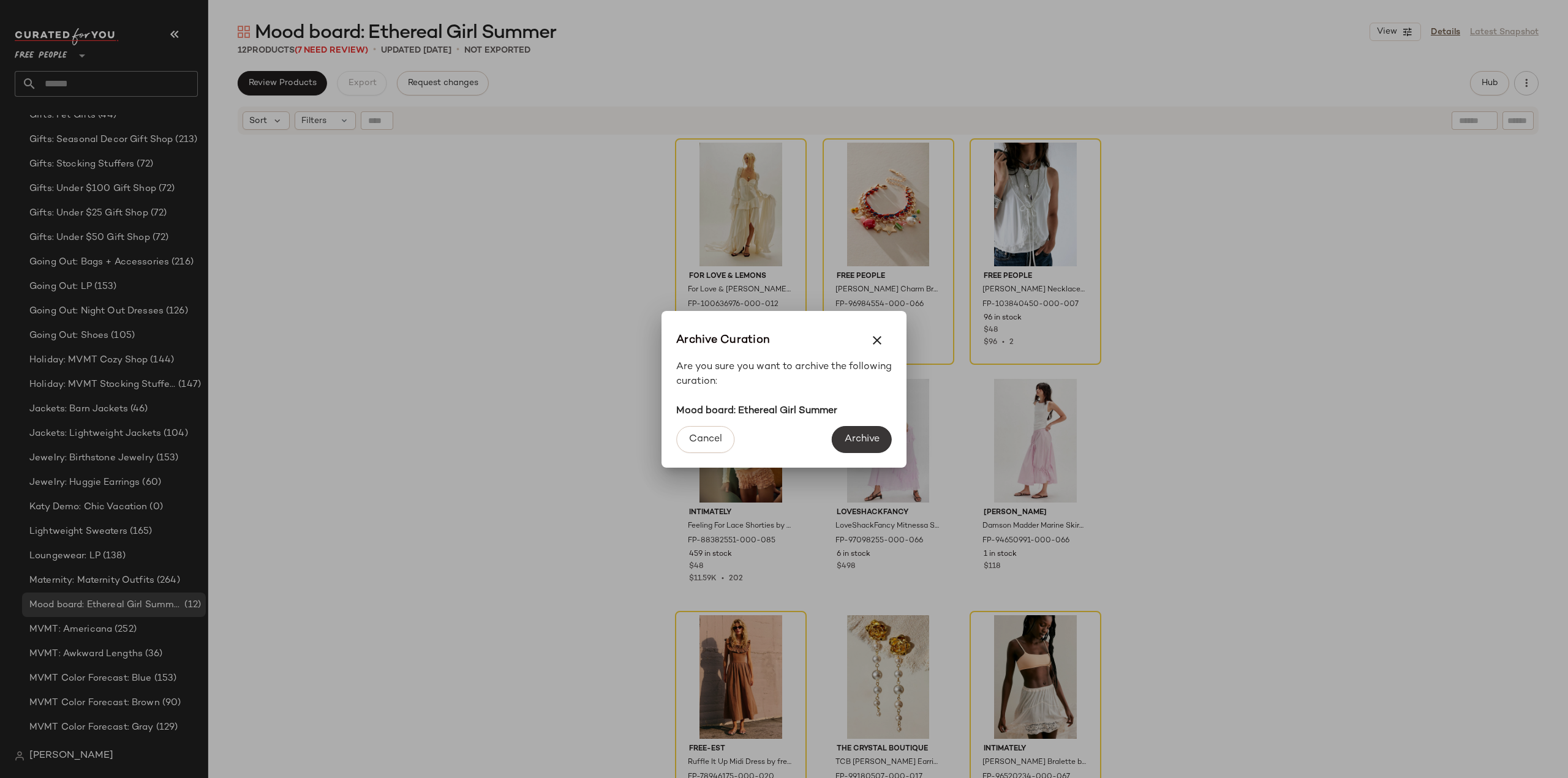
click at [855, 442] on span "Archive" at bounding box center [862, 439] width 35 height 12
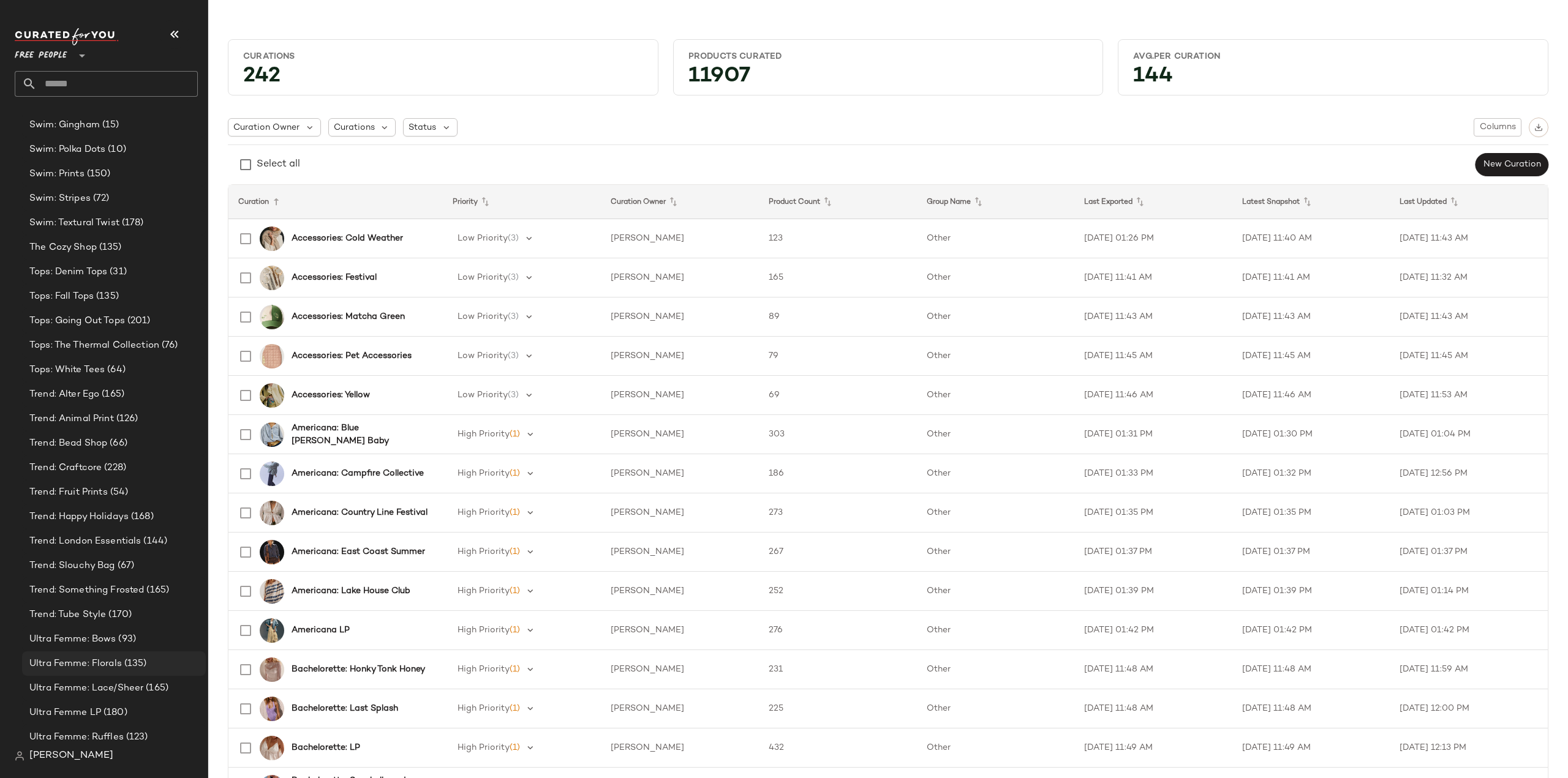
scroll to position [5003, 0]
click at [65, 535] on span "Trend: Happy Holidays" at bounding box center [79, 537] width 99 height 14
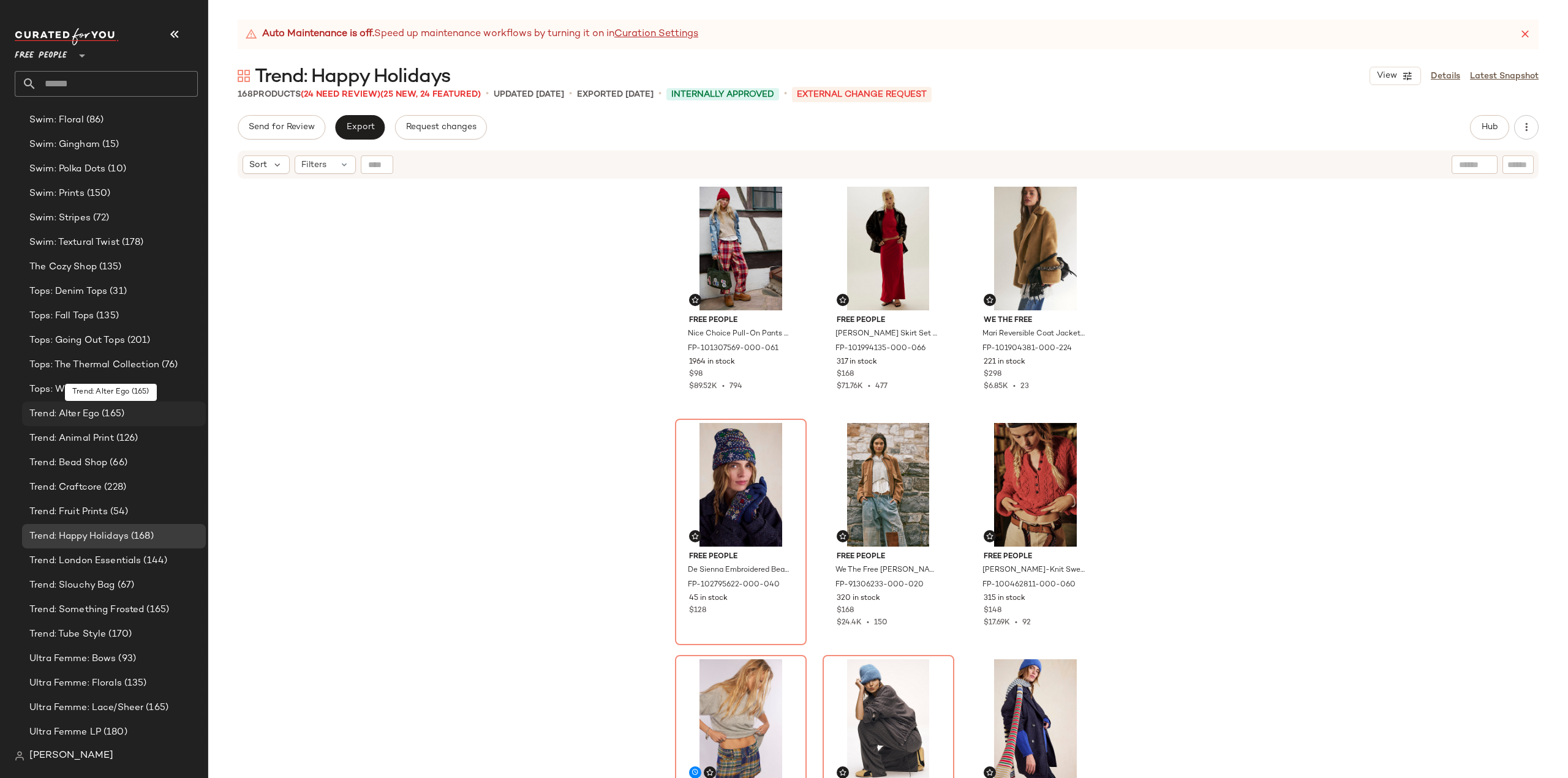
click at [52, 412] on span "Trend: Alter Ego" at bounding box center [64, 414] width 70 height 14
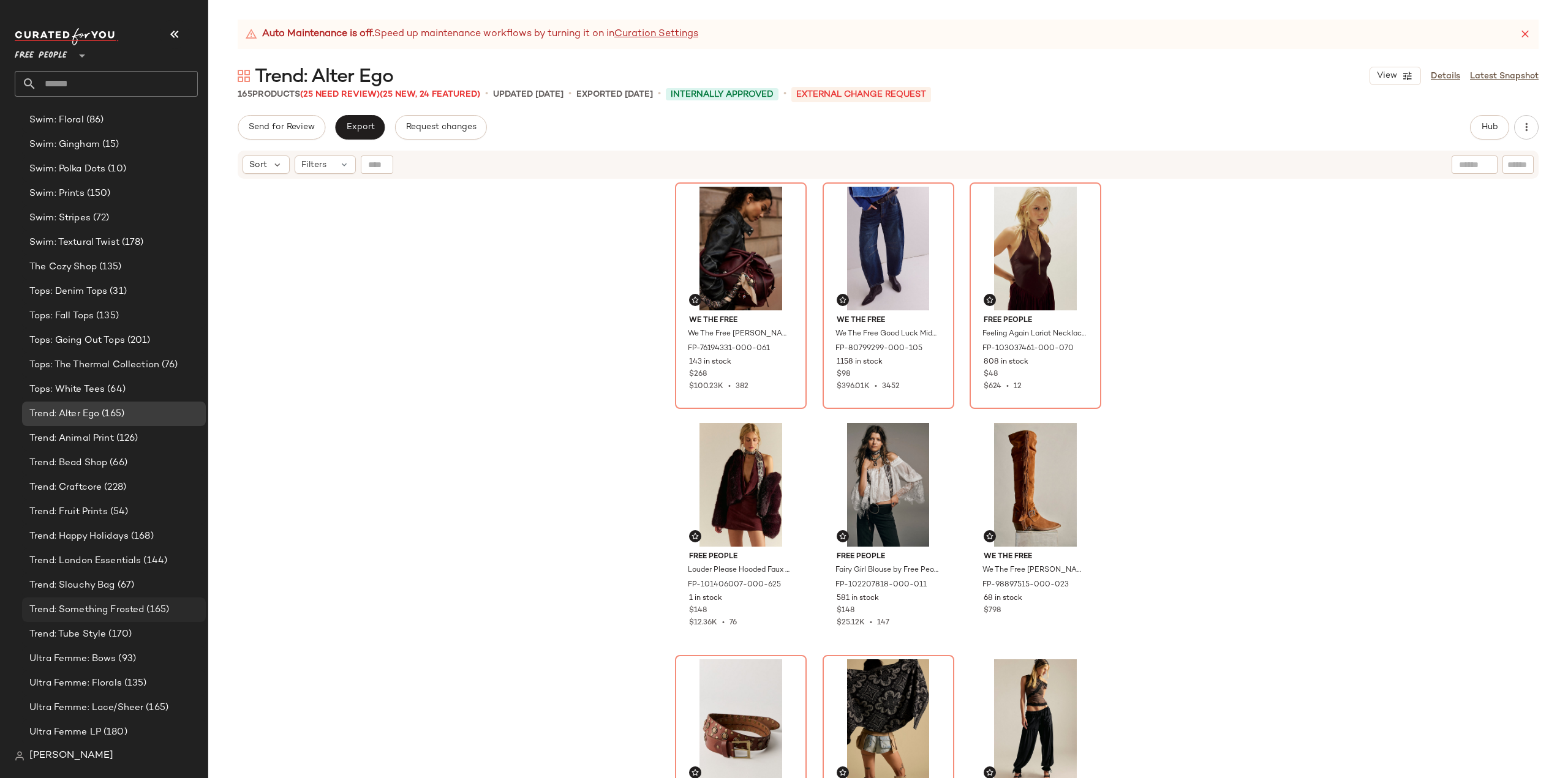
click at [80, 608] on span "Trend: Something Frosted" at bounding box center [86, 610] width 114 height 14
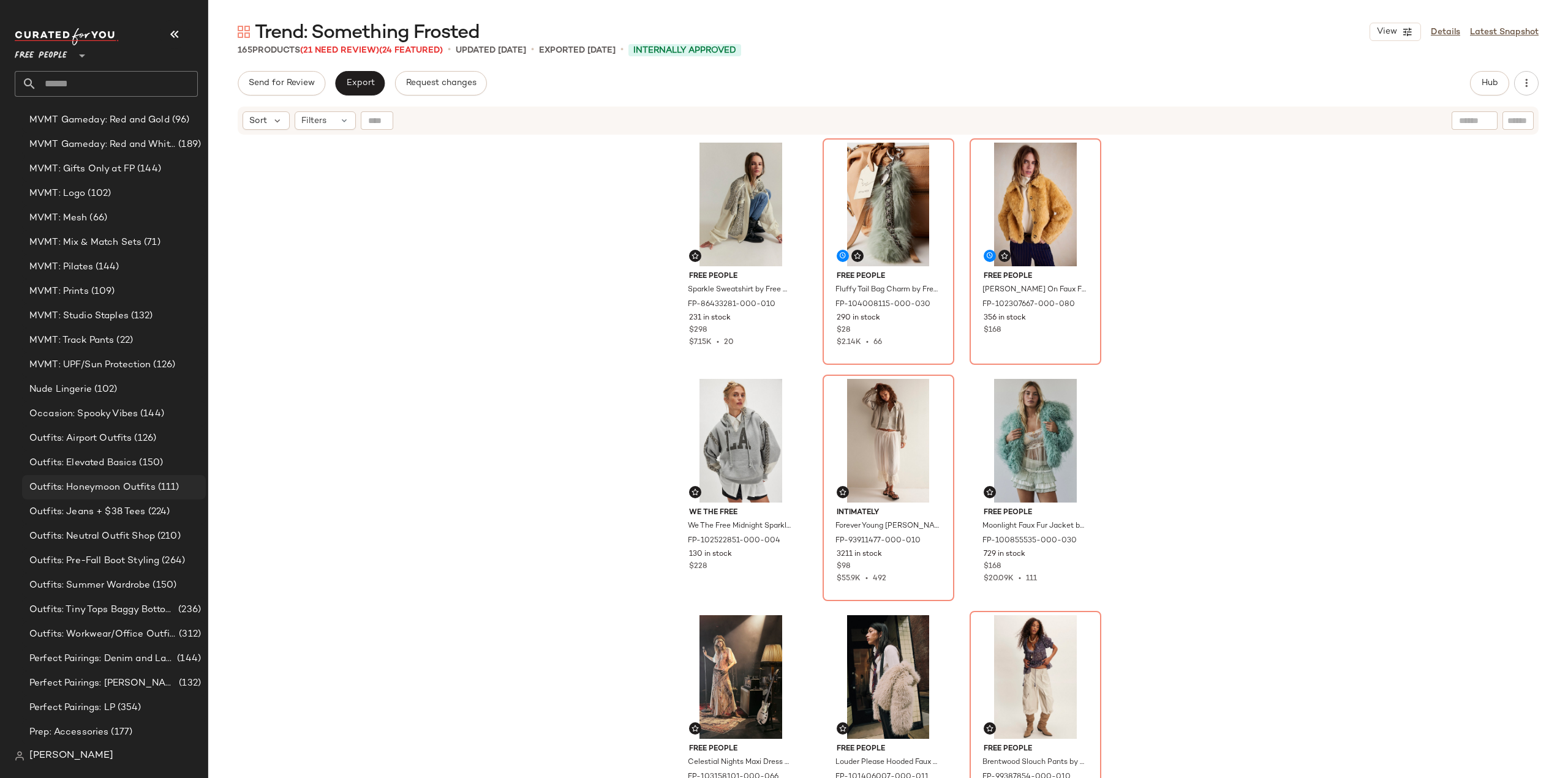
scroll to position [3350, 0]
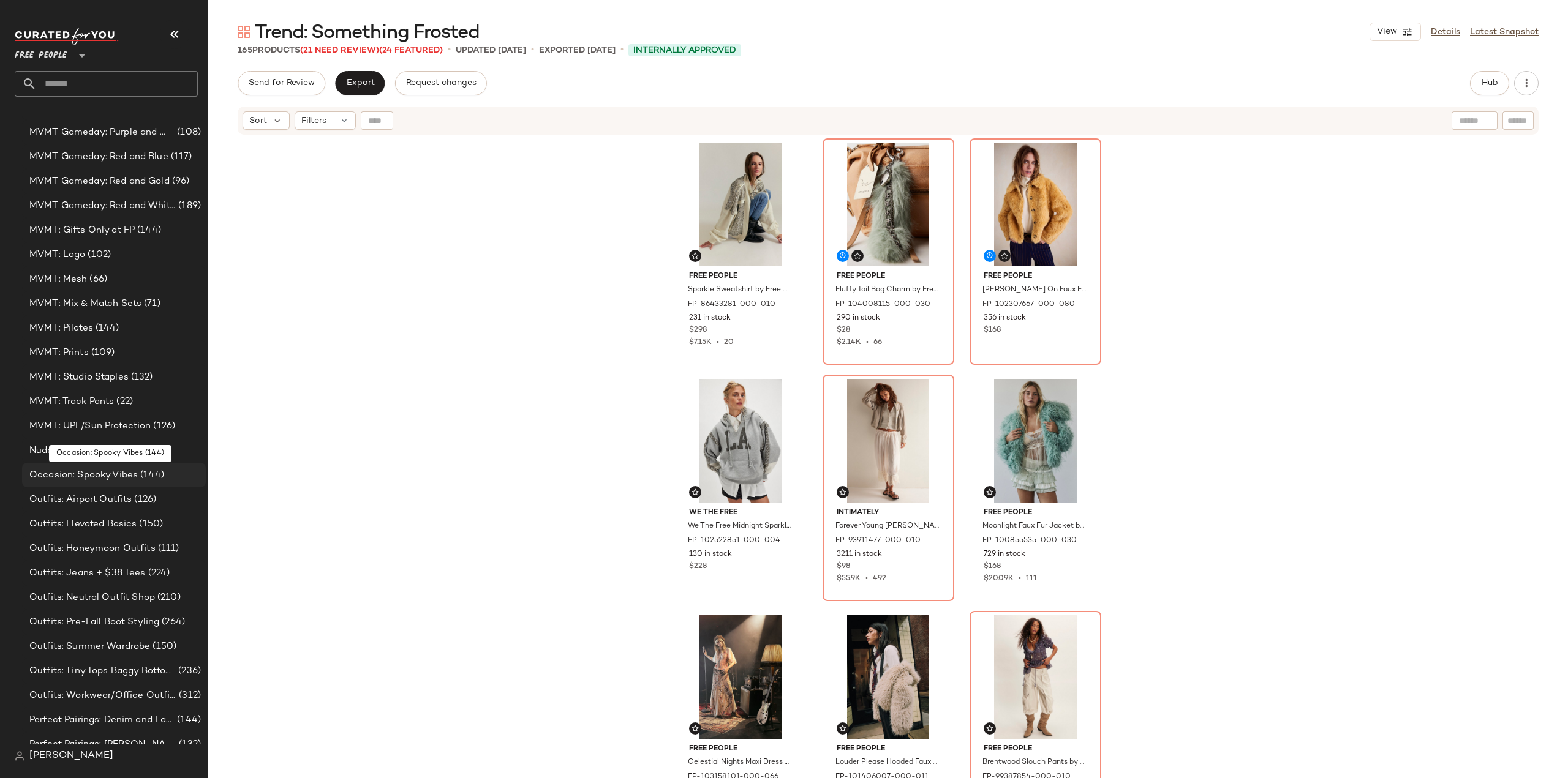
click at [87, 470] on span "Occasion: Spooky Vibes" at bounding box center [83, 475] width 109 height 14
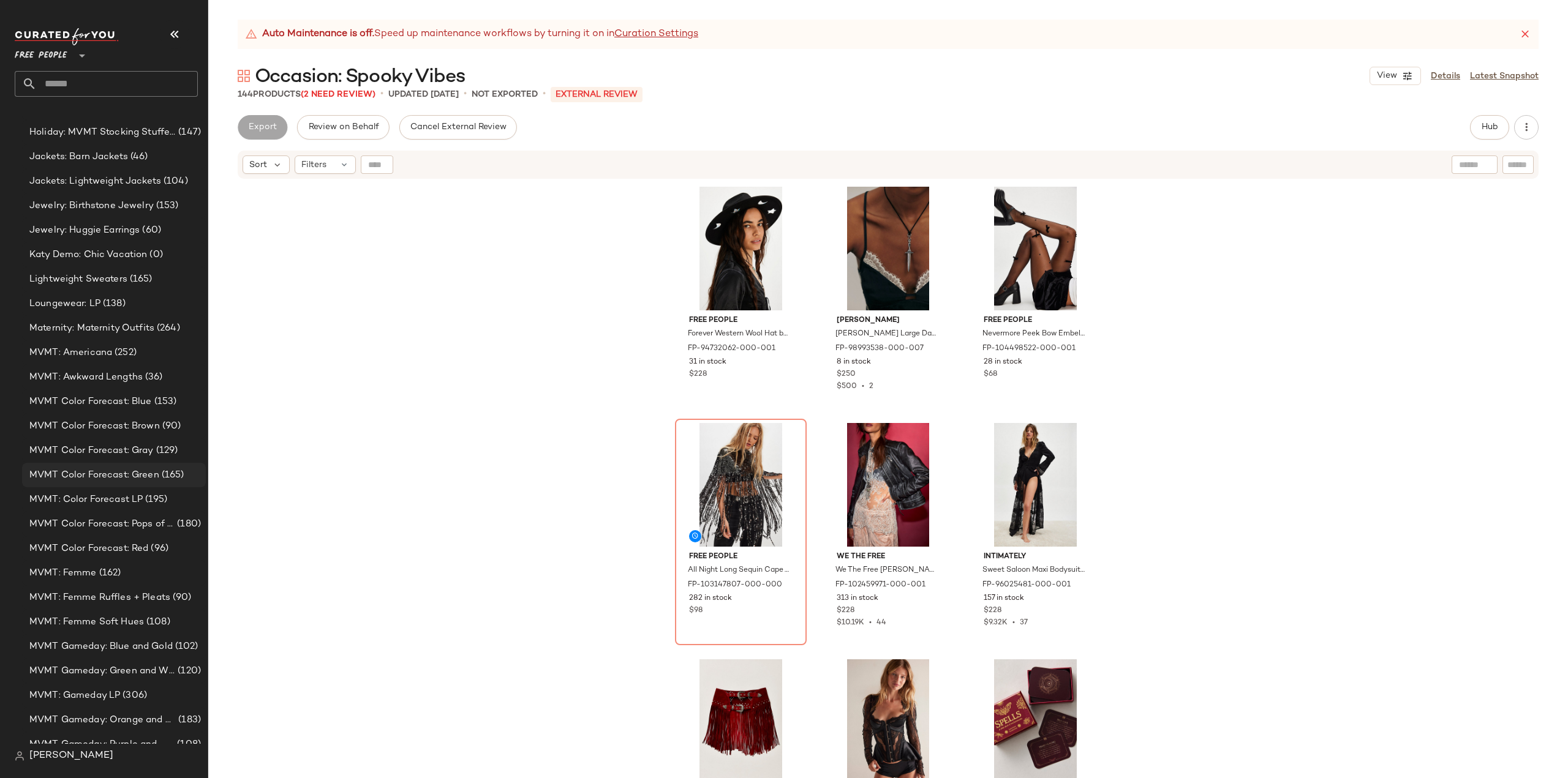
scroll to position [2677, 0]
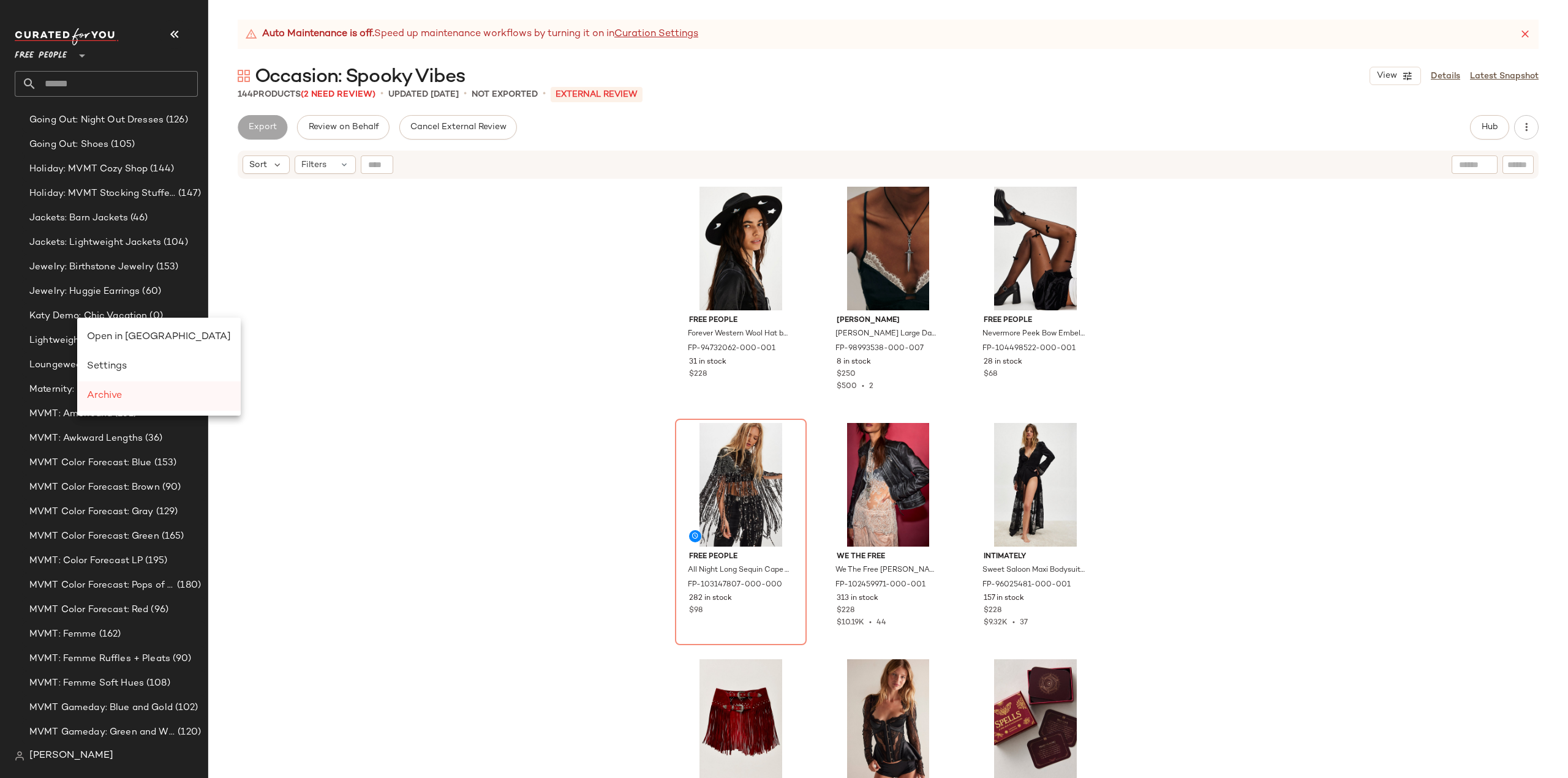
click at [94, 399] on span "Archive" at bounding box center [104, 396] width 35 height 10
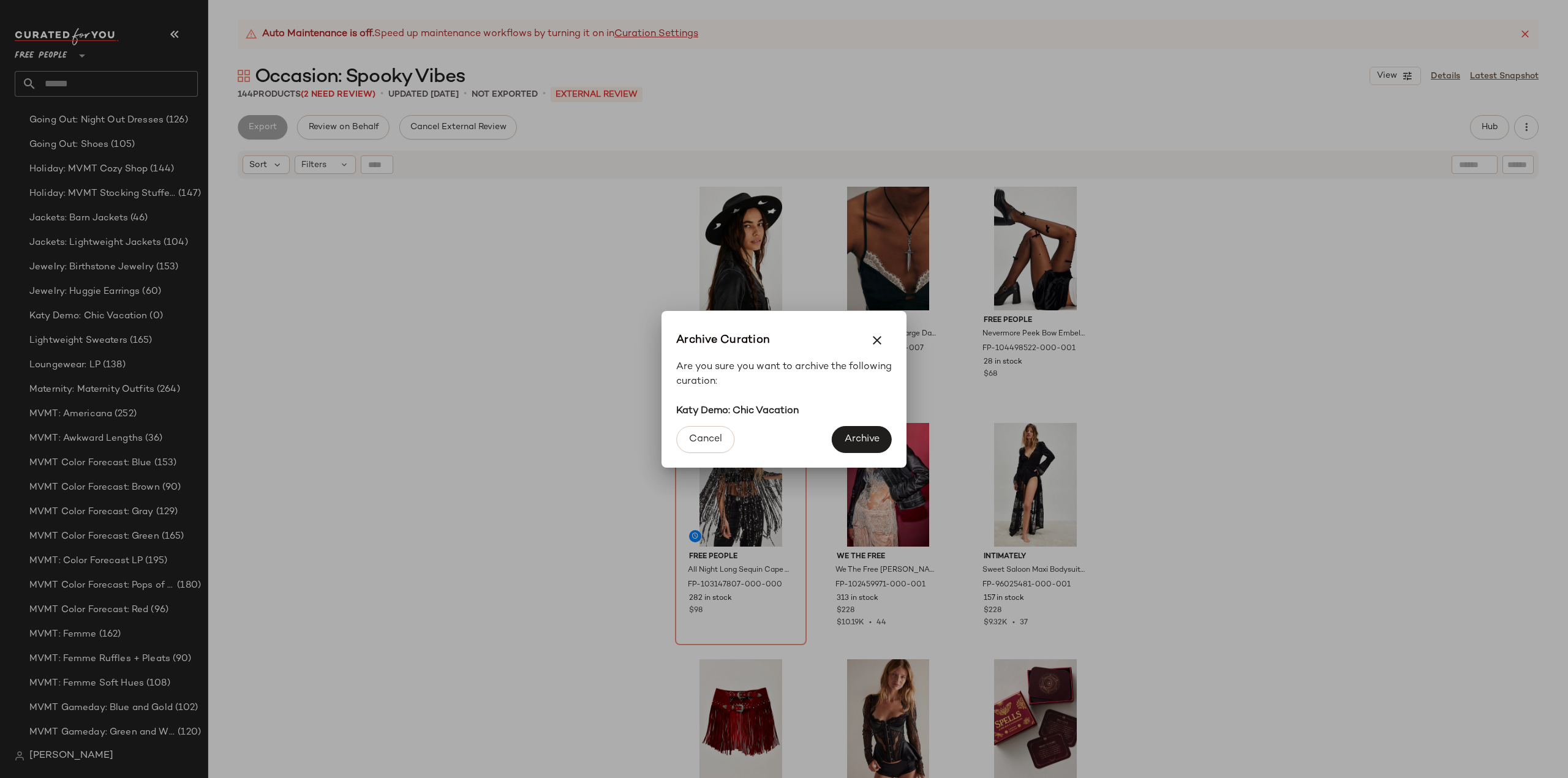
click at [849, 440] on span "Archive" at bounding box center [862, 439] width 35 height 12
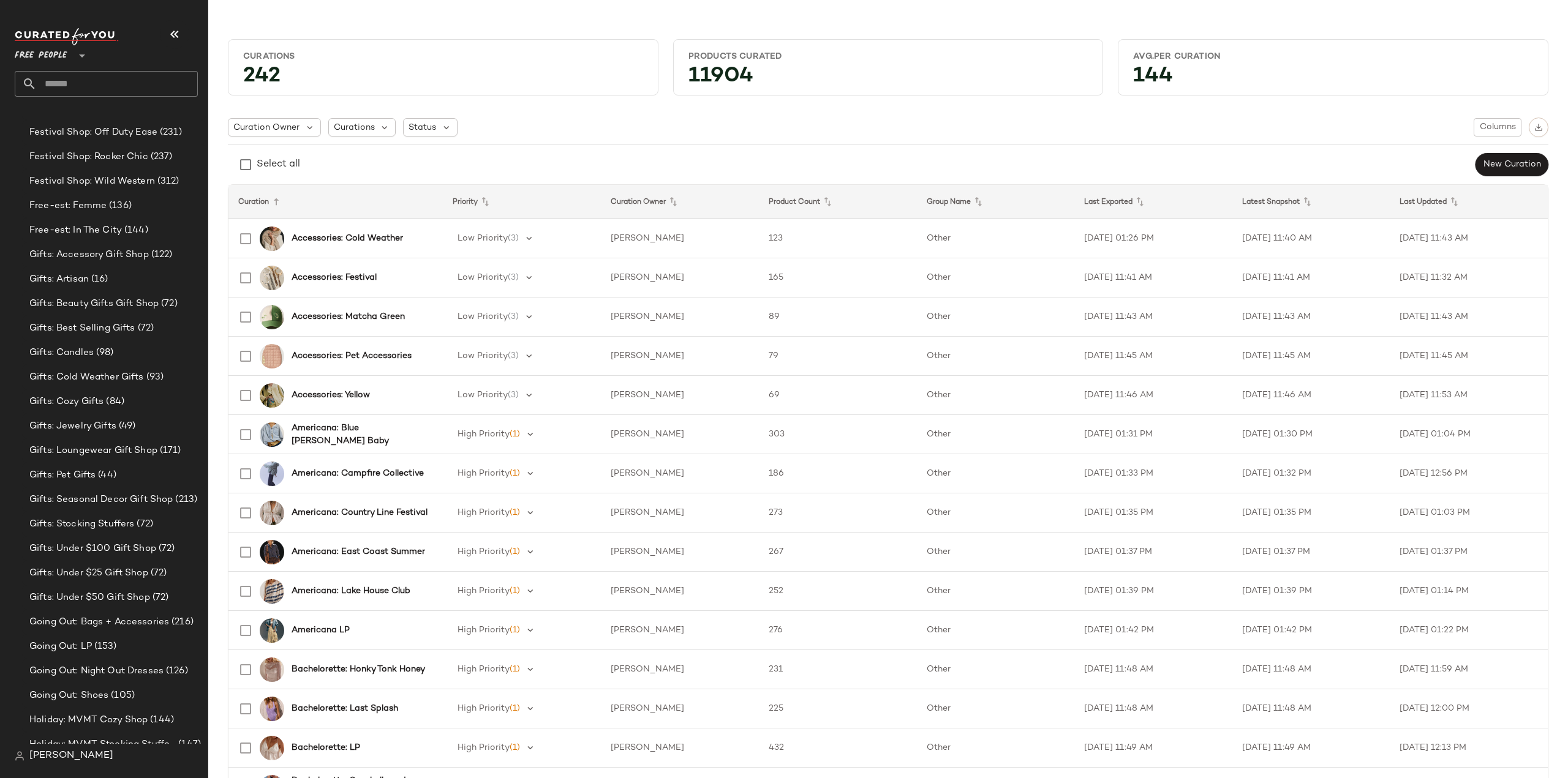
scroll to position [2248, 0]
click at [89, 642] on span "Settings" at bounding box center [90, 638] width 40 height 10
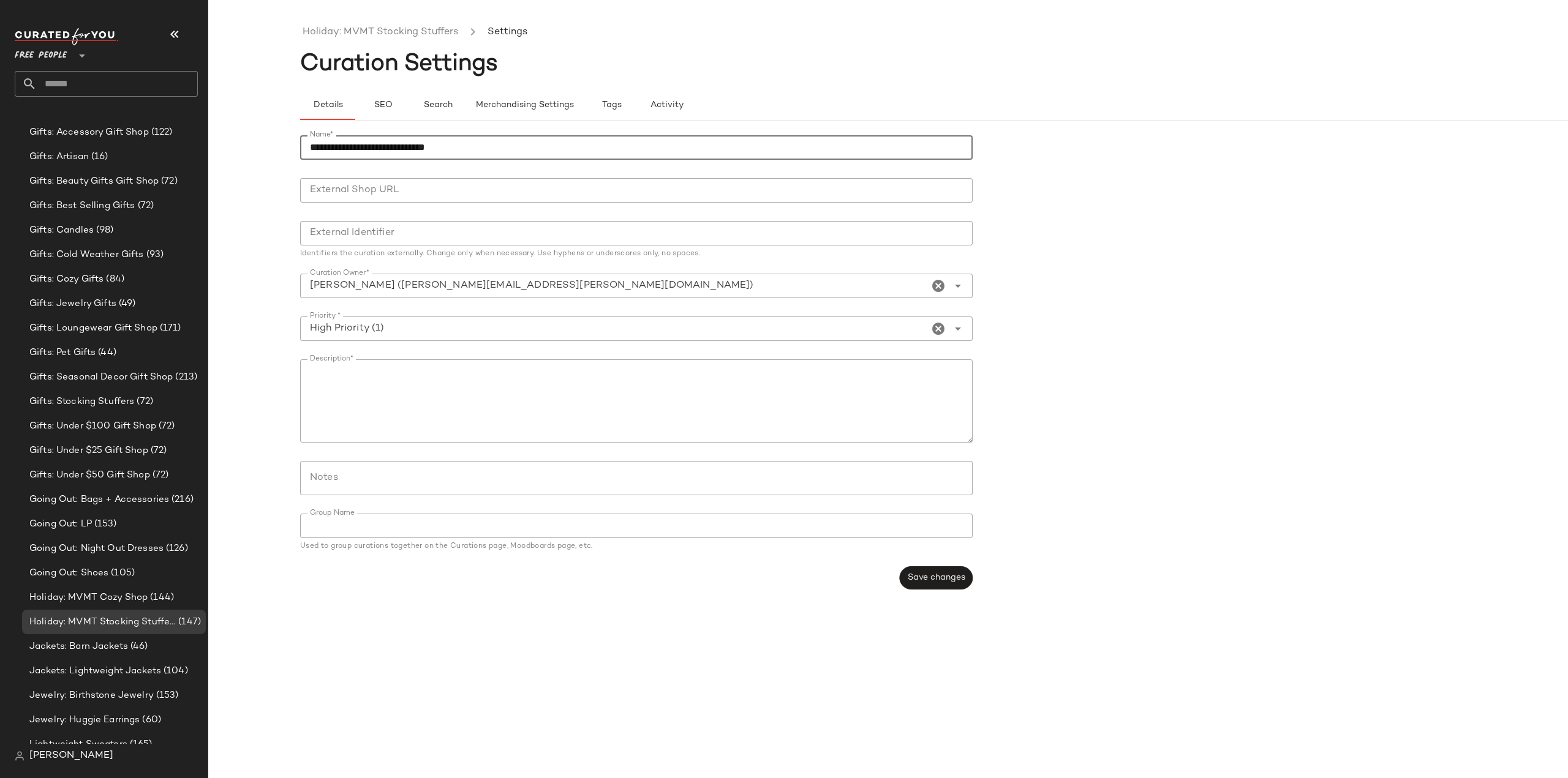
drag, startPoint x: 346, startPoint y: 147, endPoint x: 302, endPoint y: 153, distance: 44.4
click at [302, 153] on input "**********" at bounding box center [636, 147] width 673 height 25
type input "**********"
click at [927, 574] on span "Save changes" at bounding box center [936, 578] width 58 height 10
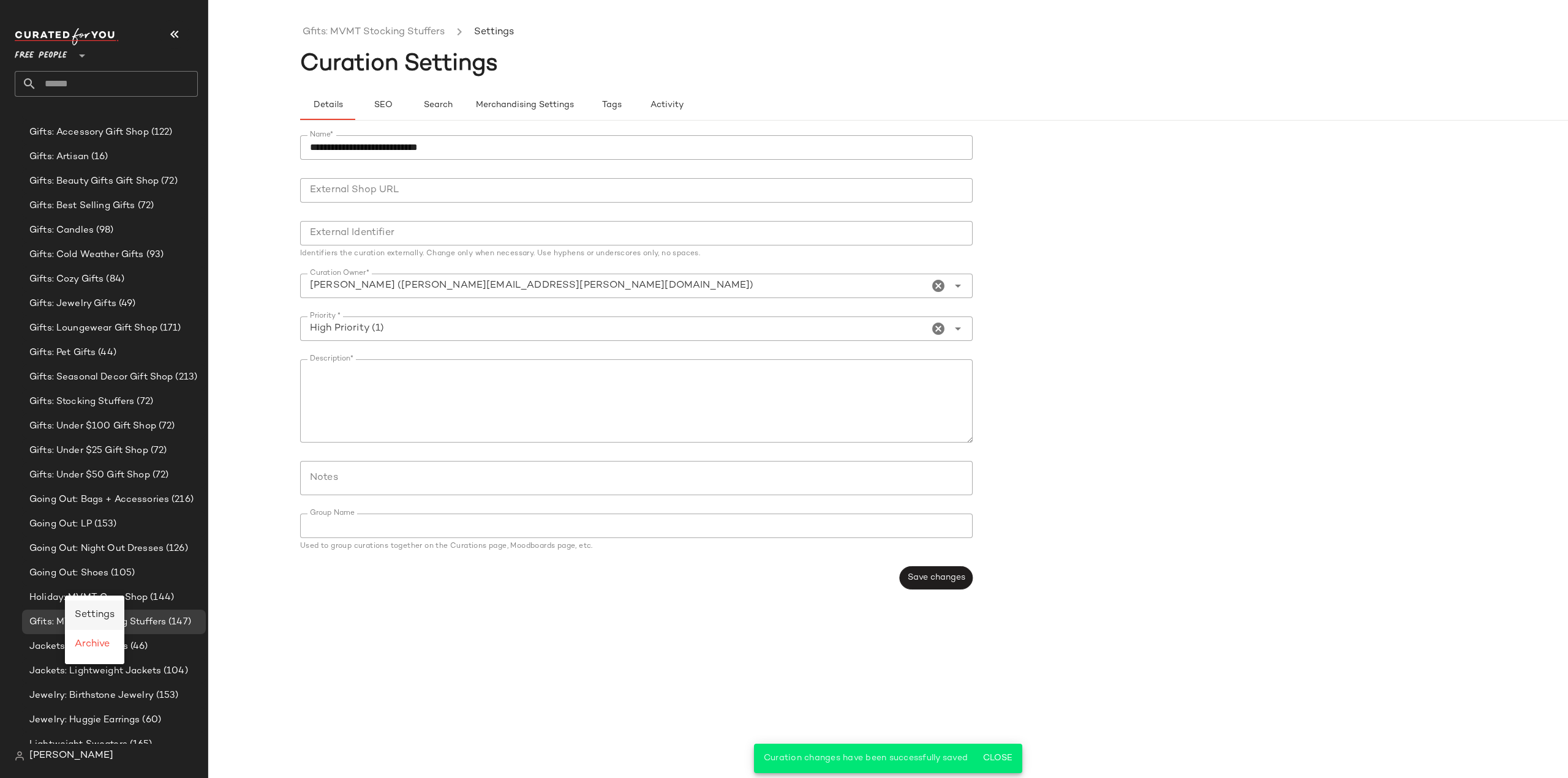
click at [87, 615] on span "Settings" at bounding box center [95, 615] width 40 height 10
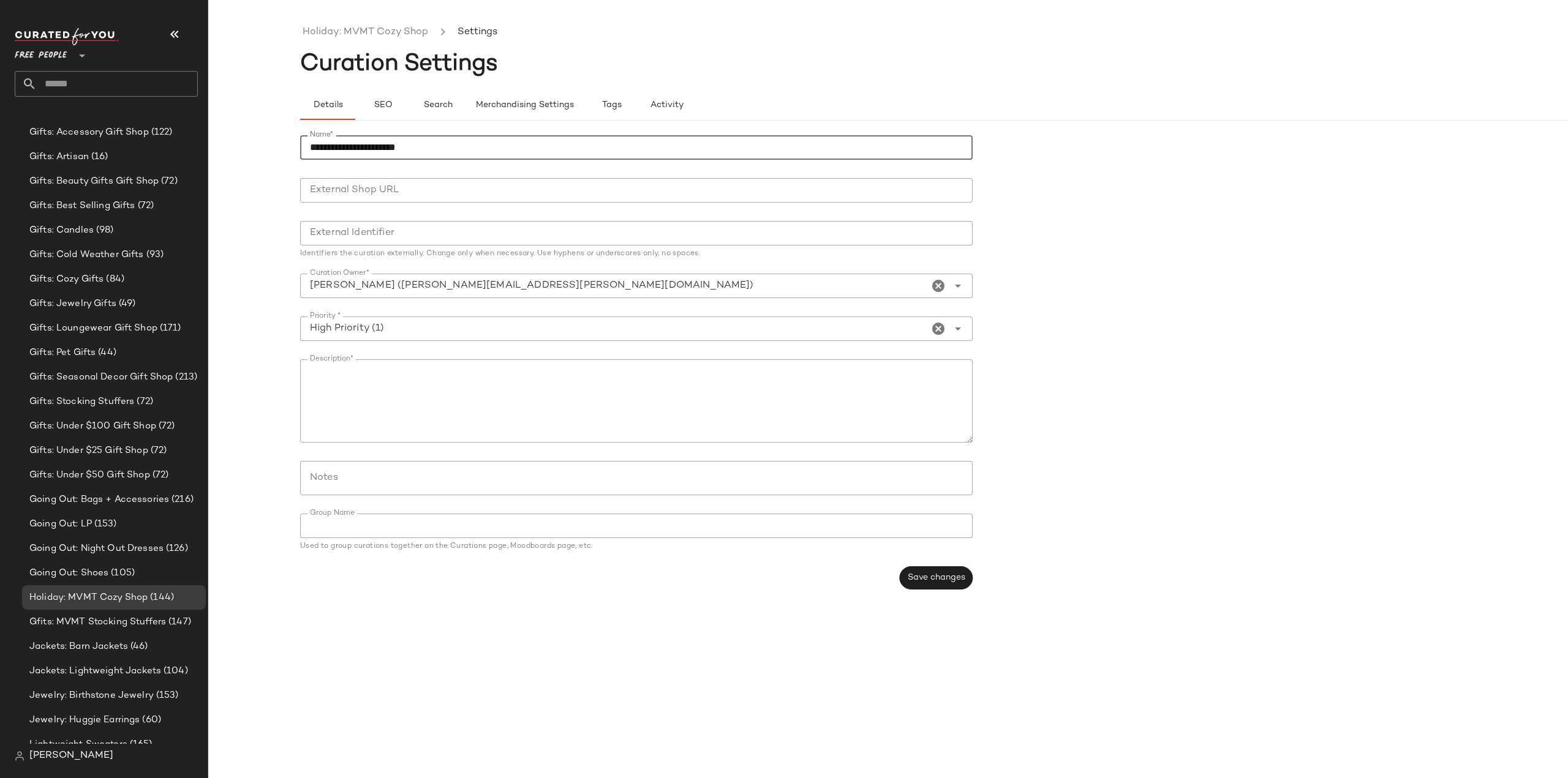
drag, startPoint x: 346, startPoint y: 147, endPoint x: 269, endPoint y: 155, distance: 77.4
click at [269, 157] on div "**********" at bounding box center [784, 399] width 1568 height 759
type input "**********"
click at [933, 583] on span "Save changes" at bounding box center [936, 578] width 58 height 10
click at [92, 417] on div "Gifts: Under $100 Gift Shop (72)" at bounding box center [114, 426] width 184 height 25
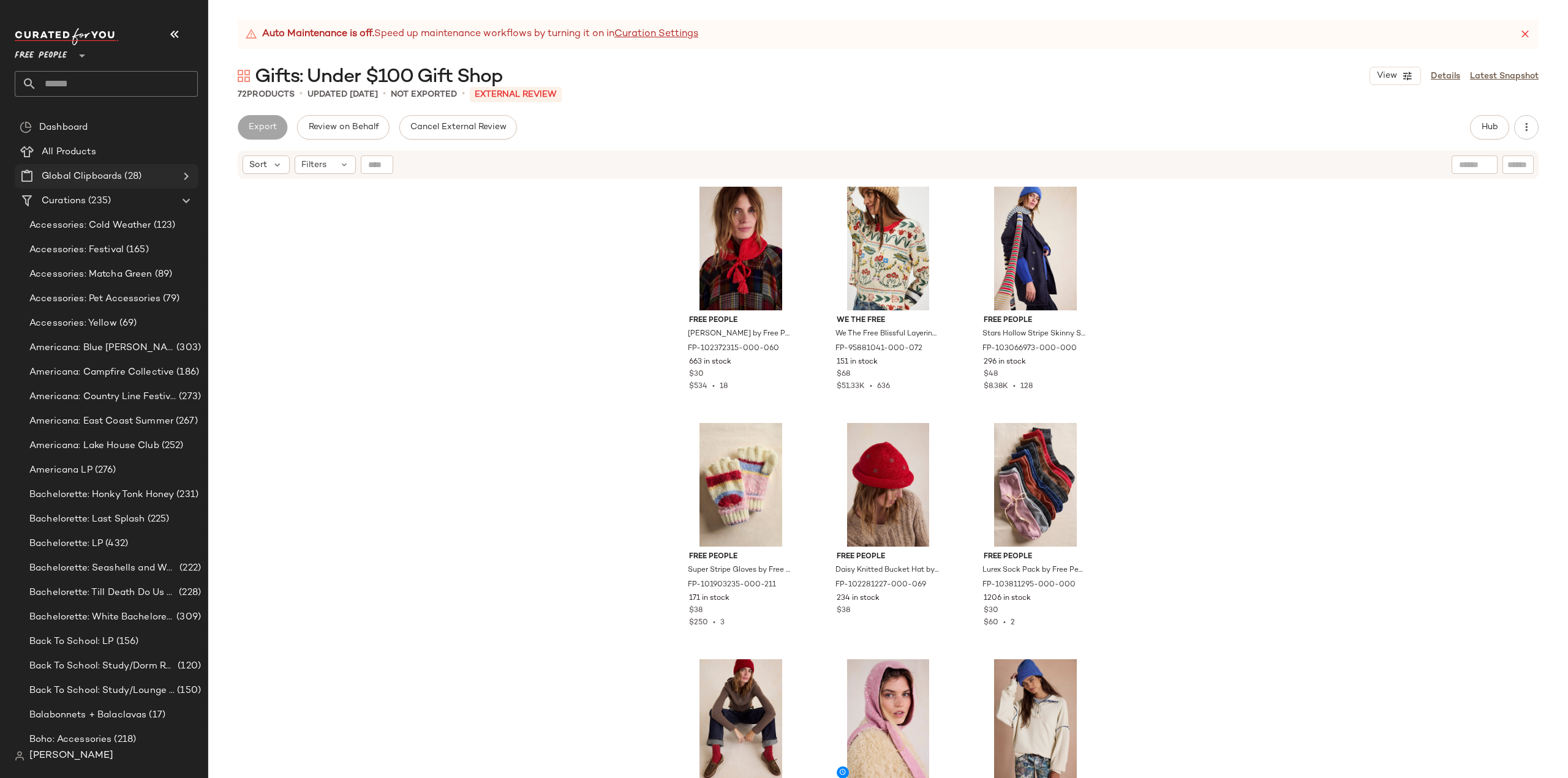
click at [186, 180] on icon at bounding box center [186, 176] width 15 height 15
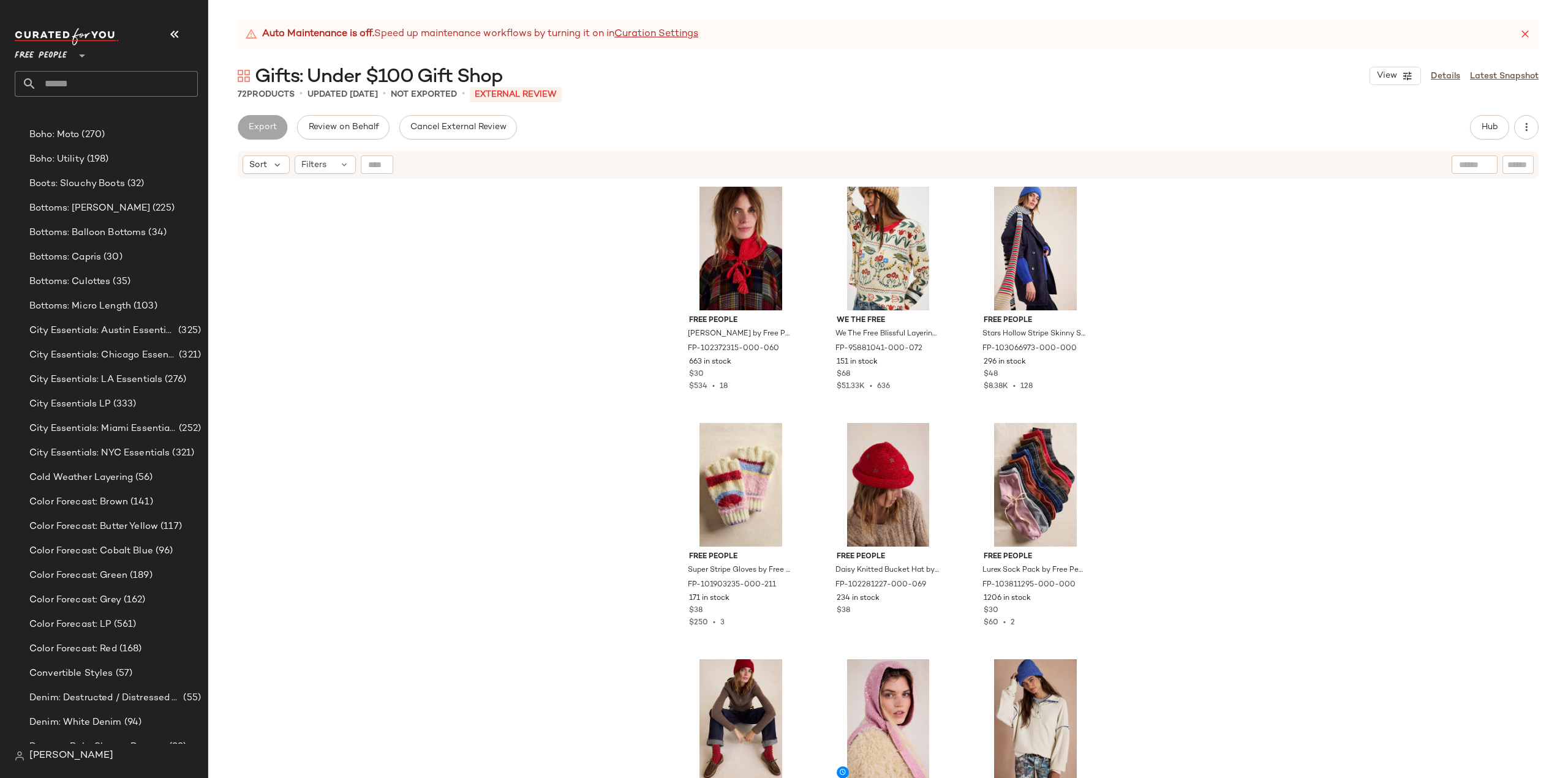
scroll to position [1347, 0]
